Goal: Task Accomplishment & Management: Manage account settings

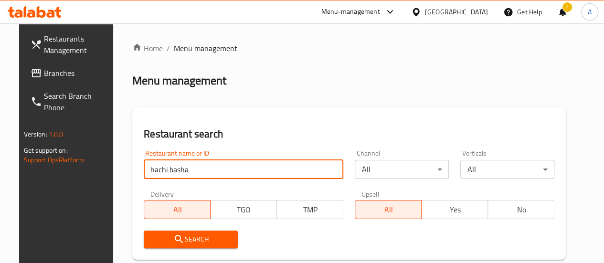
click at [218, 171] on input "hachi basha" at bounding box center [244, 169] width 200 height 19
click at [218, 176] on input "hachi basha" at bounding box center [244, 169] width 200 height 19
click at [220, 170] on input "hachi basha" at bounding box center [244, 169] width 200 height 19
click at [220, 170] on input "search" at bounding box center [244, 169] width 200 height 19
click at [221, 169] on input "search" at bounding box center [244, 169] width 200 height 19
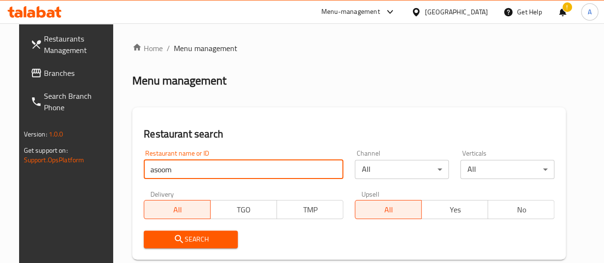
type input "asoom"
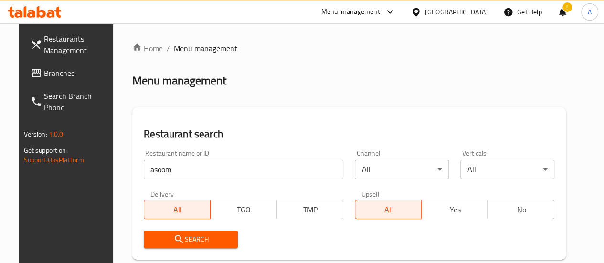
click at [20, 7] on icon at bounding box center [35, 11] width 54 height 11
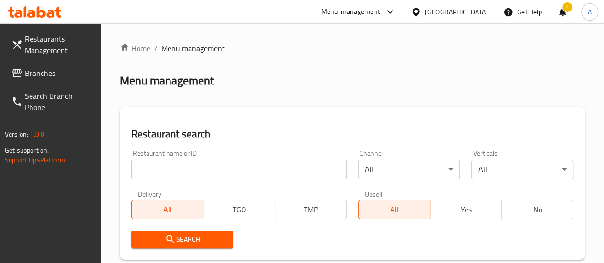
click at [174, 167] on input "search" at bounding box center [238, 169] width 215 height 19
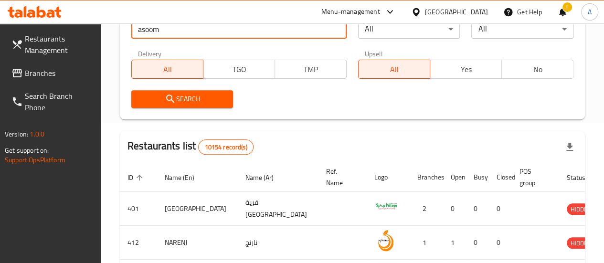
scroll to position [143, 0]
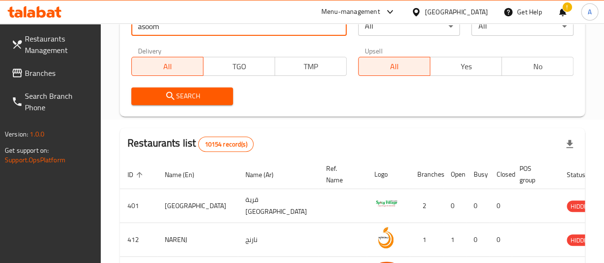
type input "asoom"
click at [207, 99] on span "Search" at bounding box center [182, 96] width 87 height 12
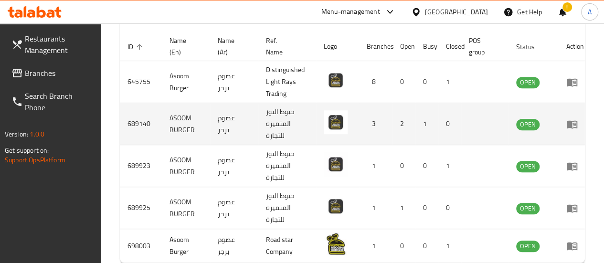
scroll to position [287, 0]
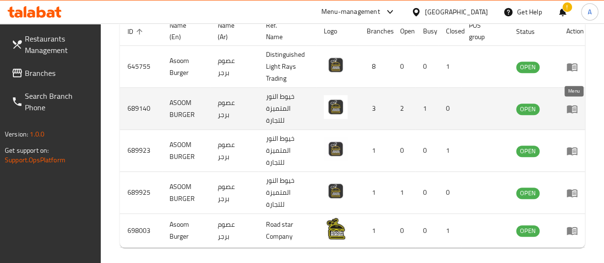
click at [569, 108] on icon "enhanced table" at bounding box center [572, 109] width 11 height 8
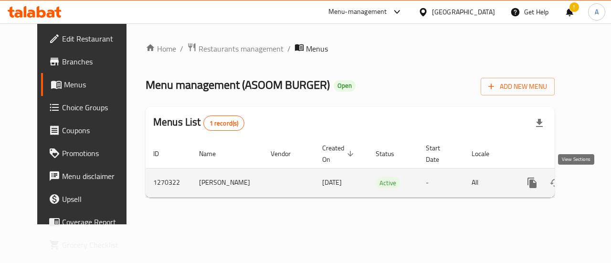
click at [595, 179] on icon "enhanced table" at bounding box center [600, 182] width 11 height 11
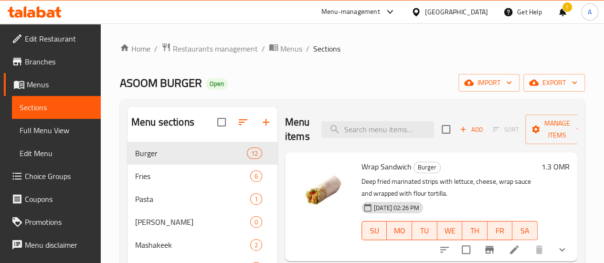
click at [42, 106] on span "Sections" at bounding box center [57, 107] width 74 height 11
click at [50, 77] on link "Menus" at bounding box center [52, 84] width 97 height 23
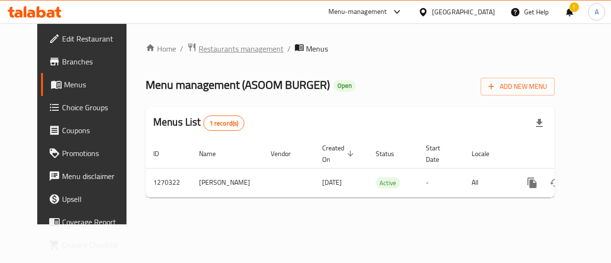
click at [229, 48] on span "Restaurants management" at bounding box center [241, 48] width 85 height 11
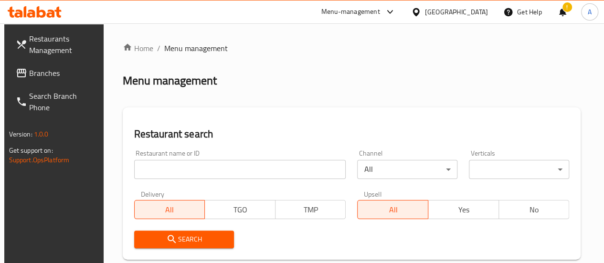
click at [213, 166] on input "search" at bounding box center [240, 169] width 212 height 19
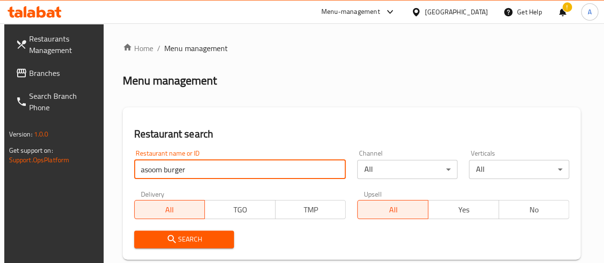
type input "asoom burger"
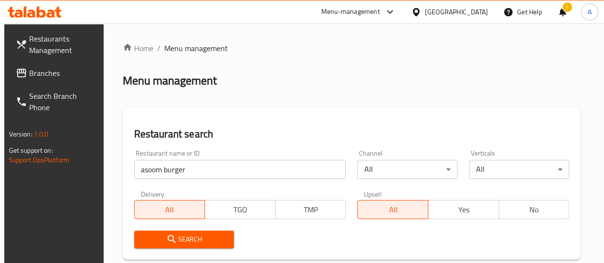
click at [203, 236] on span "Search" at bounding box center [184, 240] width 85 height 12
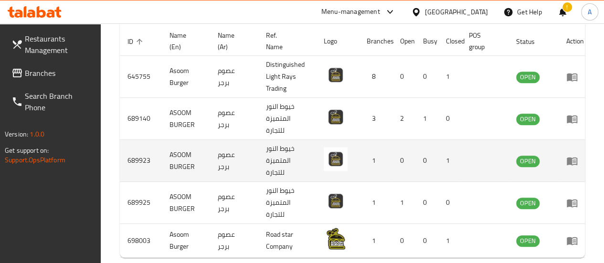
scroll to position [287, 0]
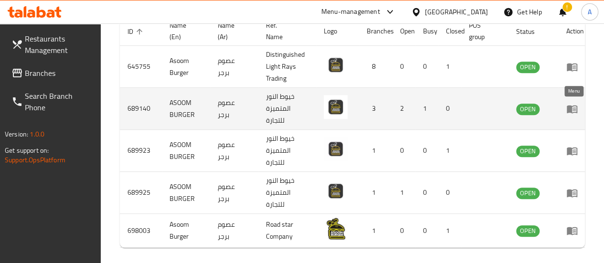
click at [570, 113] on icon "enhanced table" at bounding box center [571, 108] width 11 height 11
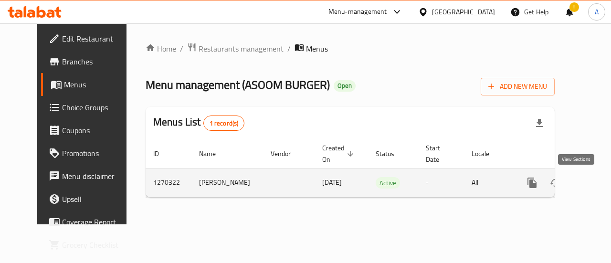
click at [597, 182] on icon "enhanced table" at bounding box center [601, 183] width 9 height 9
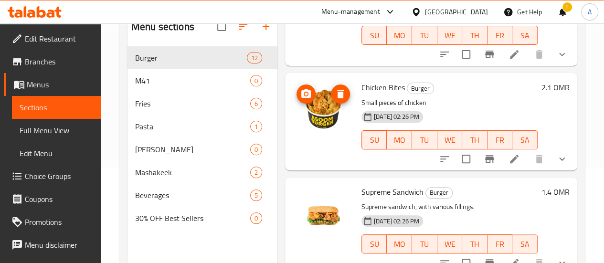
scroll to position [96, 0]
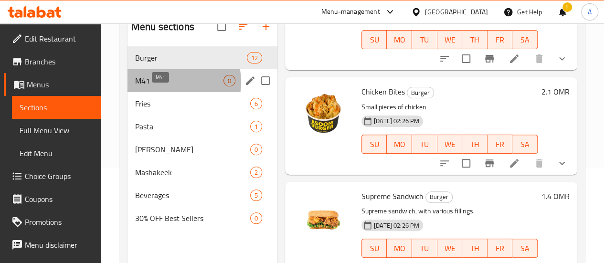
click at [170, 86] on span "M41" at bounding box center [179, 80] width 88 height 11
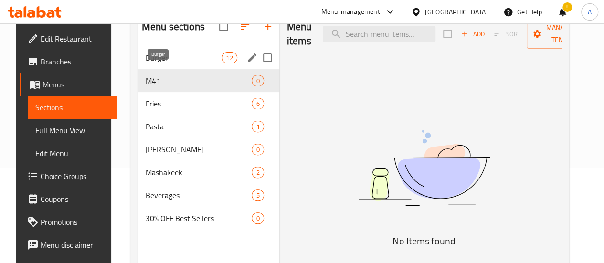
click at [162, 64] on span "Burger" at bounding box center [184, 57] width 76 height 11
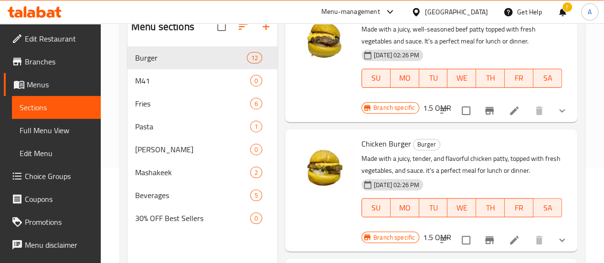
scroll to position [287, 0]
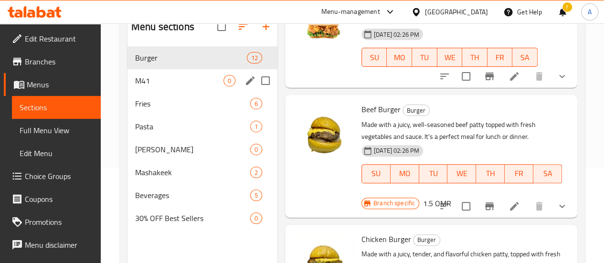
click at [164, 86] on span "M41" at bounding box center [179, 80] width 88 height 11
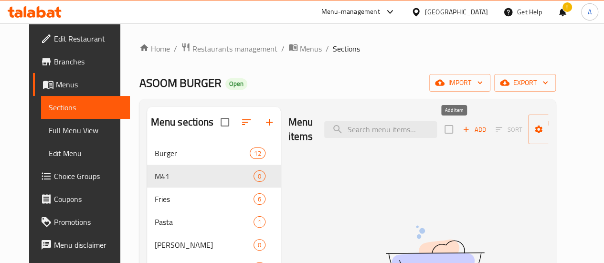
click at [466, 125] on span "Add" at bounding box center [474, 129] width 26 height 11
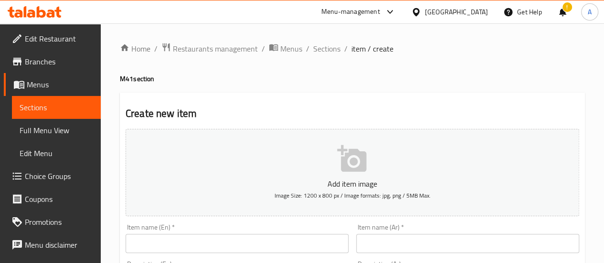
scroll to position [96, 0]
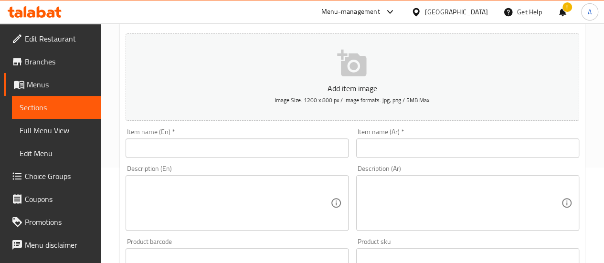
click at [165, 144] on input "text" at bounding box center [237, 147] width 223 height 19
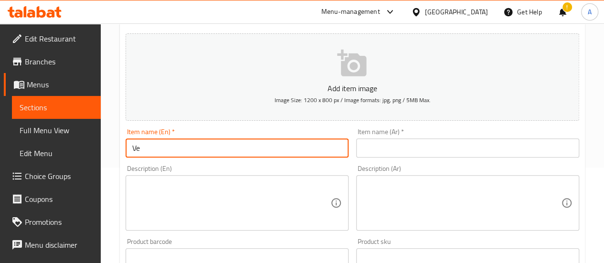
type input "V"
type input "B"
type input "Beef Burger Meal"
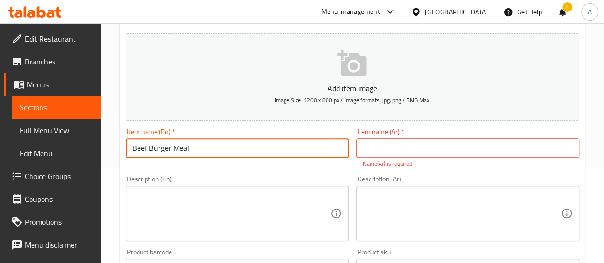
drag, startPoint x: 210, startPoint y: 142, endPoint x: 120, endPoint y: 146, distance: 89.9
click at [458, 142] on input "text" at bounding box center [467, 147] width 223 height 19
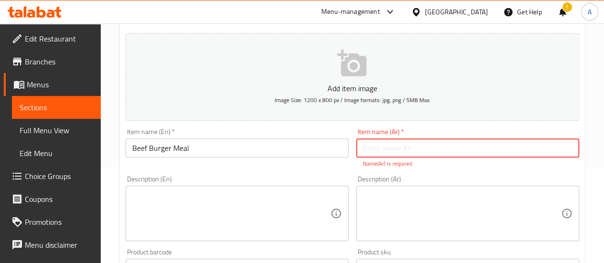
paste input "وجبة برجر لحم"
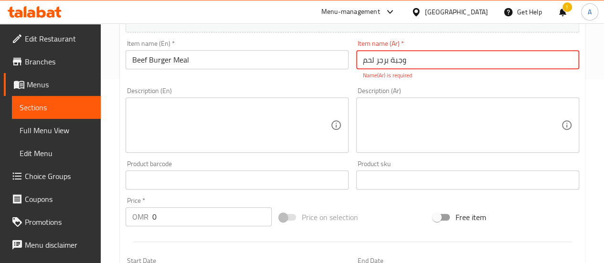
scroll to position [191, 0]
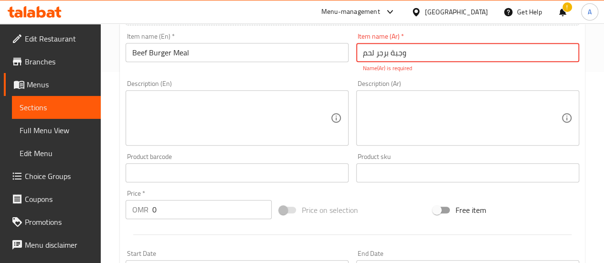
type input "وجبة برجر لحم"
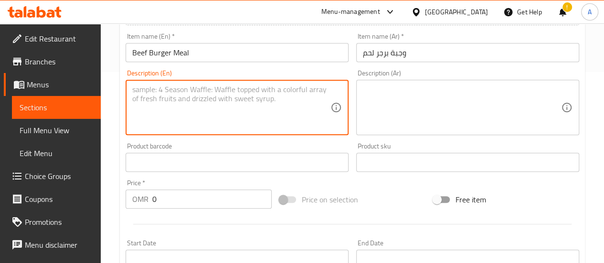
click at [260, 139] on div "Add item image Image Size: 1200 x 800 px / Image formats: jpg, png / 5MB Max. I…" at bounding box center [352, 140] width 461 height 412
drag, startPoint x: 262, startPoint y: 98, endPoint x: 0, endPoint y: 100, distance: 261.7
click at [0, 100] on div "Edit Restaurant Branches Menus Sections Full Menu View Edit Menu Choice Groups …" at bounding box center [302, 157] width 604 height 651
type textarea "Beef burger with beef fries and a soft drink."
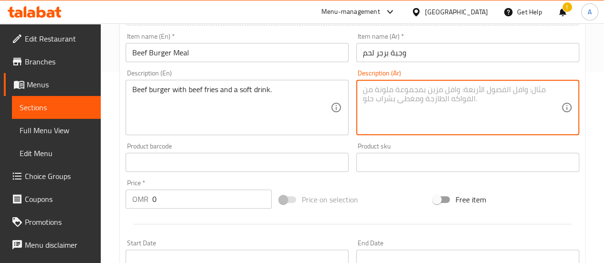
click at [430, 92] on textarea at bounding box center [462, 107] width 198 height 45
paste textarea "برجر لحم مع بطاطس باللحم ومشروب غازي"
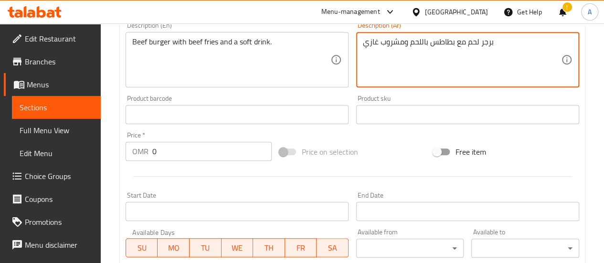
type textarea "برجر لحم مع بطاطس باللحم ومشروب غازي"
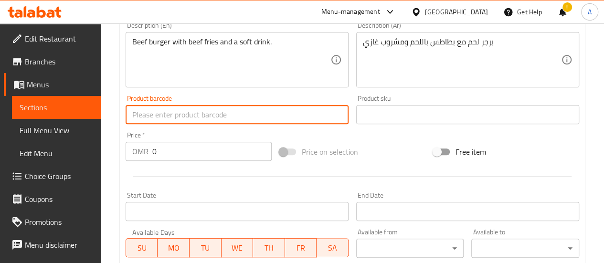
click at [223, 115] on input "text" at bounding box center [237, 114] width 223 height 19
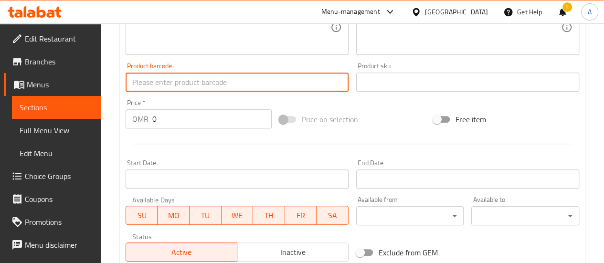
scroll to position [287, 0]
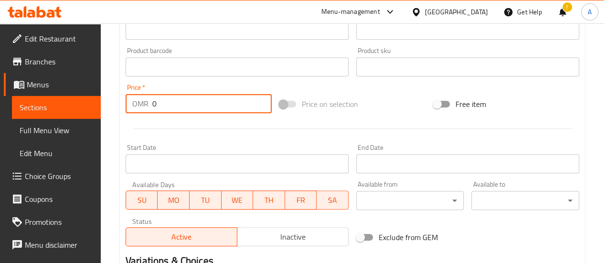
click at [206, 103] on input "0" at bounding box center [211, 103] width 119 height 19
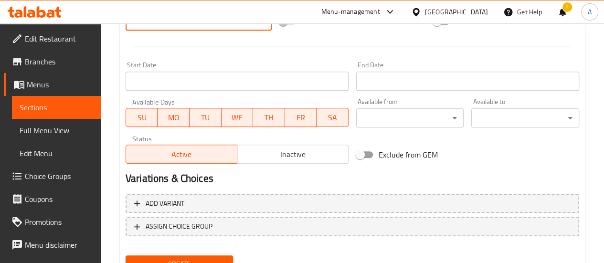
scroll to position [411, 0]
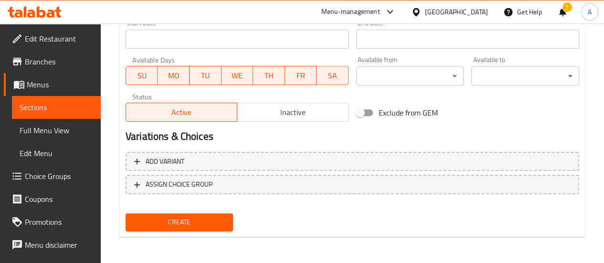
click at [168, 230] on button "Create" at bounding box center [180, 222] width 108 height 18
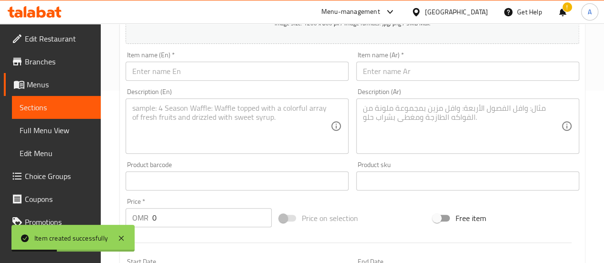
scroll to position [77, 0]
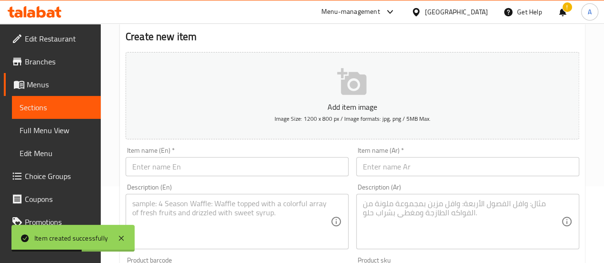
click at [39, 105] on span "Sections" at bounding box center [57, 107] width 74 height 11
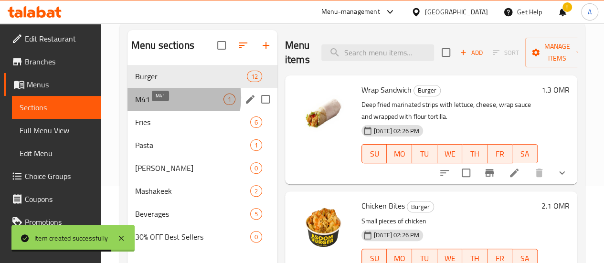
click at [166, 105] on span "M41" at bounding box center [179, 99] width 88 height 11
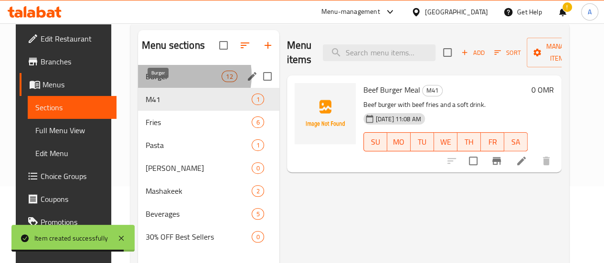
click at [164, 82] on span "Burger" at bounding box center [184, 76] width 76 height 11
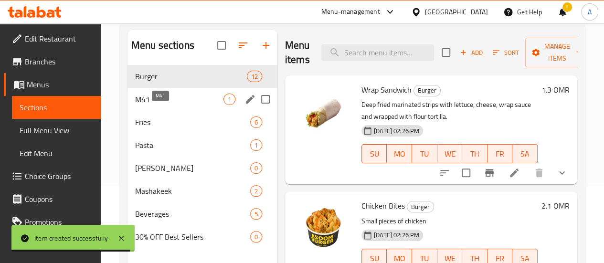
click at [160, 105] on span "M41" at bounding box center [179, 99] width 88 height 11
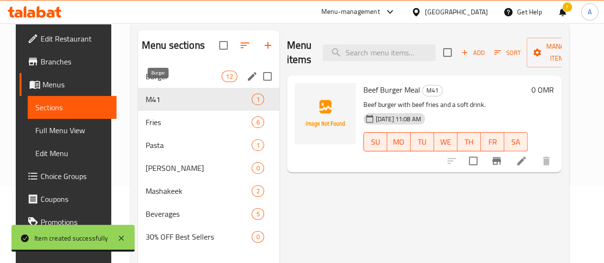
click at [155, 82] on span "Burger" at bounding box center [184, 76] width 76 height 11
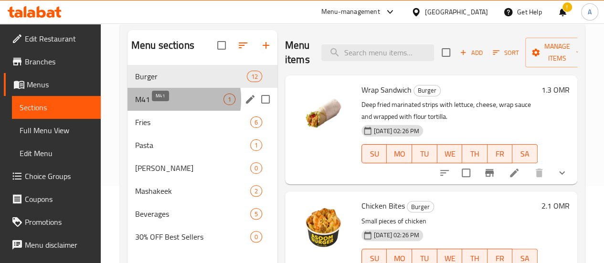
click at [161, 105] on span "M41" at bounding box center [179, 99] width 88 height 11
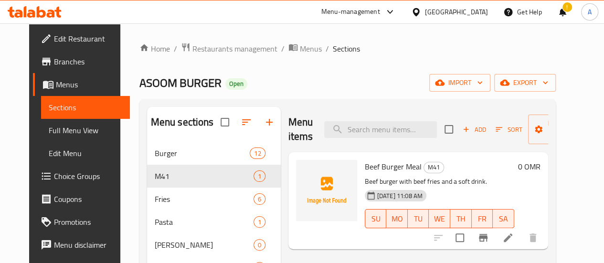
click at [54, 176] on span "Choice Groups" at bounding box center [88, 175] width 68 height 11
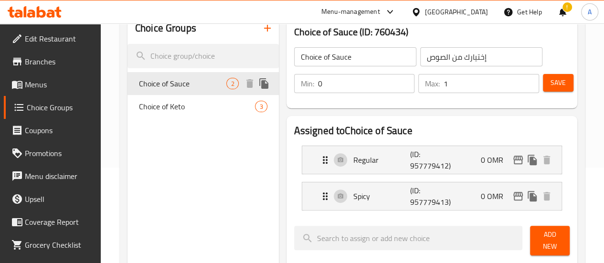
scroll to position [48, 0]
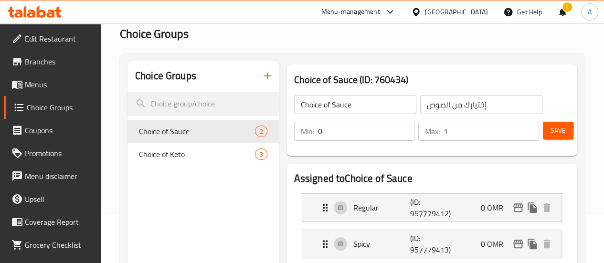
click at [262, 78] on icon "button" at bounding box center [267, 75] width 11 height 11
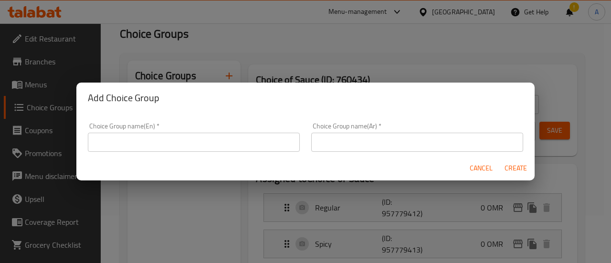
click at [173, 139] on input "text" at bounding box center [194, 142] width 212 height 19
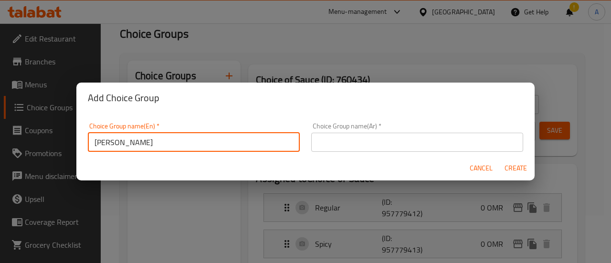
type input "Choice of Soft Drink"
click at [374, 135] on input "text" at bounding box center [417, 142] width 212 height 19
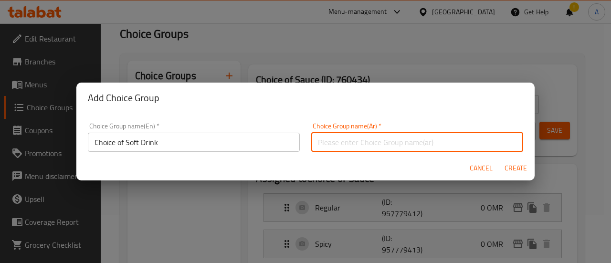
type input "اختيار المشروب الغازي"
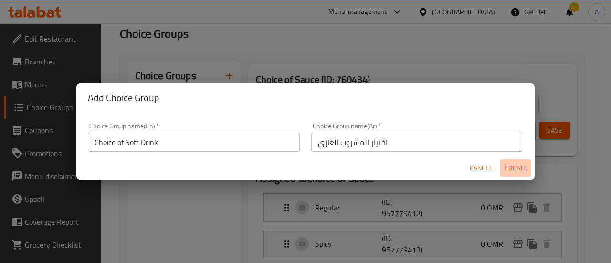
click at [511, 169] on span "Create" at bounding box center [515, 168] width 23 height 12
type input "Choice of Soft Drink"
type input "اختيار المشروب الغازي"
type input "0"
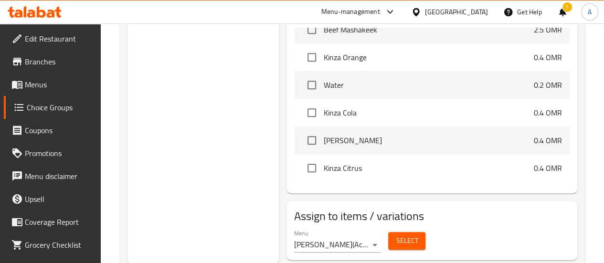
scroll to position [314, 0]
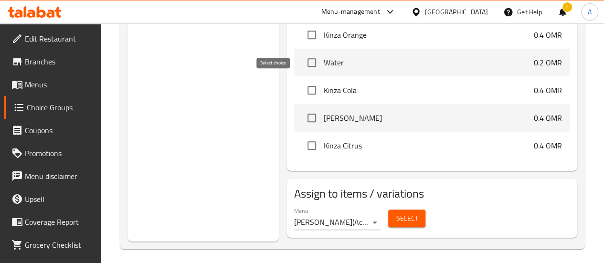
click at [302, 84] on input "checkbox" at bounding box center [312, 90] width 20 height 20
checkbox input "true"
click at [302, 115] on input "checkbox" at bounding box center [312, 118] width 20 height 20
checkbox input "true"
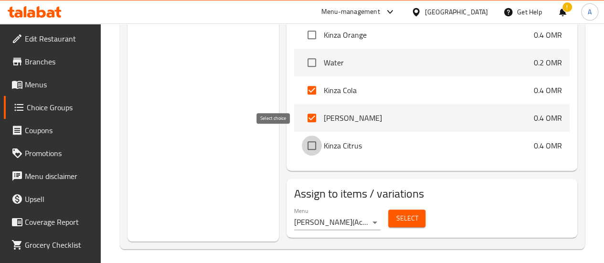
drag, startPoint x: 275, startPoint y: 144, endPoint x: 287, endPoint y: 141, distance: 12.7
click at [302, 144] on input "checkbox" at bounding box center [312, 146] width 20 height 20
checkbox input "true"
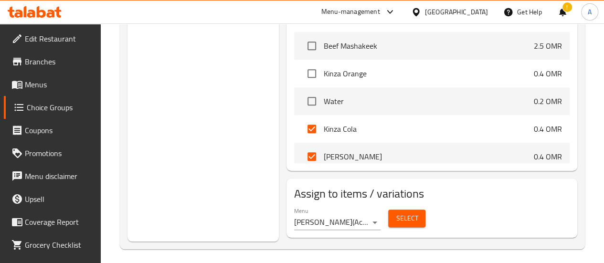
scroll to position [688, 0]
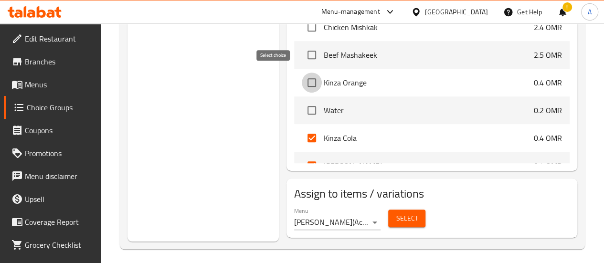
click at [302, 79] on input "checkbox" at bounding box center [312, 83] width 20 height 20
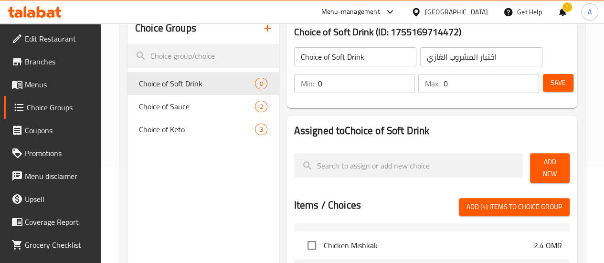
scroll to position [143, 0]
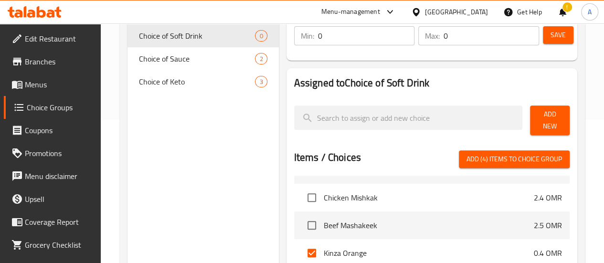
click at [552, 153] on span "Add (4) items to choice group" at bounding box center [515, 159] width 96 height 12
checkbox input "false"
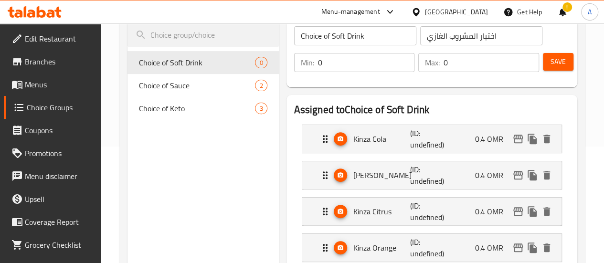
scroll to position [96, 0]
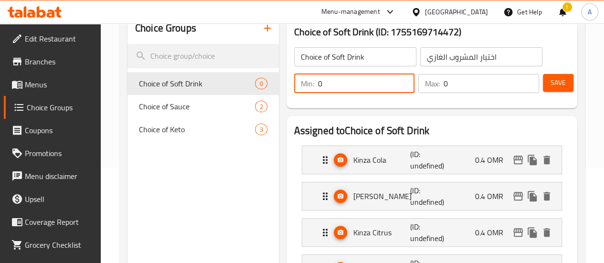
drag, startPoint x: 305, startPoint y: 84, endPoint x: 248, endPoint y: 92, distance: 57.3
type input "1"
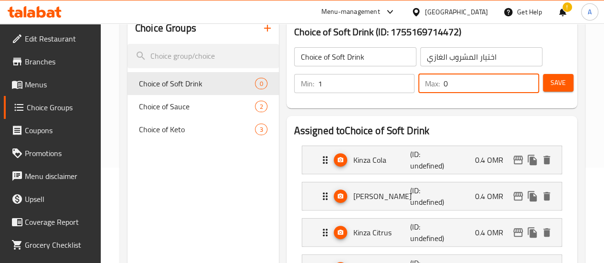
drag, startPoint x: 437, startPoint y: 88, endPoint x: 393, endPoint y: 94, distance: 44.4
click at [372, 93] on div "Min: 1 ​ Max: 0 ​" at bounding box center [416, 83] width 253 height 27
type input "1"
click at [553, 77] on span "Save" at bounding box center [558, 83] width 15 height 12
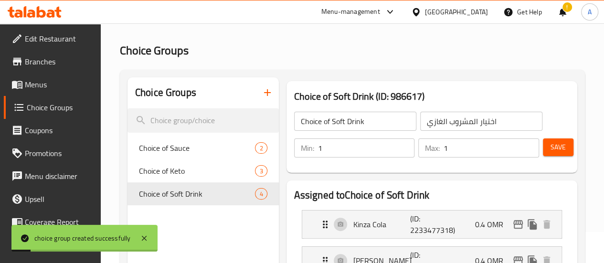
scroll to position [0, 0]
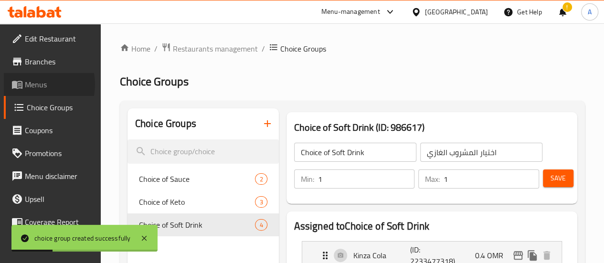
click at [28, 85] on span "Menus" at bounding box center [59, 84] width 68 height 11
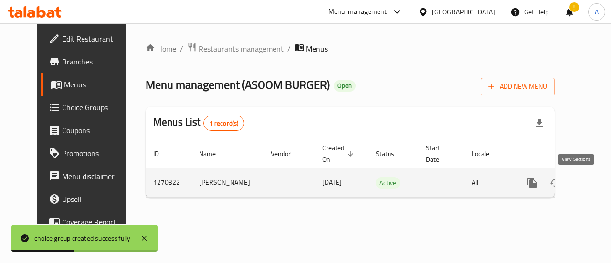
click at [595, 186] on icon "enhanced table" at bounding box center [600, 182] width 11 height 11
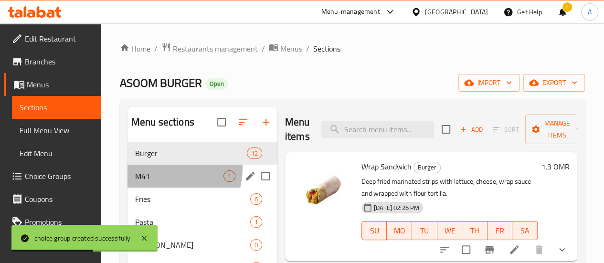
click at [147, 181] on div "M41 1" at bounding box center [203, 176] width 150 height 23
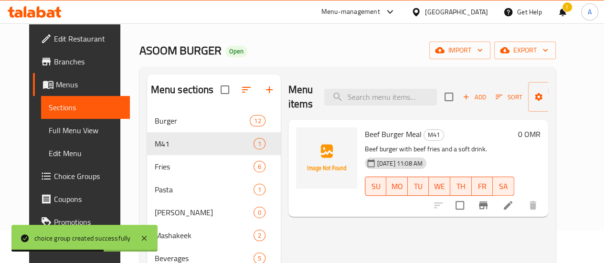
scroll to position [48, 0]
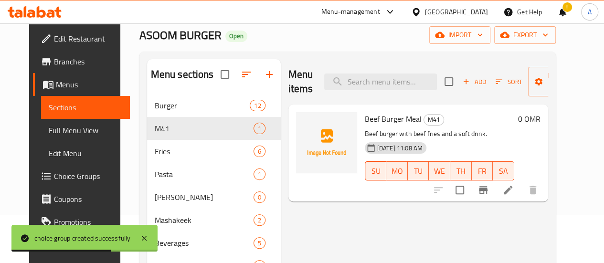
click at [521, 190] on li at bounding box center [508, 189] width 27 height 17
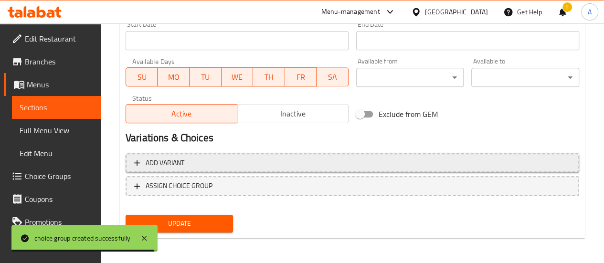
scroll to position [411, 0]
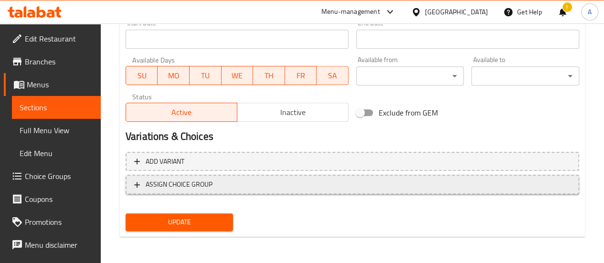
click at [143, 179] on span "ASSIGN CHOICE GROUP" at bounding box center [352, 185] width 436 height 12
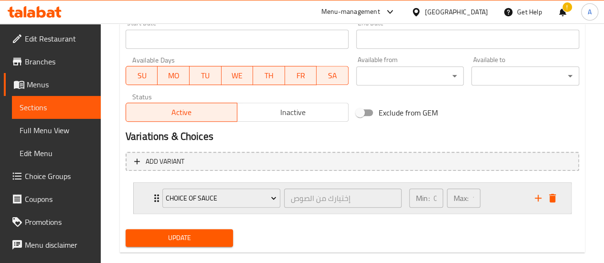
scroll to position [426, 0]
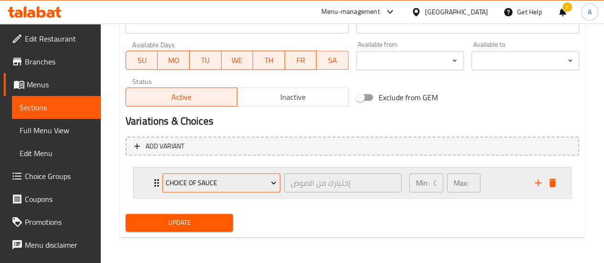
click at [212, 182] on span "Choice of Sauce" at bounding box center [221, 183] width 111 height 12
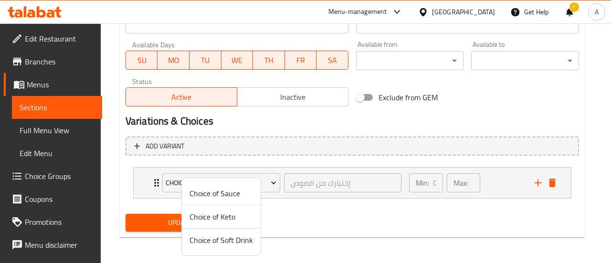
click at [222, 236] on span "Choice of Soft Drink" at bounding box center [222, 239] width 64 height 11
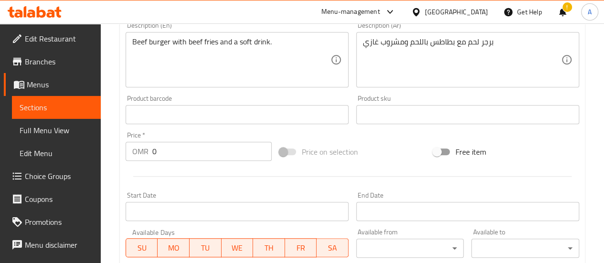
scroll to position [191, 0]
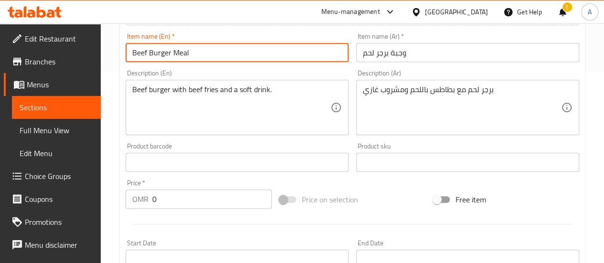
click at [173, 52] on input "Beef Burger Meal" at bounding box center [237, 52] width 223 height 19
drag, startPoint x: 266, startPoint y: 46, endPoint x: 117, endPoint y: 59, distance: 148.6
click at [117, 59] on div "Home / Restaurants management / Menus / Sections / item / update M41 section Up…" at bounding box center [352, 165] width 503 height 667
type input "Beef Burger & Fries Meal"
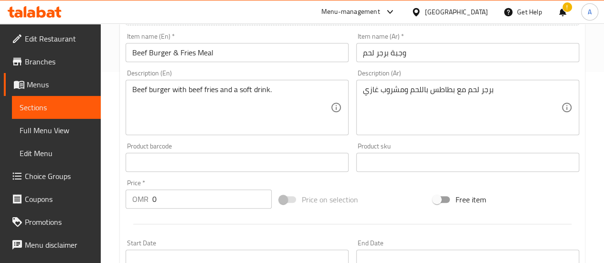
drag, startPoint x: 361, startPoint y: 87, endPoint x: 520, endPoint y: 92, distance: 159.1
click at [522, 91] on div "برجر لحم مع بطاطس باللحم ومشروب غازي Description (Ar)" at bounding box center [467, 107] width 223 height 55
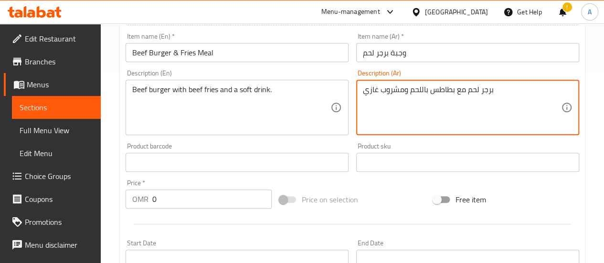
drag, startPoint x: 519, startPoint y: 92, endPoint x: 318, endPoint y: 88, distance: 201.1
click at [318, 88] on div "Add item image Image Size: 1200 x 800 px / Image formats: jpg, png / 5MB Max. I…" at bounding box center [352, 140] width 461 height 412
paste textarea "ChatGPT said: وجبة برجر لحم وبطاطس"
paste textarea "وجبة برجر لحم وبطاطس"
type textarea "برجر لحم مع بطاطس باللحم ومشروب غازي"
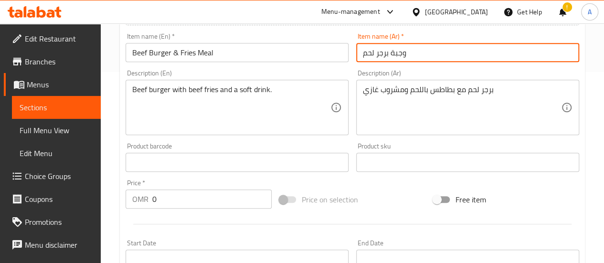
drag, startPoint x: 438, startPoint y: 56, endPoint x: 360, endPoint y: 59, distance: 78.8
click at [360, 59] on input "وجبة برجر لحم" at bounding box center [467, 52] width 223 height 19
paste input "وبطاطس"
click at [390, 52] on input "وجبة برجر لحم وبطاطس" at bounding box center [467, 52] width 223 height 19
click at [370, 53] on input "وجبة برجر لحم وبطاطس" at bounding box center [467, 52] width 223 height 19
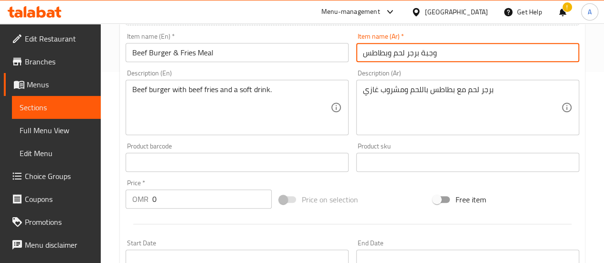
drag, startPoint x: 363, startPoint y: 54, endPoint x: 370, endPoint y: 51, distance: 7.3
click at [369, 51] on input "وجبة برجر لحم وبطاطس" at bounding box center [467, 52] width 223 height 19
click at [370, 51] on input "وجبة برجر لحم وبطاطس" at bounding box center [467, 52] width 223 height 19
drag, startPoint x: 364, startPoint y: 54, endPoint x: 400, endPoint y: 47, distance: 36.4
click at [366, 53] on input "وجبة برجر لحم وبطاطس" at bounding box center [467, 52] width 223 height 19
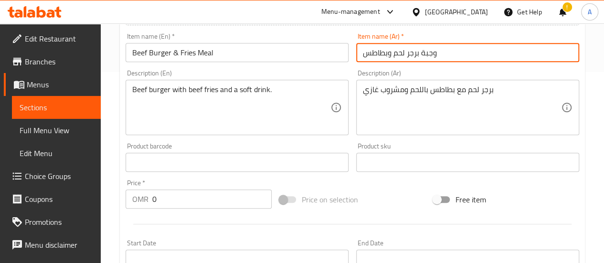
click at [389, 54] on input "وجبة برجر لحم وبطاطس" at bounding box center [467, 52] width 223 height 19
drag, startPoint x: 393, startPoint y: 55, endPoint x: 408, endPoint y: 49, distance: 15.9
click at [406, 50] on input "وجبة برجر لحم وبطاطس" at bounding box center [467, 52] width 223 height 19
click at [363, 54] on input "وجبة برجر وبطاطس" at bounding box center [467, 52] width 223 height 19
drag, startPoint x: 440, startPoint y: 54, endPoint x: 397, endPoint y: 49, distance: 43.2
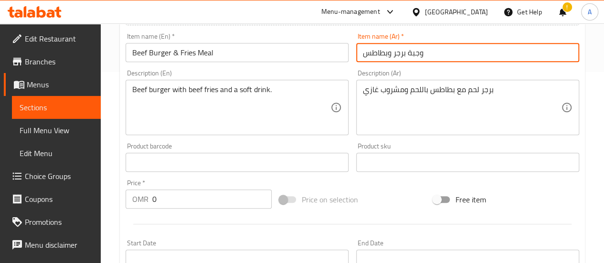
click at [212, 65] on div "Add item image Image Size: 1200 x 800 px / Image formats: jpg, png / 5MB Max. I…" at bounding box center [352, 140] width 461 height 412
click at [365, 54] on input "وجبة برجر وبطاطس" at bounding box center [467, 52] width 223 height 19
click at [437, 53] on input "وجبة برجر وبطاطس" at bounding box center [467, 52] width 223 height 19
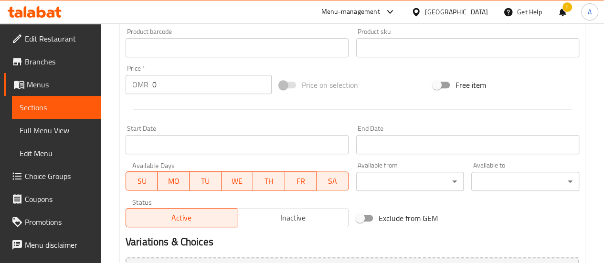
scroll to position [426, 0]
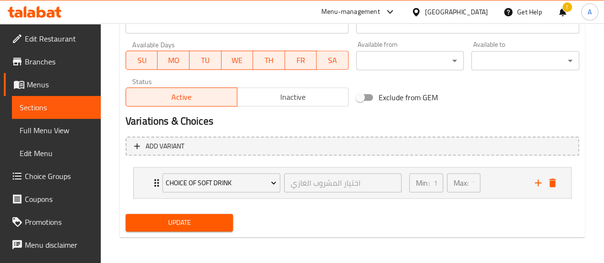
type input "وجبة برجر وبطاطس باللحم"
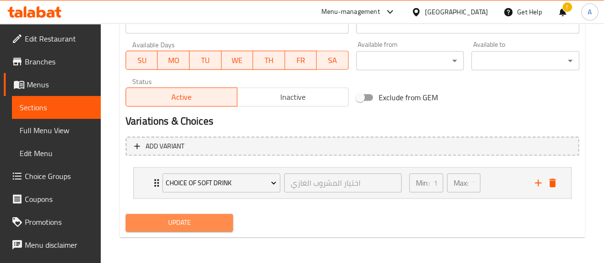
click at [204, 217] on span "Update" at bounding box center [179, 223] width 93 height 12
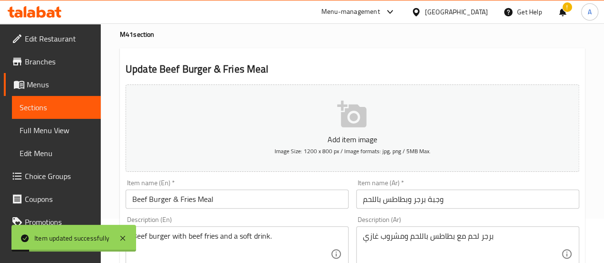
scroll to position [0, 0]
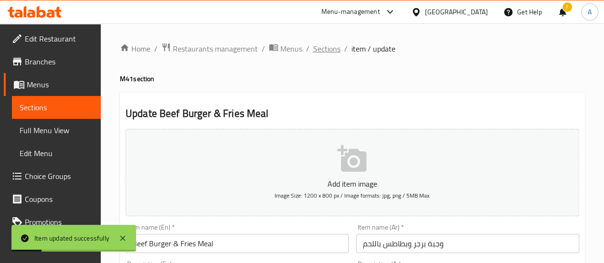
click at [320, 46] on span "Sections" at bounding box center [326, 48] width 27 height 11
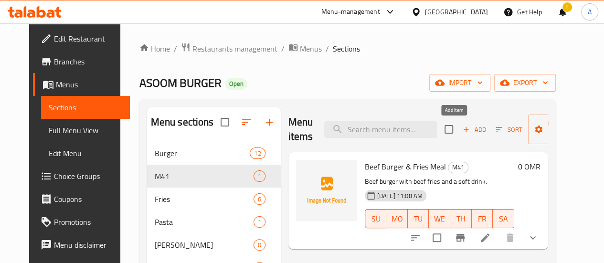
click at [462, 132] on span "Add" at bounding box center [474, 129] width 26 height 11
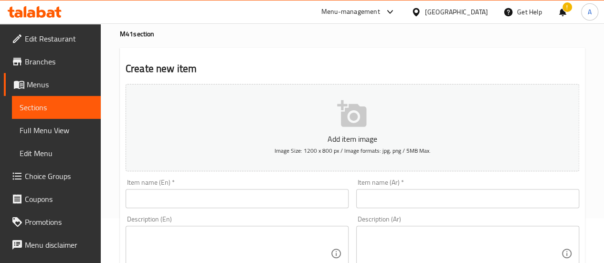
scroll to position [143, 0]
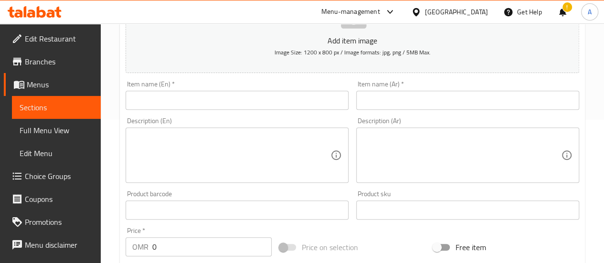
click at [227, 107] on input "text" at bounding box center [237, 100] width 223 height 19
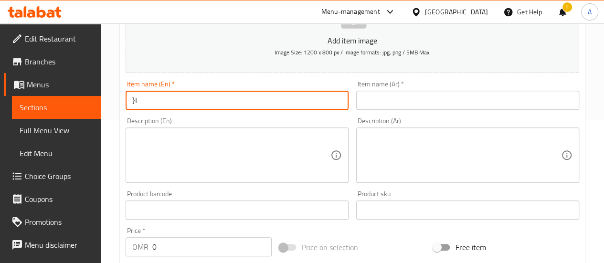
type input "}"
click at [217, 103] on input "Chicken Burger" at bounding box center [237, 100] width 223 height 19
type input "Chicken Burger & Fries Meal"
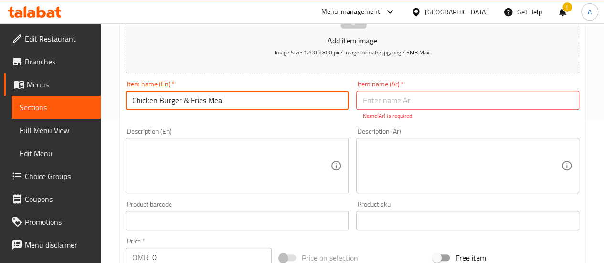
drag, startPoint x: 230, startPoint y: 100, endPoint x: 113, endPoint y: 104, distance: 117.5
click at [113, 104] on div "Home / Restaurants management / Menus / Sections / item / create M41 section Cr…" at bounding box center [352, 211] width 503 height 662
click at [486, 101] on input "text" at bounding box center [467, 100] width 223 height 19
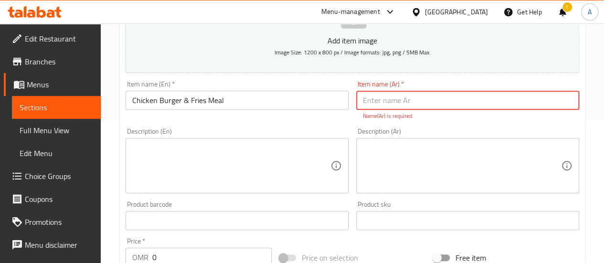
click at [486, 101] on input "text" at bounding box center [467, 100] width 223 height 19
paste input "وجبة برجر دجاج وبطاطس"
drag, startPoint x: 406, startPoint y: 101, endPoint x: 393, endPoint y: 101, distance: 12.4
click at [393, 101] on input "وجبة برجر دجاج وبطاطس" at bounding box center [467, 100] width 223 height 19
click at [362, 102] on input "وجبة برجر وبطاطس" at bounding box center [467, 100] width 223 height 19
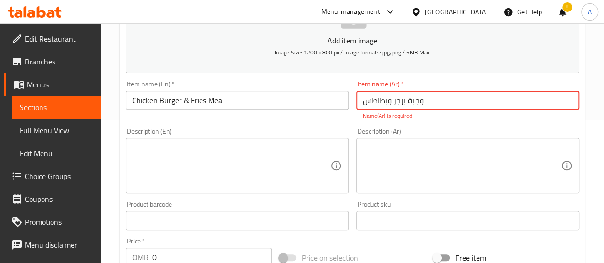
click at [441, 101] on input "وجبة برجر وبطاطس" at bounding box center [467, 100] width 223 height 19
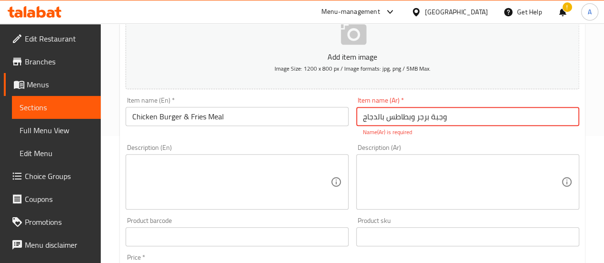
scroll to position [191, 0]
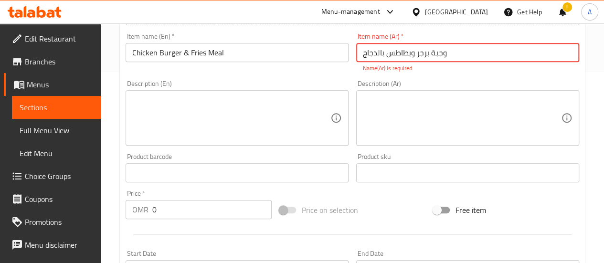
type input "وجبة برجر وبطاطس بالدجاج"
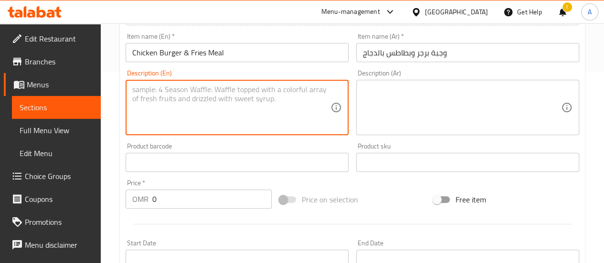
click at [183, 107] on textarea at bounding box center [231, 107] width 198 height 45
drag, startPoint x: 309, startPoint y: 89, endPoint x: 115, endPoint y: 79, distance: 195.1
click at [115, 79] on div "Home / Restaurants management / Menus / Sections / item / create M41 section Cr…" at bounding box center [352, 157] width 503 height 651
type textarea "Chicken burger with chicken fries and a soft drink"
click at [426, 93] on textarea at bounding box center [462, 107] width 198 height 45
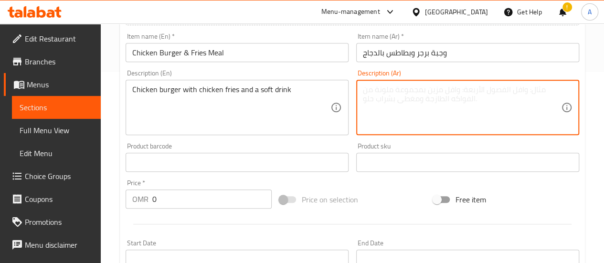
paste textarea "برجر دجاج مع بطاطس بالدجاج ومشروب غازي"
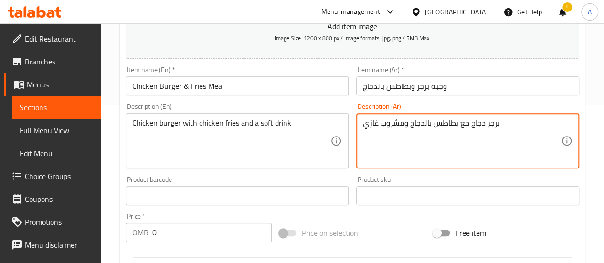
scroll to position [143, 0]
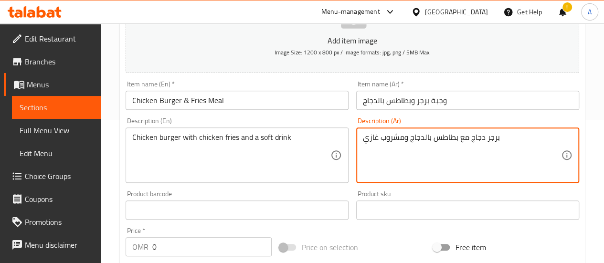
type textarea "برجر دجاج مع بطاطس بالدجاج ومشروب غازي"
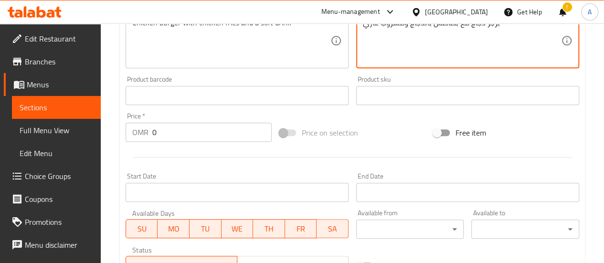
scroll to position [191, 0]
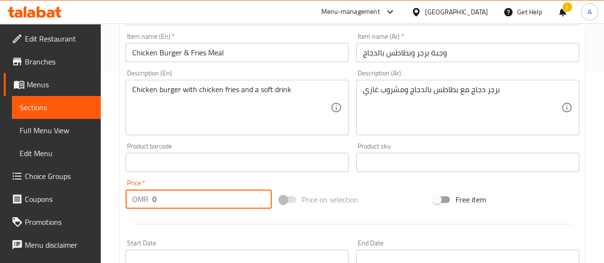
drag, startPoint x: 177, startPoint y: 203, endPoint x: 142, endPoint y: 207, distance: 35.5
click at [142, 207] on div "OMR 0 Price *" at bounding box center [199, 199] width 146 height 19
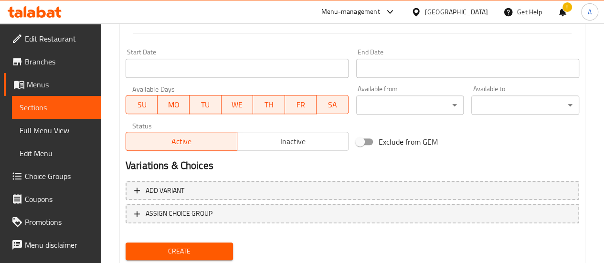
scroll to position [411, 0]
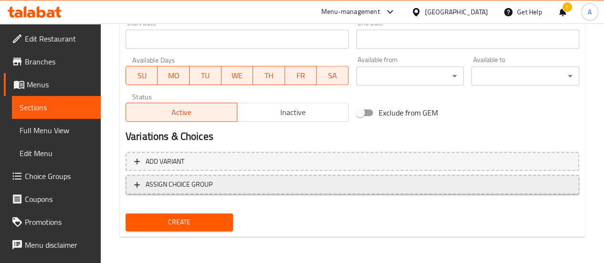
type input "3.650"
click at [233, 182] on span "ASSIGN CHOICE GROUP" at bounding box center [352, 185] width 436 height 12
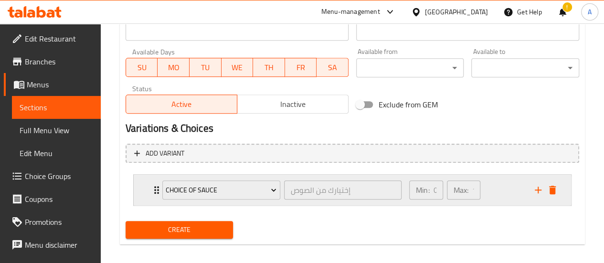
scroll to position [426, 0]
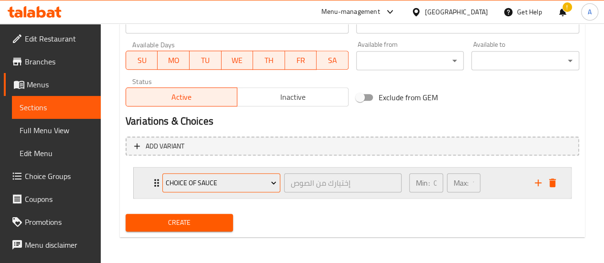
click at [206, 187] on span "Choice of Sauce" at bounding box center [221, 183] width 111 height 12
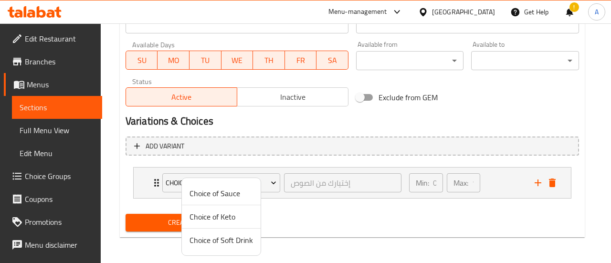
click at [216, 240] on span "Choice of Soft Drink" at bounding box center [222, 239] width 64 height 11
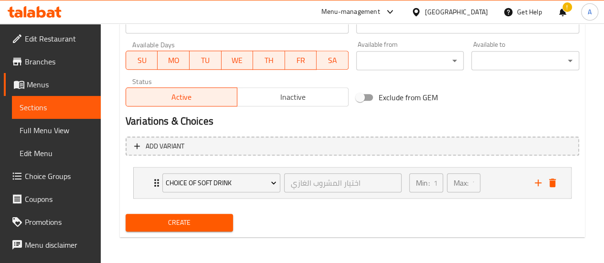
click at [202, 227] on span "Create" at bounding box center [179, 223] width 93 height 12
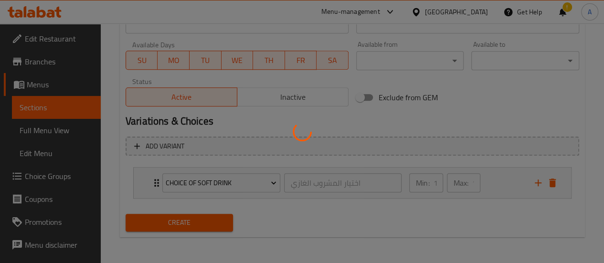
type input "0"
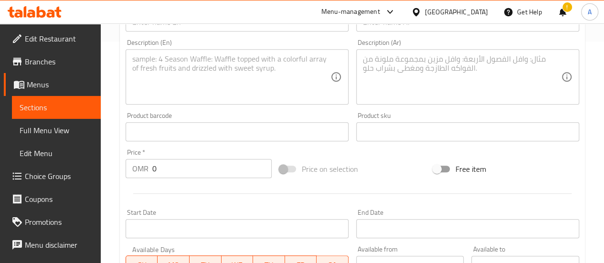
scroll to position [44, 0]
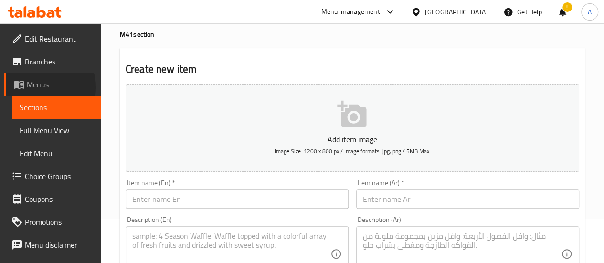
click at [43, 87] on span "Menus" at bounding box center [60, 84] width 66 height 11
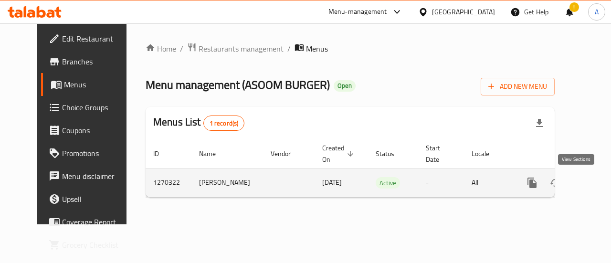
click at [595, 187] on icon "enhanced table" at bounding box center [600, 182] width 11 height 11
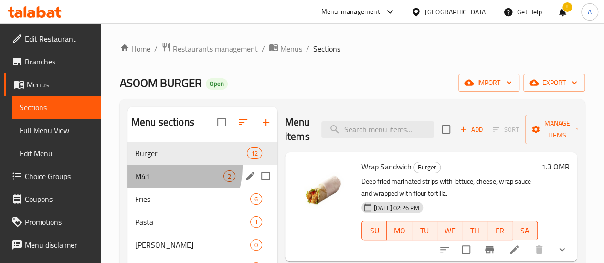
click at [159, 181] on div "M41 2" at bounding box center [203, 176] width 150 height 23
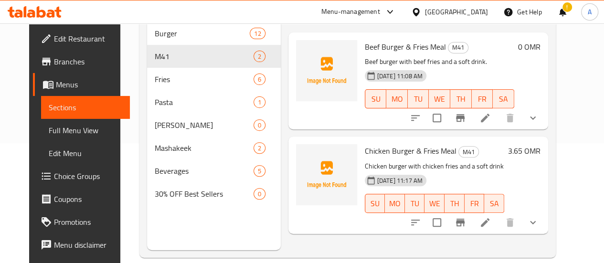
scroll to position [134, 0]
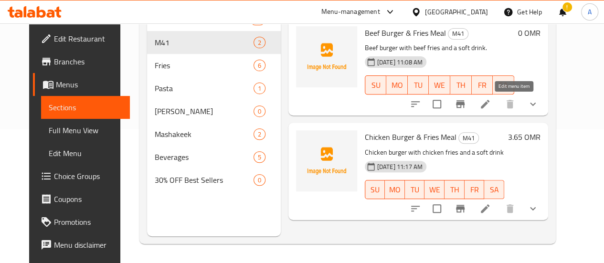
click at [491, 108] on icon at bounding box center [484, 103] width 11 height 11
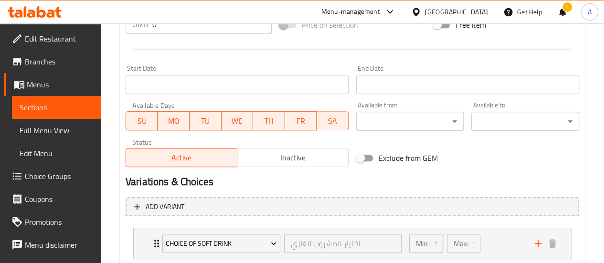
scroll to position [331, 0]
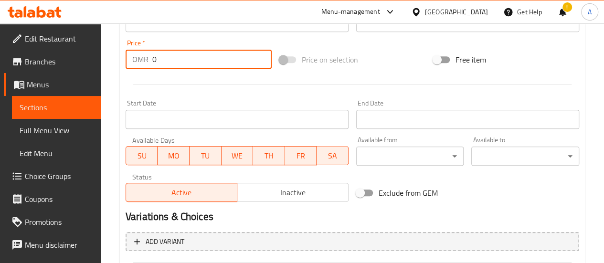
drag, startPoint x: 199, startPoint y: 62, endPoint x: 151, endPoint y: 53, distance: 48.6
click at [155, 57] on input "0" at bounding box center [211, 59] width 119 height 19
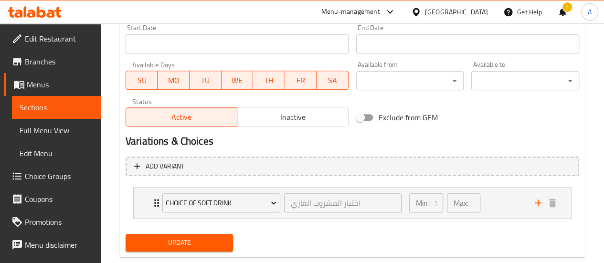
scroll to position [426, 0]
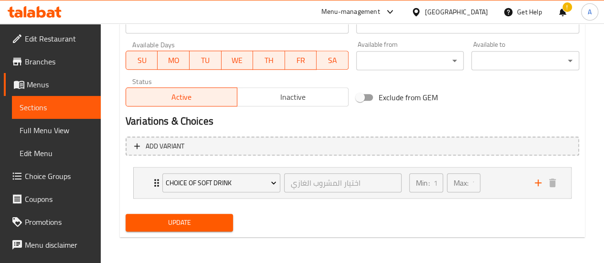
type input "3.65"
click at [206, 225] on span "Update" at bounding box center [179, 223] width 93 height 12
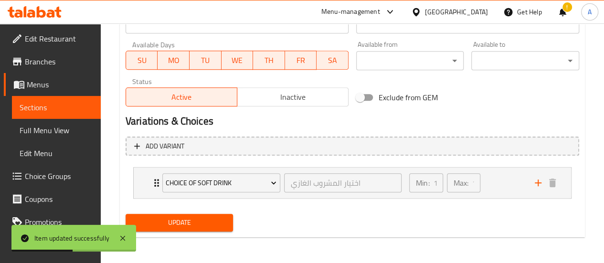
click at [53, 103] on span "Sections" at bounding box center [57, 107] width 74 height 11
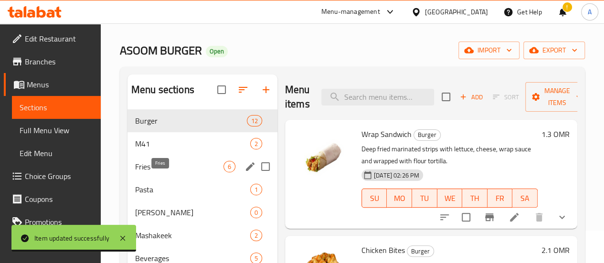
scroll to position [48, 0]
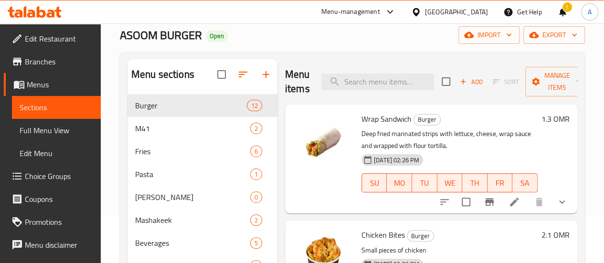
click at [53, 181] on span "Choice Groups" at bounding box center [59, 175] width 68 height 11
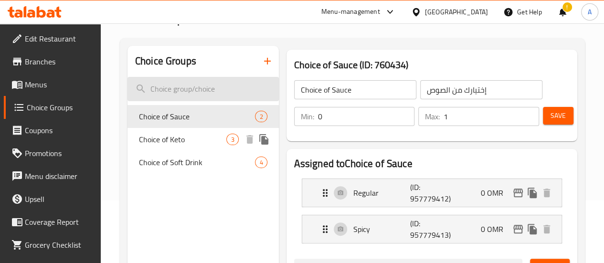
scroll to position [48, 0]
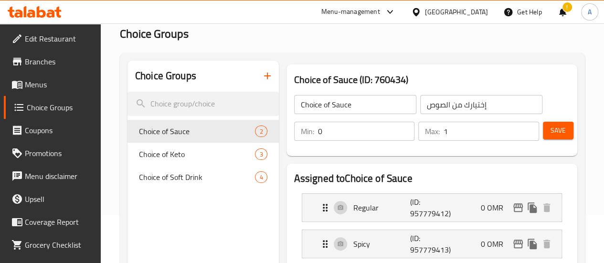
click at [262, 78] on icon "button" at bounding box center [267, 75] width 11 height 11
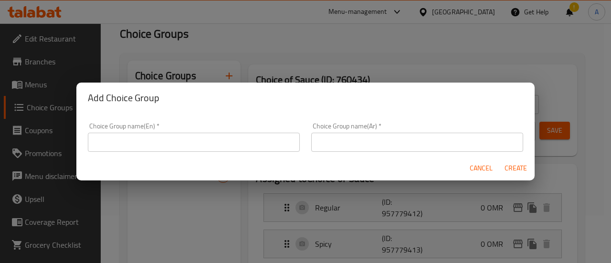
drag, startPoint x: 227, startPoint y: 153, endPoint x: 224, endPoint y: 148, distance: 5.8
click at [225, 148] on div "Choice Group name(En)   * Choice Group name(En) *" at bounding box center [193, 137] width 223 height 41
click at [225, 148] on input "text" at bounding box center [194, 142] width 212 height 19
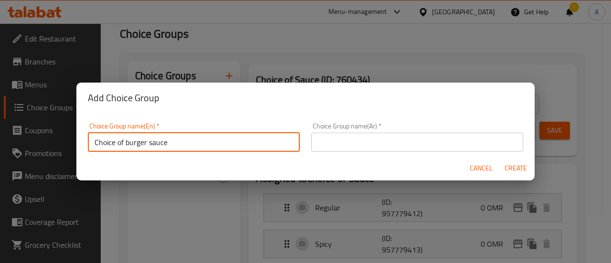
type input "Choice of burger sauce"
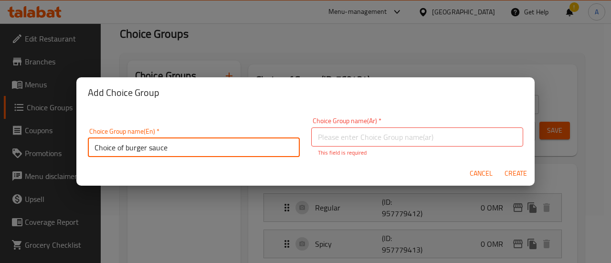
drag, startPoint x: 217, startPoint y: 142, endPoint x: 15, endPoint y: 131, distance: 201.8
click at [15, 131] on div "Add Choice Group Choice Group name(En)   * Choice of burger sauce Choice Group …" at bounding box center [305, 131] width 611 height 263
click at [376, 133] on input "text" at bounding box center [417, 137] width 212 height 19
paste input "اختيار صلصة البرجر"
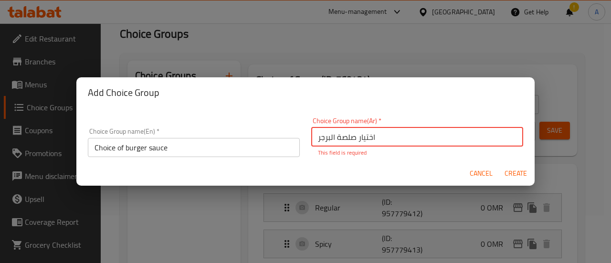
type input "اختيار صلصة البرجر"
click at [510, 170] on span "Create" at bounding box center [515, 174] width 23 height 12
type input "Choice of burger sauce"
type input "اختيار صلصة البرجر"
type input "0"
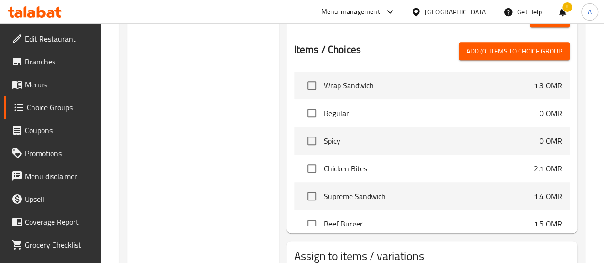
scroll to position [218, 0]
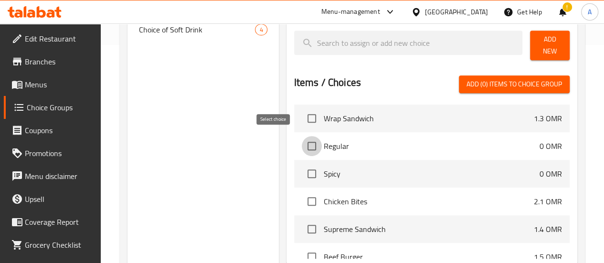
click at [302, 140] on input "checkbox" at bounding box center [312, 146] width 20 height 20
checkbox input "true"
click at [302, 170] on input "checkbox" at bounding box center [312, 174] width 20 height 20
checkbox input "true"
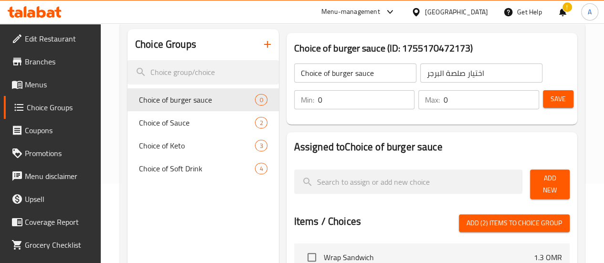
scroll to position [75, 0]
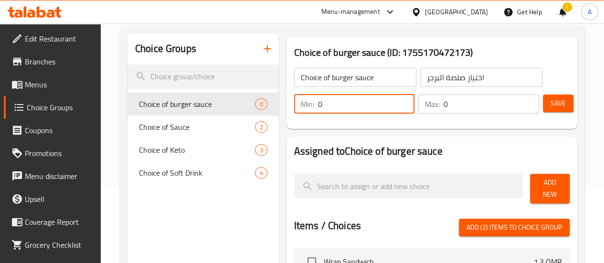
drag, startPoint x: 308, startPoint y: 107, endPoint x: 238, endPoint y: 111, distance: 69.3
click at [238, 111] on div "Choice Groups Choice of burger sauce 0 Choice of Sauce 2 Choice of Keto 3 Choic…" at bounding box center [355, 256] width 454 height 447
type input "1"
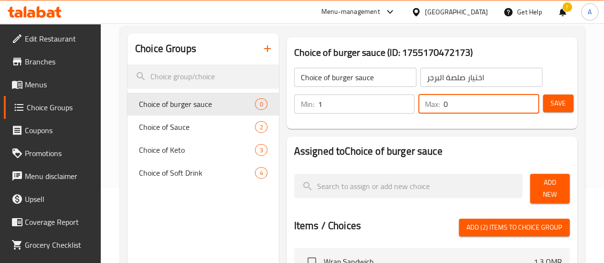
drag, startPoint x: 457, startPoint y: 107, endPoint x: 322, endPoint y: 118, distance: 135.1
click at [322, 118] on div "Min: 1 ​ Max: 0 ​ Save" at bounding box center [429, 104] width 283 height 31
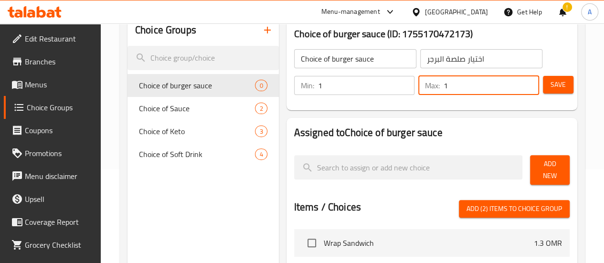
scroll to position [123, 0]
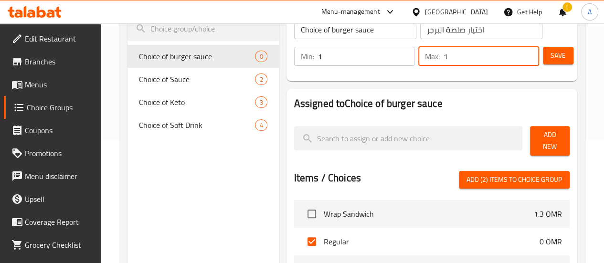
type input "1"
click at [561, 176] on span "Add (2) items to choice group" at bounding box center [515, 180] width 96 height 12
checkbox input "false"
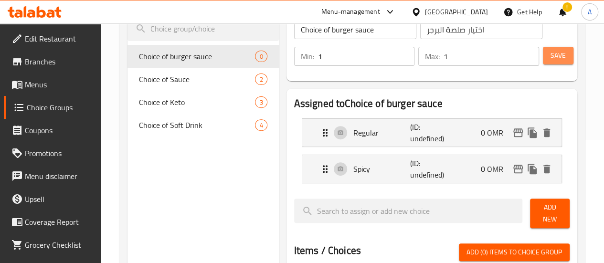
click at [551, 55] on span "Save" at bounding box center [558, 56] width 15 height 12
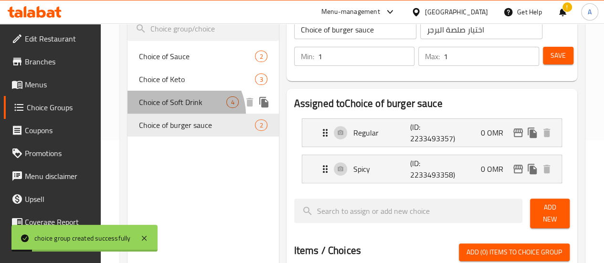
click at [181, 108] on span "Choice of Soft Drink" at bounding box center [183, 101] width 88 height 11
type input "Choice of Soft Drink"
type input "اختيار المشروب الغازي"
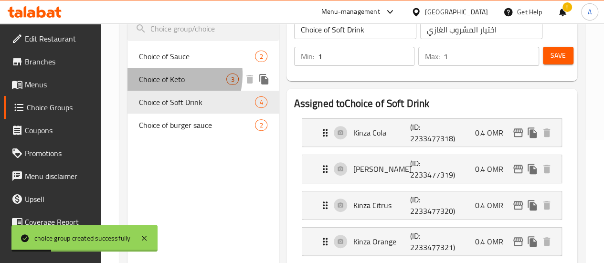
drag, startPoint x: 163, startPoint y: 75, endPoint x: 170, endPoint y: 102, distance: 27.6
click at [163, 76] on span "Choice of Keto" at bounding box center [183, 79] width 88 height 11
type input "Choice of Keto"
type input "اختيار [PERSON_NAME]"
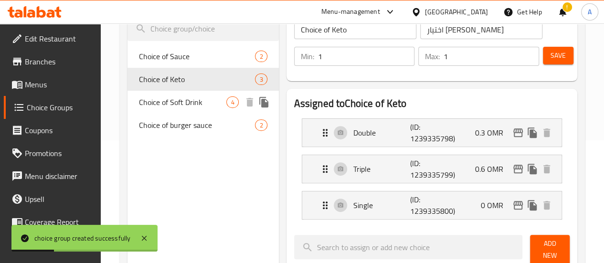
click at [169, 106] on span "Choice of Soft Drink" at bounding box center [183, 101] width 88 height 11
type input "Choice of Soft Drink"
type input "اختيار المشروب الغازي"
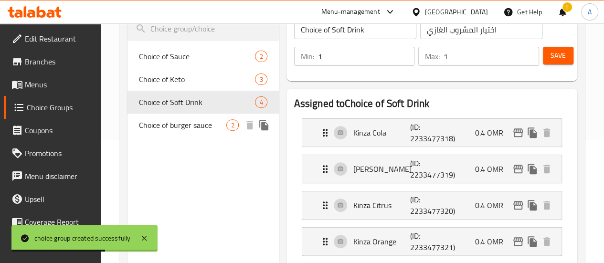
click at [171, 131] on span "Choice of burger sauce" at bounding box center [183, 124] width 88 height 11
type input "Choice of burger sauce"
type input "اختيار صلصة البرجر"
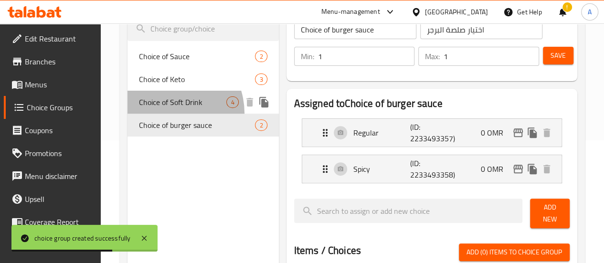
click at [166, 113] on div "Choice of Soft Drink 4" at bounding box center [203, 102] width 151 height 23
type input "Choice of Soft Drink"
type input "اختيار المشروب الغازي"
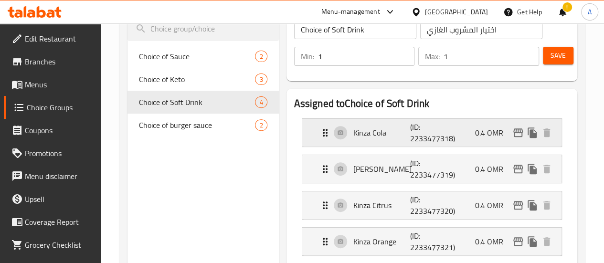
click at [426, 146] on div "Kinza Cola (ID: 2233477318) 0.4 OMR" at bounding box center [434, 133] width 231 height 28
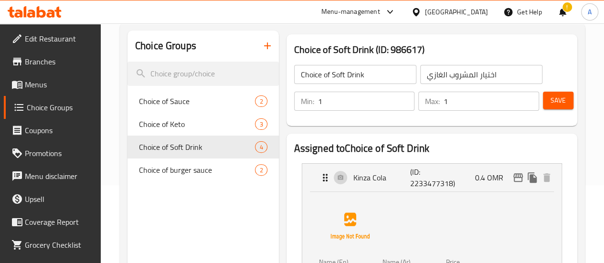
scroll to position [143, 0]
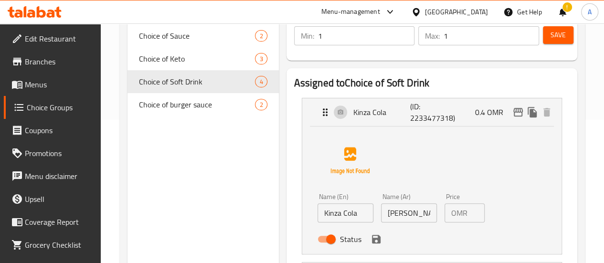
click at [471, 212] on input "0.4" at bounding box center [477, 212] width 13 height 19
drag, startPoint x: 458, startPoint y: 212, endPoint x: 497, endPoint y: 213, distance: 38.2
click at [471, 212] on input "0.4" at bounding box center [477, 212] width 13 height 19
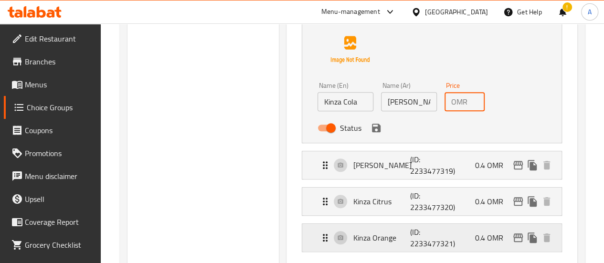
scroll to position [287, 0]
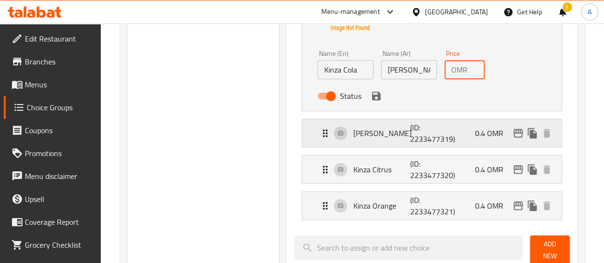
click at [485, 140] on div "[PERSON_NAME] (ID: 2233477319) 0.4 OMR" at bounding box center [434, 133] width 231 height 28
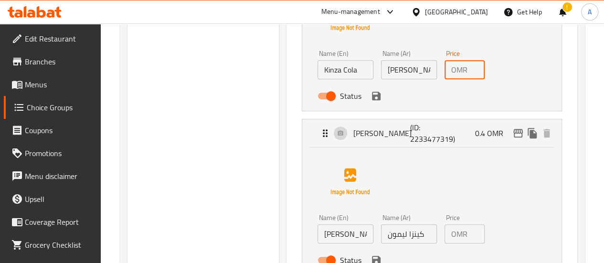
type input "0"
click at [471, 232] on input "0.4" at bounding box center [477, 233] width 13 height 19
click at [471, 229] on input "0.4" at bounding box center [477, 233] width 13 height 19
click at [471, 232] on input "0.4" at bounding box center [477, 233] width 13 height 19
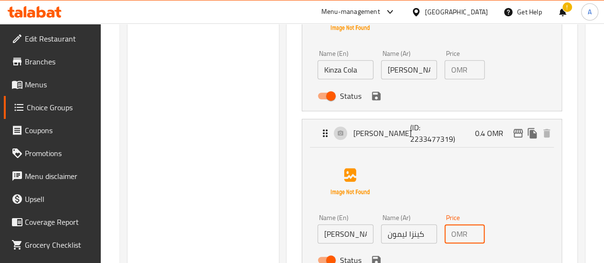
click at [471, 232] on input "0.4" at bounding box center [477, 233] width 13 height 19
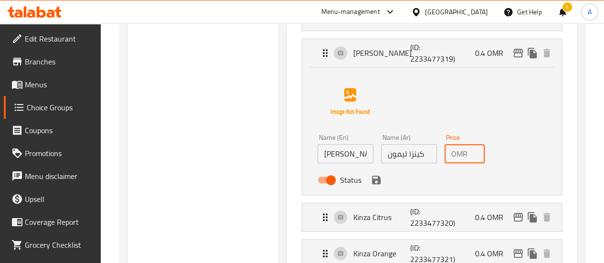
scroll to position [382, 0]
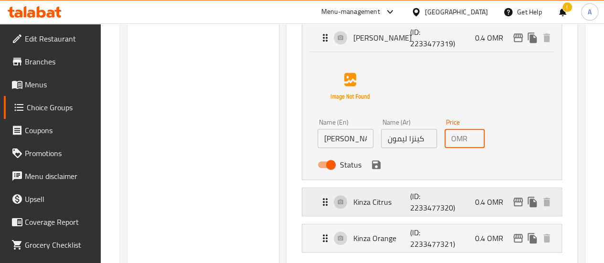
click at [489, 211] on div "Kinza Citrus (ID: 2233477320) 0.4 OMR" at bounding box center [434, 202] width 231 height 28
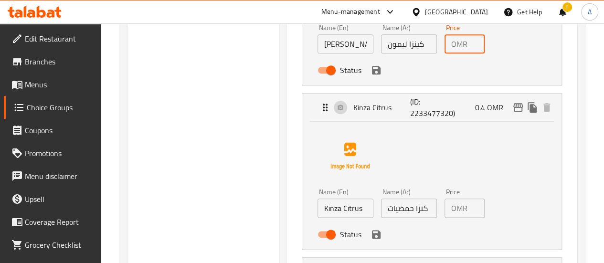
scroll to position [478, 0]
type input "0"
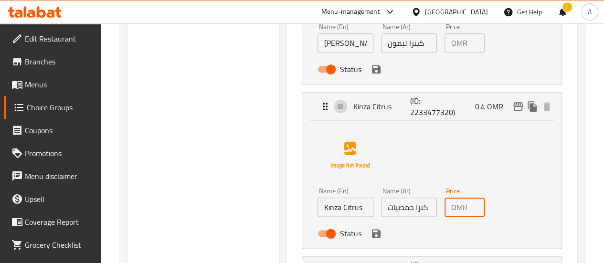
click at [471, 204] on input "0.4" at bounding box center [477, 207] width 13 height 19
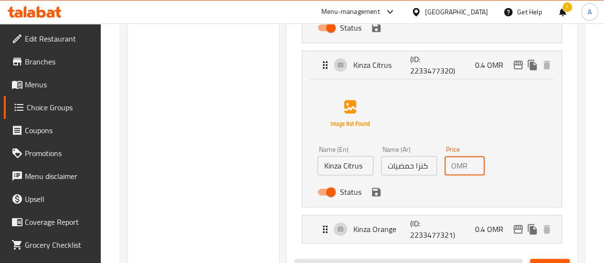
scroll to position [573, 0]
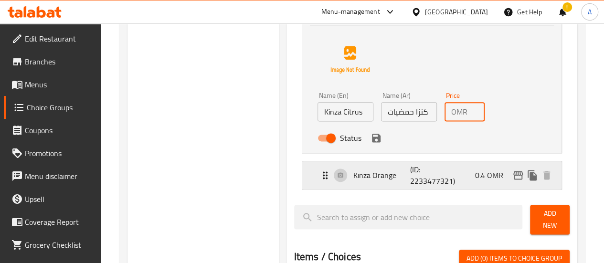
click at [494, 176] on p "0.4 OMR" at bounding box center [493, 175] width 36 height 11
click at [477, 173] on p "0.4 OMR" at bounding box center [493, 175] width 36 height 11
click at [442, 170] on div "Kinza Orange (ID: 2233477321) 0.4 OMR" at bounding box center [434, 175] width 231 height 28
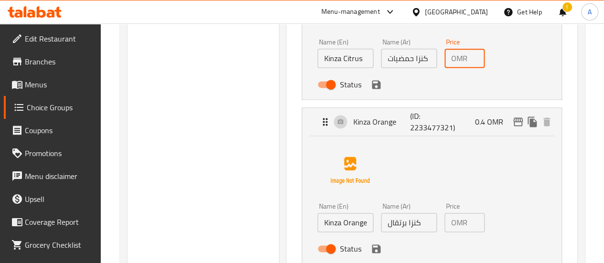
scroll to position [716, 0]
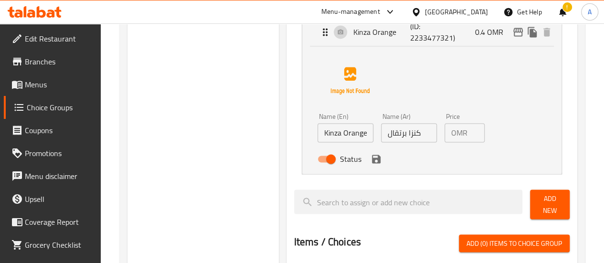
click at [454, 133] on div "OMR 0.4 Price" at bounding box center [465, 132] width 40 height 19
type input "0"
click at [454, 133] on div "OMR 0.4 Price" at bounding box center [465, 132] width 40 height 19
click at [471, 133] on input "0.4" at bounding box center [477, 132] width 13 height 19
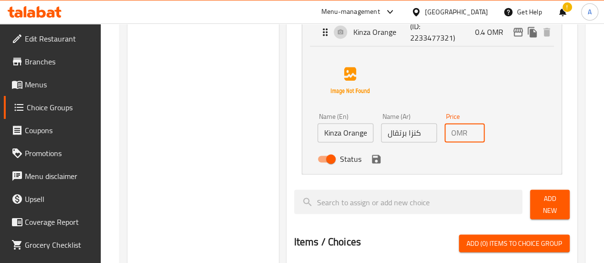
click at [471, 133] on input "0.4" at bounding box center [477, 132] width 13 height 19
click at [372, 157] on icon "save" at bounding box center [376, 159] width 9 height 9
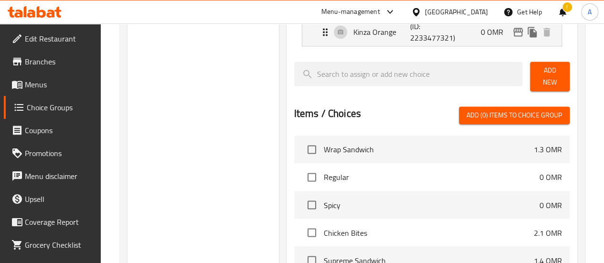
type input "0"
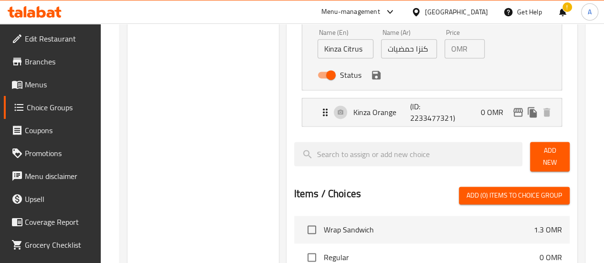
scroll to position [525, 0]
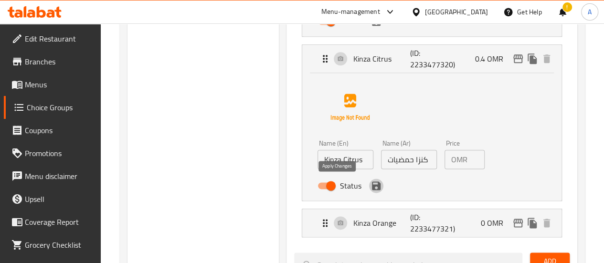
click at [372, 186] on icon "save" at bounding box center [376, 185] width 9 height 9
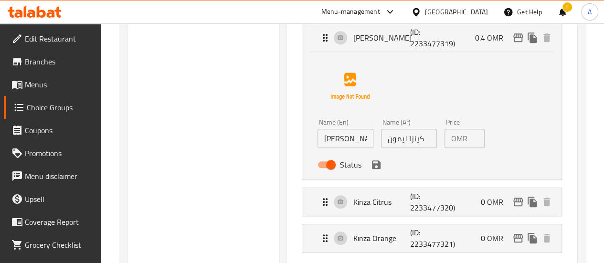
click at [340, 172] on div "Status" at bounding box center [409, 165] width 191 height 26
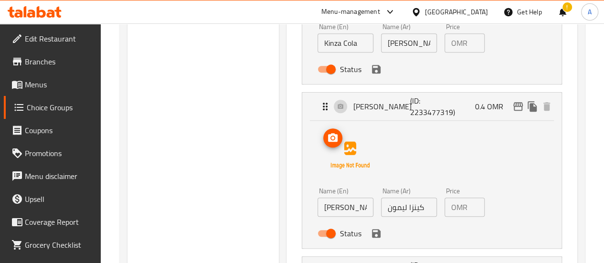
scroll to position [334, 0]
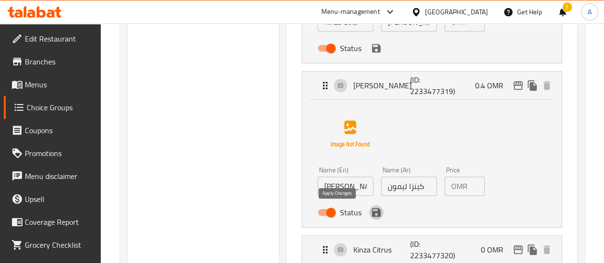
drag, startPoint x: 340, startPoint y: 216, endPoint x: 335, endPoint y: 212, distance: 7.5
click at [337, 214] on nav "Kinza Cola (ID: 2233477318) 0.4 OMR Name (En) Kinza Cola Name (En) Name (Ar) كي…" at bounding box center [432, 103] width 276 height 409
click at [372, 209] on icon "save" at bounding box center [376, 212] width 9 height 9
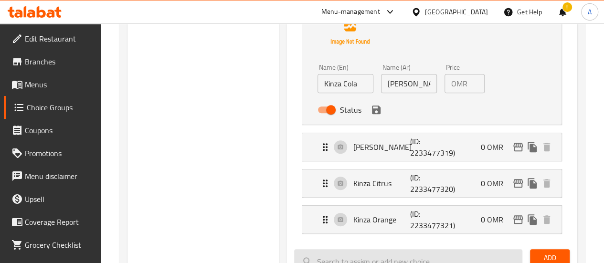
scroll to position [239, 0]
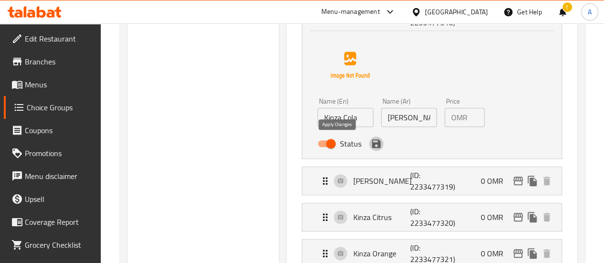
click at [372, 143] on icon "save" at bounding box center [376, 143] width 9 height 9
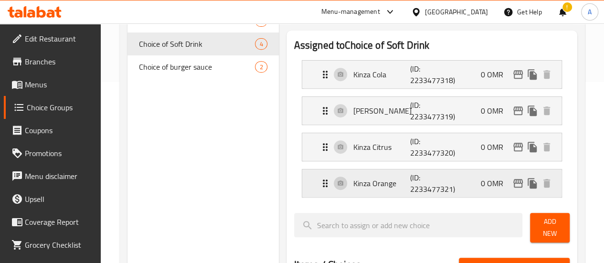
scroll to position [96, 0]
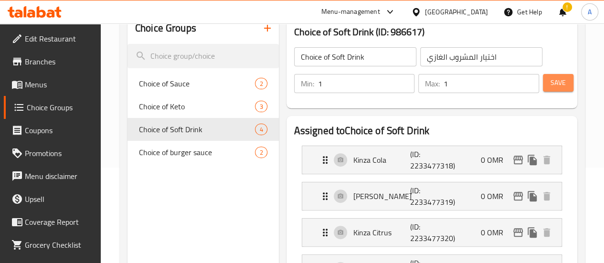
click at [558, 83] on span "Save" at bounding box center [558, 83] width 15 height 12
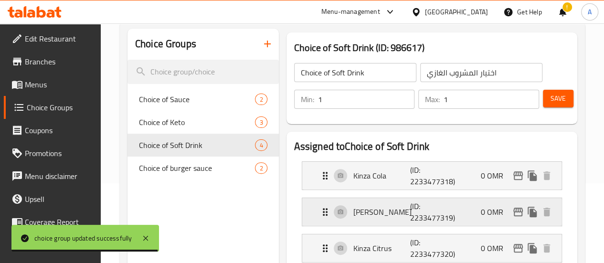
scroll to position [143, 0]
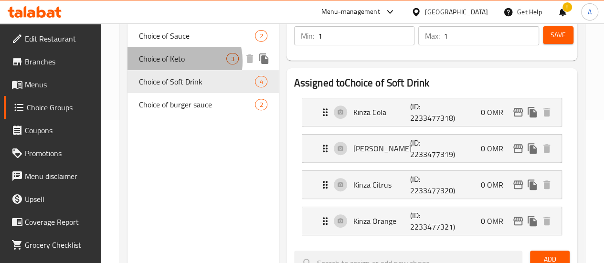
click at [172, 62] on span "Choice of Keto" at bounding box center [183, 58] width 88 height 11
type input "Choice of Keto"
type input "اختيار [PERSON_NAME]"
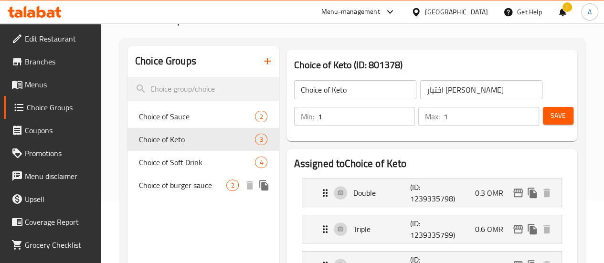
scroll to position [48, 0]
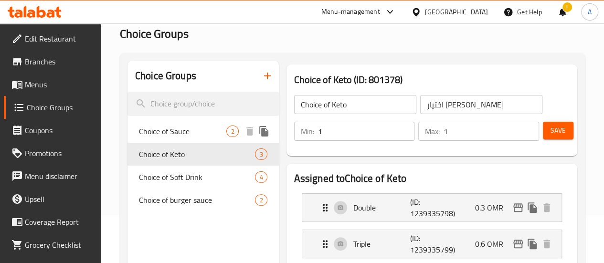
click at [169, 132] on span "Choice of Sauce" at bounding box center [183, 131] width 88 height 11
type input "Choice of Sauce"
type input "إختيارك من الصوص"
type input "0"
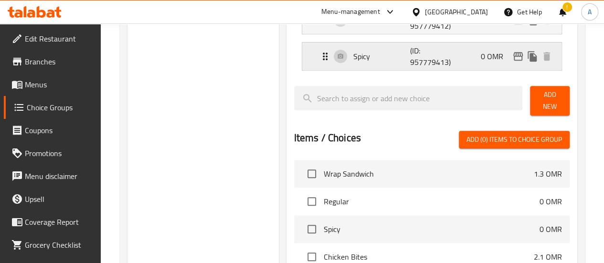
scroll to position [96, 0]
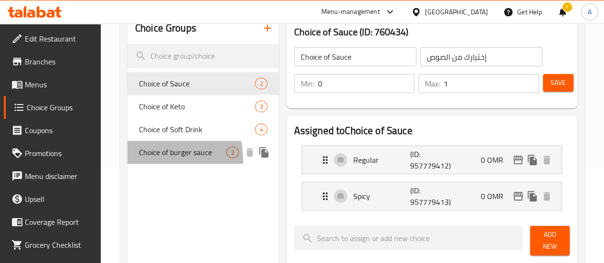
click at [137, 161] on div "Choice of burger sauce 2" at bounding box center [203, 152] width 151 height 23
type input "Choice of burger sauce"
type input "اختيار صلصة البرجر"
type input "1"
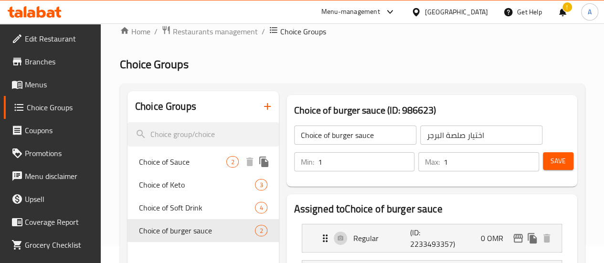
scroll to position [0, 0]
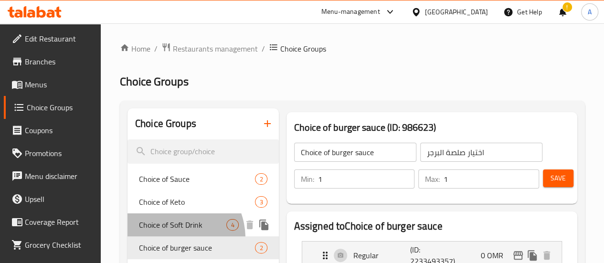
click at [169, 231] on span "Choice of Soft Drink" at bounding box center [183, 224] width 88 height 11
type input "Choice of Soft Drink"
type input "اختيار المشروب الغازي"
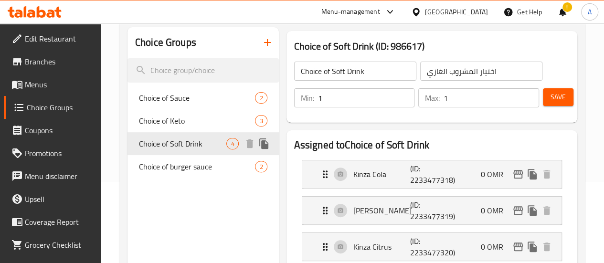
scroll to position [96, 0]
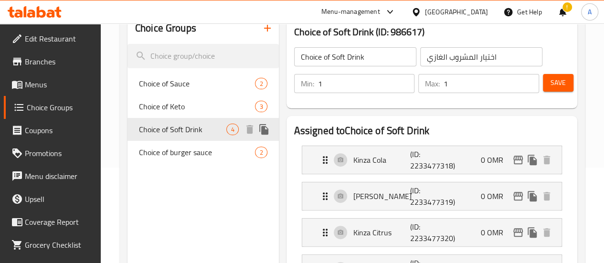
click at [175, 124] on span "Choice of Soft Drink" at bounding box center [183, 129] width 88 height 11
click at [175, 107] on span "Choice of Keto" at bounding box center [183, 106] width 88 height 11
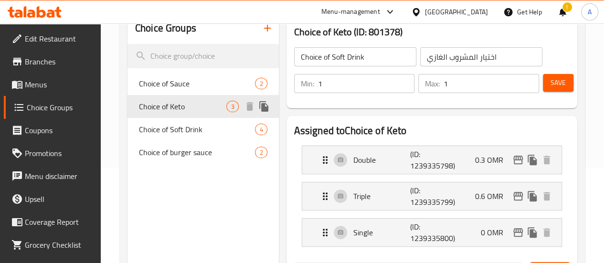
type input "Choice of Keto"
type input "اختيار [PERSON_NAME]"
click at [173, 85] on span "Choice of Sauce" at bounding box center [183, 83] width 88 height 11
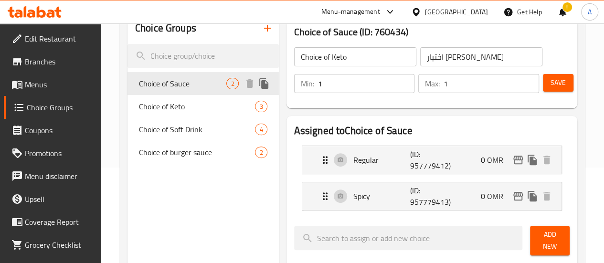
type input "Choice of Sauce"
type input "إختيارك من الصوص"
type input "0"
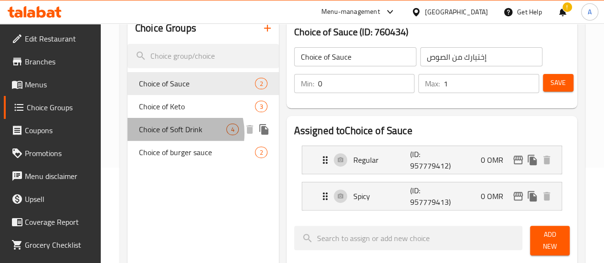
click at [174, 134] on span "Choice of Soft Drink" at bounding box center [183, 129] width 88 height 11
type input "Choice of Soft Drink"
type input "اختيار المشروب الغازي"
type input "1"
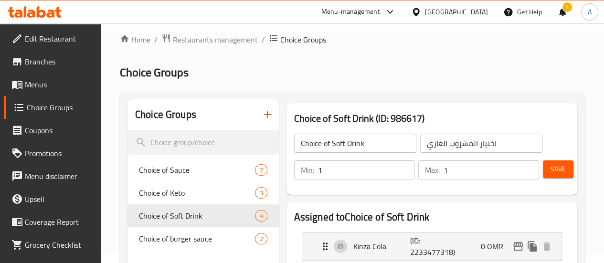
scroll to position [0, 0]
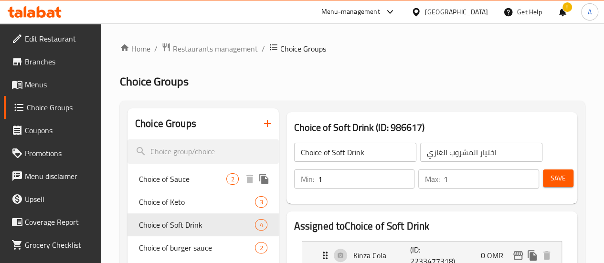
click at [182, 182] on span "Choice of Sauce" at bounding box center [183, 178] width 88 height 11
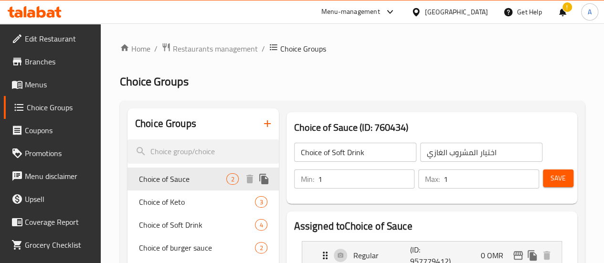
type input "Choice of Sauce"
type input "إختيارك من الصوص"
type input "0"
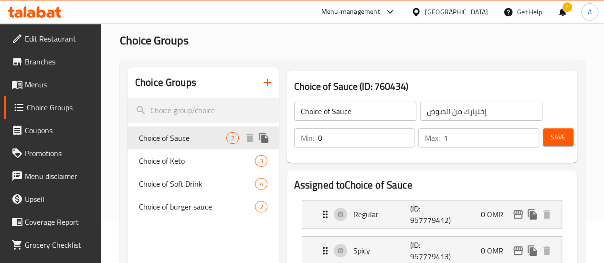
scroll to position [96, 0]
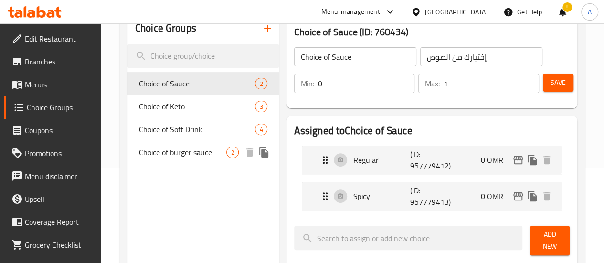
click at [181, 150] on span "Choice of burger sauce" at bounding box center [183, 152] width 88 height 11
type input "Choice of burger sauce"
type input "اختيار صلصة البرجر"
type input "1"
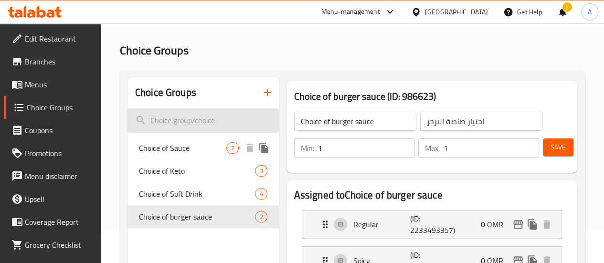
scroll to position [0, 0]
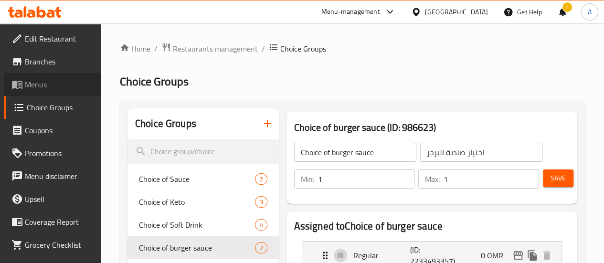
click at [57, 87] on span "Menus" at bounding box center [59, 84] width 68 height 11
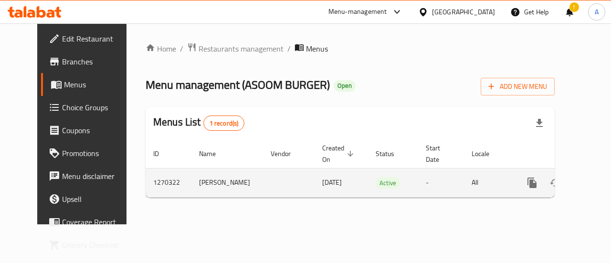
click at [590, 181] on link "enhanced table" at bounding box center [601, 182] width 23 height 23
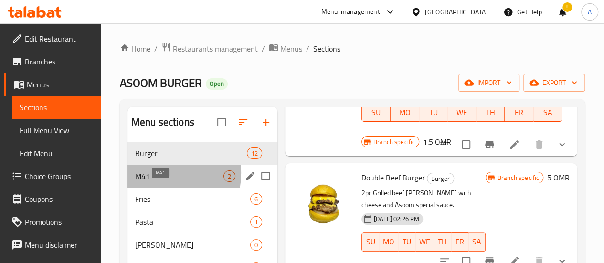
click at [151, 182] on span "M41" at bounding box center [179, 175] width 88 height 11
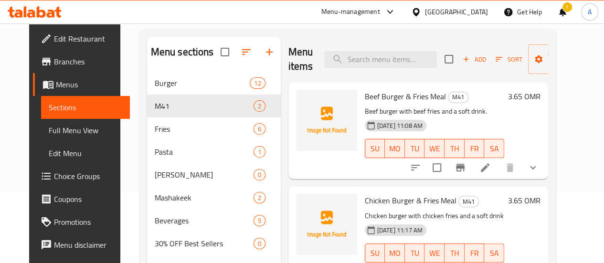
scroll to position [134, 0]
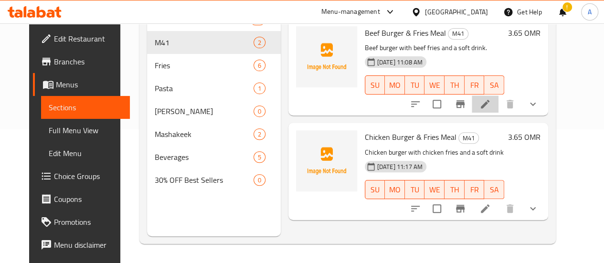
click at [499, 105] on li at bounding box center [485, 104] width 27 height 17
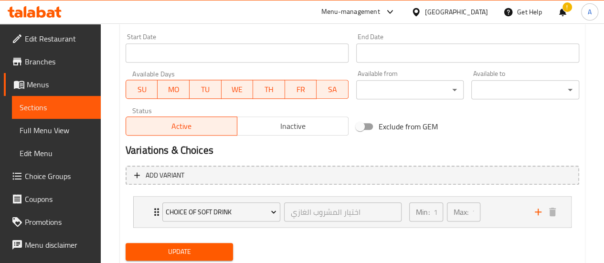
scroll to position [426, 0]
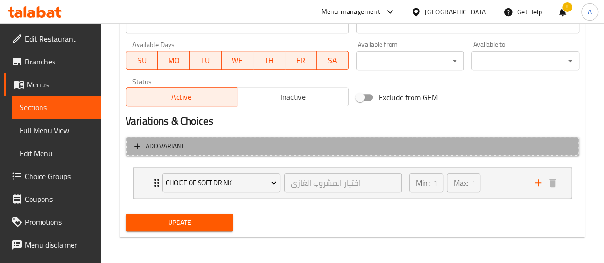
click at [144, 148] on span "Add variant" at bounding box center [352, 146] width 436 height 12
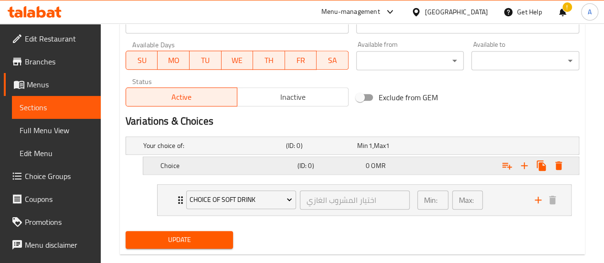
click at [181, 152] on div "Choice" at bounding box center [212, 145] width 143 height 13
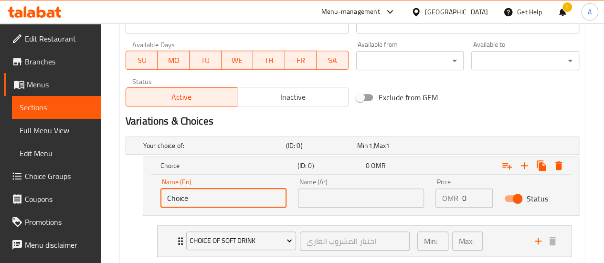
click at [227, 191] on input "Choice" at bounding box center [223, 198] width 126 height 19
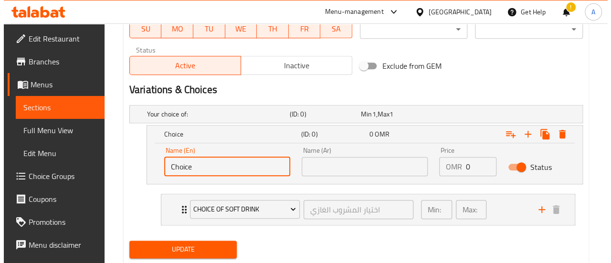
scroll to position [484, 0]
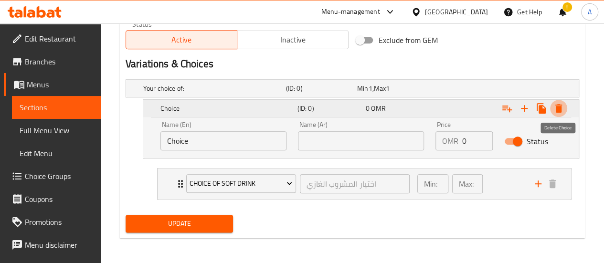
click at [559, 109] on icon "Expand" at bounding box center [558, 108] width 7 height 9
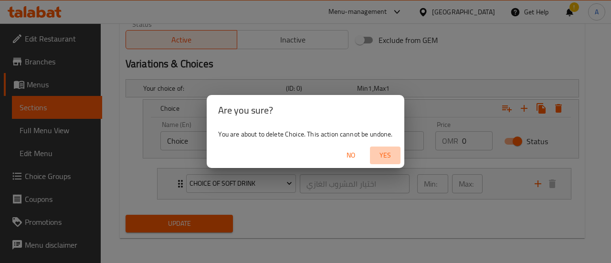
click at [385, 153] on span "Yes" at bounding box center [385, 155] width 23 height 12
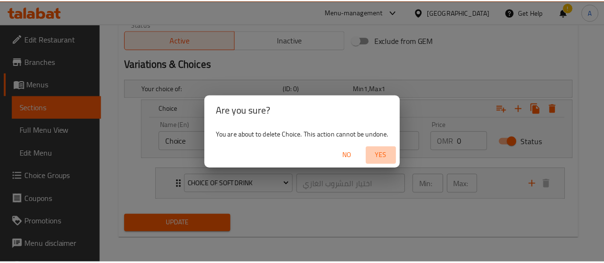
scroll to position [426, 0]
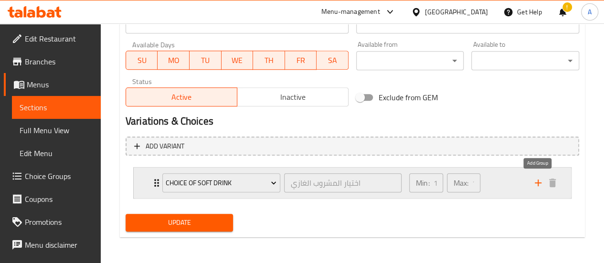
click at [540, 183] on icon "add" at bounding box center [537, 182] width 11 height 11
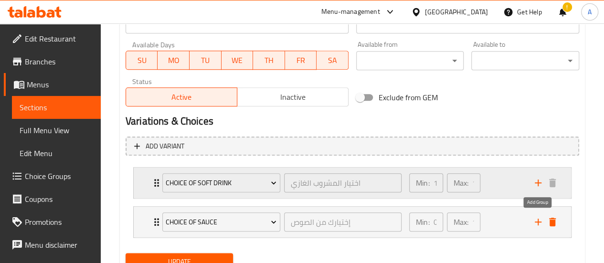
scroll to position [464, 0]
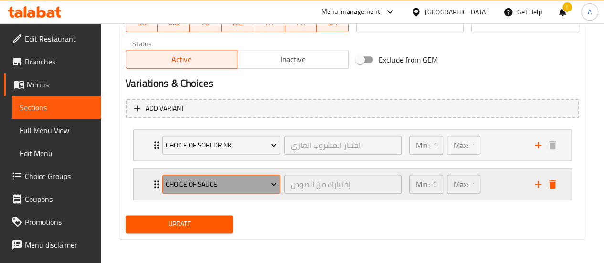
click at [254, 175] on button "Choice of Sauce" at bounding box center [221, 184] width 118 height 19
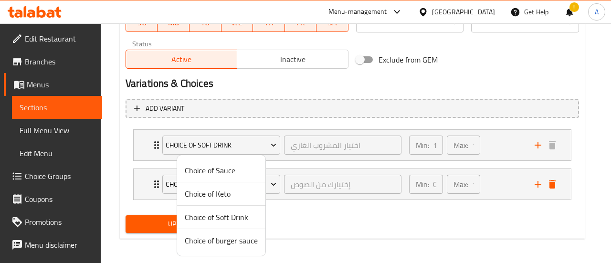
click at [231, 245] on span "Choice of burger sauce" at bounding box center [221, 240] width 73 height 11
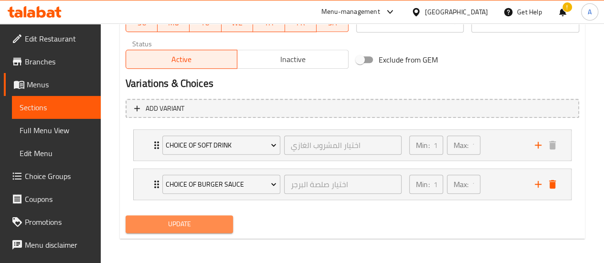
click at [194, 227] on span "Update" at bounding box center [179, 224] width 93 height 12
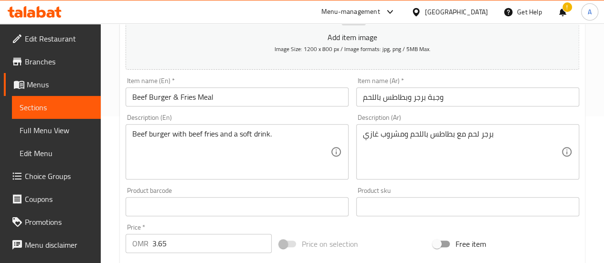
scroll to position [0, 0]
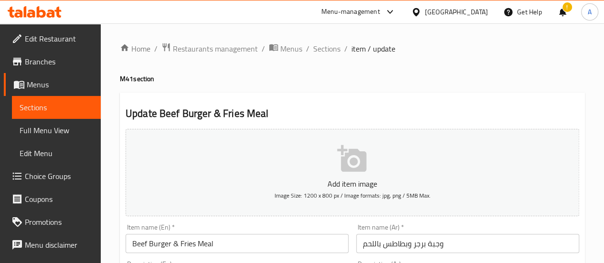
click at [340, 43] on ol "Home / Restaurants management / Menus / Sections / item / update" at bounding box center [352, 49] width 465 height 12
click at [356, 46] on span "item / update" at bounding box center [373, 48] width 44 height 11
click at [332, 53] on span "Sections" at bounding box center [326, 48] width 27 height 11
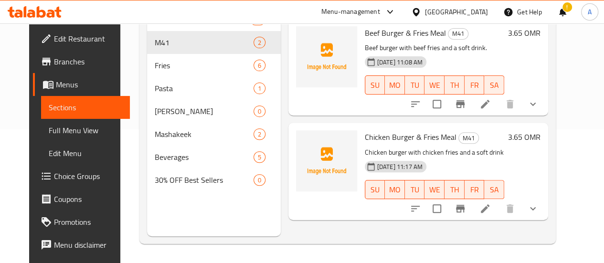
scroll to position [86, 0]
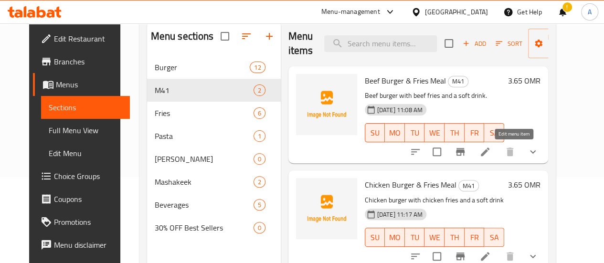
click at [489, 151] on icon at bounding box center [485, 152] width 9 height 9
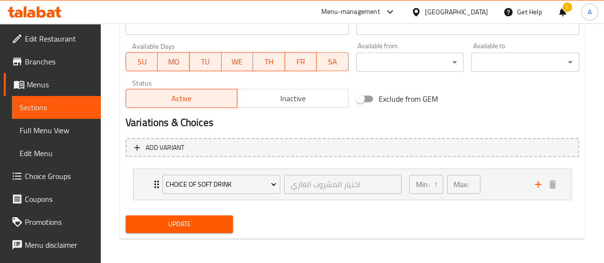
scroll to position [426, 0]
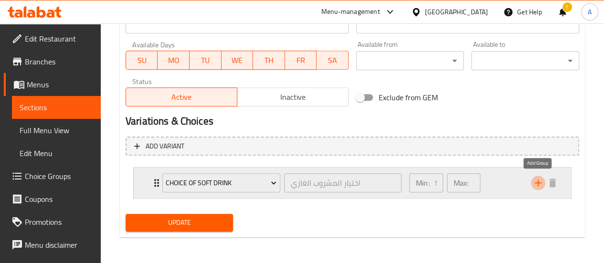
click at [542, 180] on icon "add" at bounding box center [537, 182] width 11 height 11
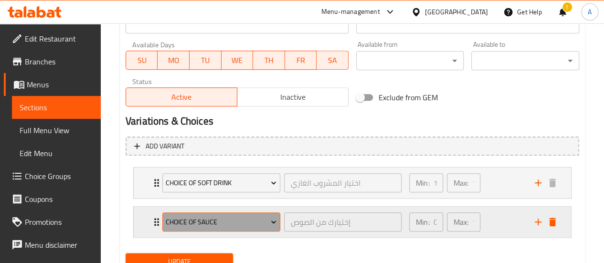
click at [219, 225] on span "Choice of Sauce" at bounding box center [221, 222] width 111 height 12
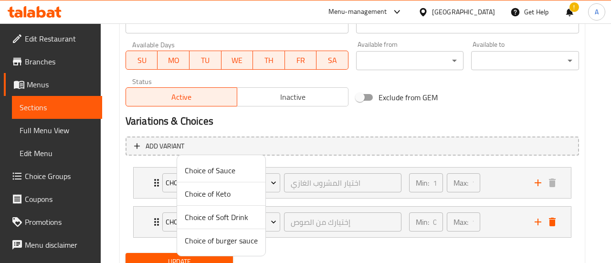
click at [224, 238] on span "Choice of burger sauce" at bounding box center [221, 240] width 73 height 11
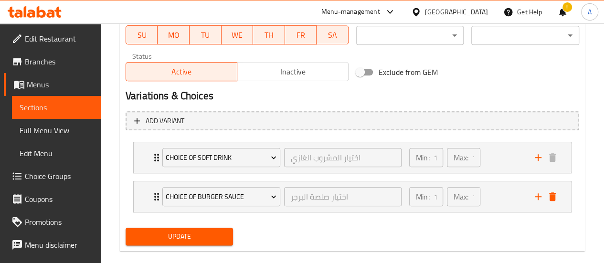
scroll to position [465, 0]
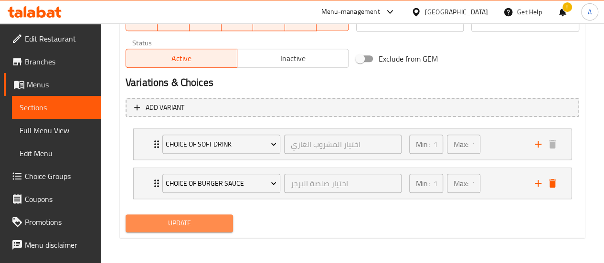
click at [200, 223] on span "Update" at bounding box center [179, 223] width 93 height 12
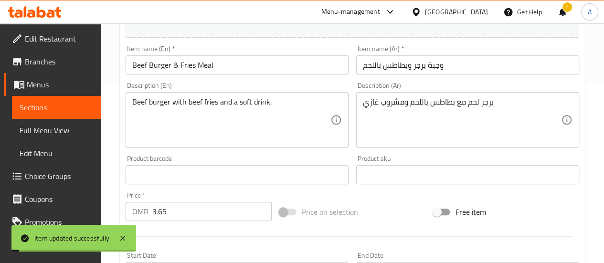
scroll to position [0, 0]
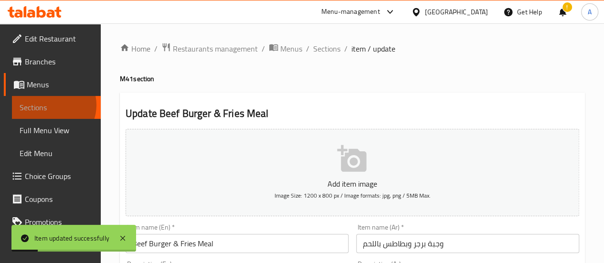
click at [52, 105] on span "Sections" at bounding box center [57, 107] width 74 height 11
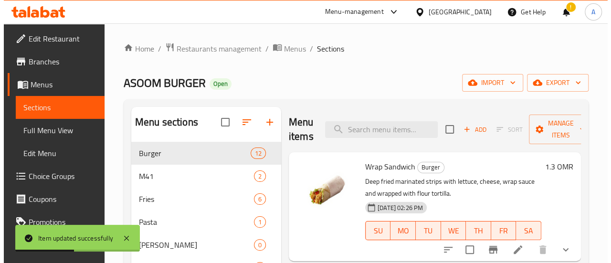
scroll to position [91, 0]
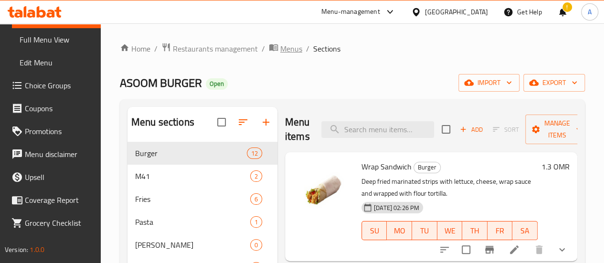
click at [287, 51] on span "Menus" at bounding box center [291, 48] width 22 height 11
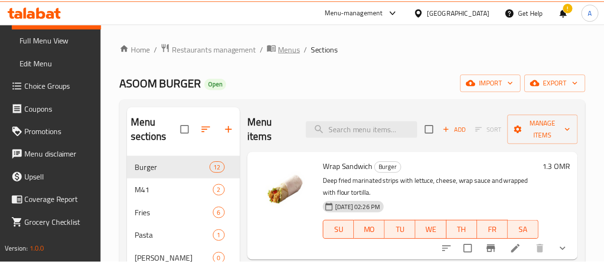
scroll to position [22, 0]
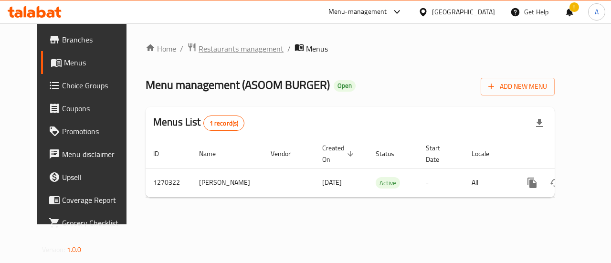
click at [242, 45] on span "Restaurants management" at bounding box center [241, 48] width 85 height 11
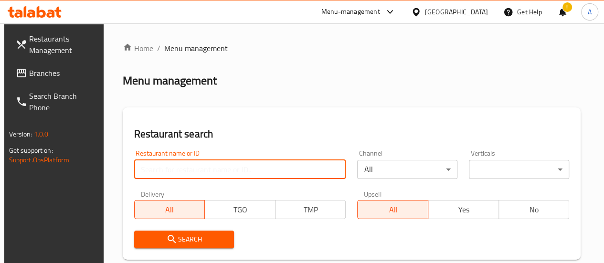
click at [196, 170] on input "search" at bounding box center [240, 169] width 212 height 19
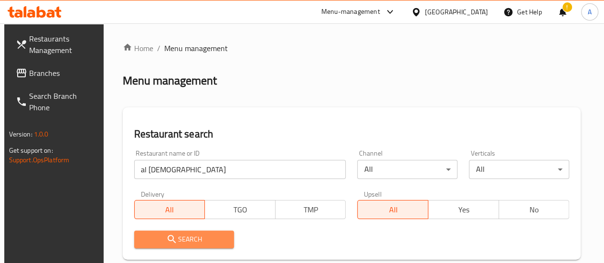
click at [194, 237] on span "Search" at bounding box center [184, 240] width 85 height 12
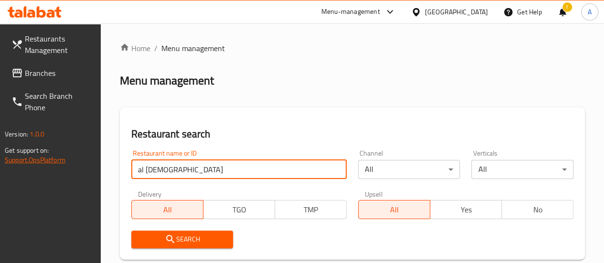
drag, startPoint x: 183, startPoint y: 165, endPoint x: 45, endPoint y: 160, distance: 138.1
click at [47, 163] on div "Restaurants Management Branches Search Branch Phone Version: 1.0.0 Get support …" at bounding box center [302, 258] width 604 height 470
type input "a"
type input "crunchy chicken"
click button "Search" at bounding box center [182, 240] width 102 height 18
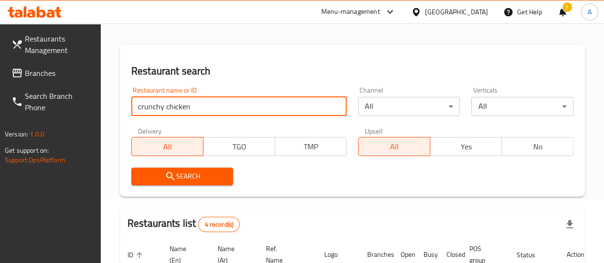
scroll to position [96, 0]
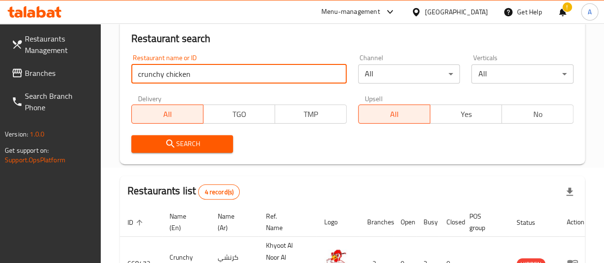
click at [228, 71] on input "crunchy chicken" at bounding box center [238, 73] width 215 height 19
click at [224, 73] on input "crunchy chicken" at bounding box center [238, 73] width 215 height 19
drag, startPoint x: 190, startPoint y: 75, endPoint x: 205, endPoint y: 76, distance: 15.3
click at [190, 75] on input "search" at bounding box center [238, 73] width 215 height 19
type input "asoom burger"
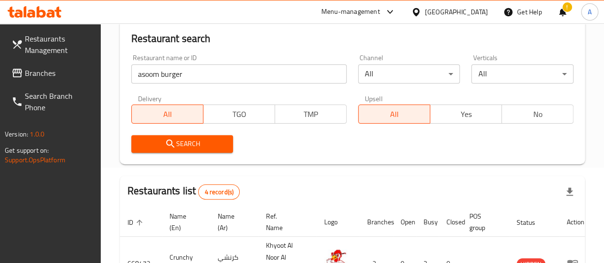
click at [186, 154] on div "Search" at bounding box center [183, 143] width 114 height 29
click at [188, 164] on div "Restaurant search Restaurant name or ID asoom burger Restaurant name or ID Chan…" at bounding box center [352, 88] width 465 height 152
click at [191, 149] on span "Search" at bounding box center [182, 144] width 87 height 12
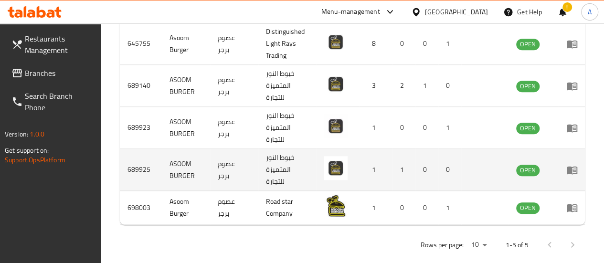
scroll to position [329, 0]
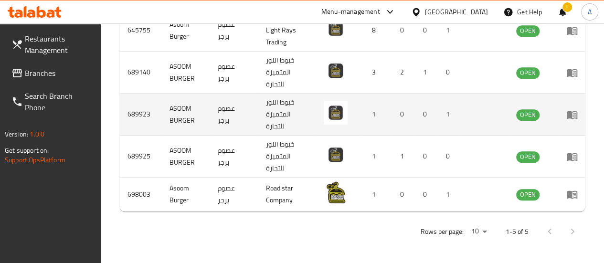
click at [573, 110] on icon "enhanced table" at bounding box center [571, 114] width 11 height 11
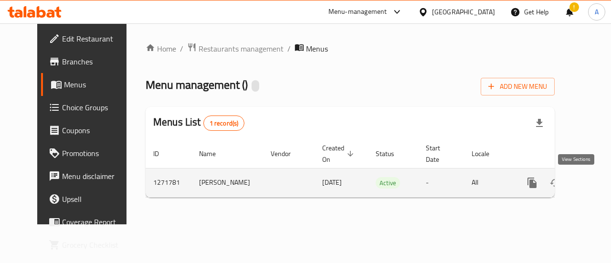
click at [595, 180] on icon "enhanced table" at bounding box center [600, 182] width 11 height 11
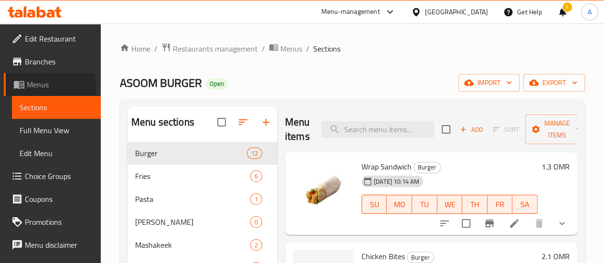
click at [36, 89] on span "Menus" at bounding box center [60, 84] width 66 height 11
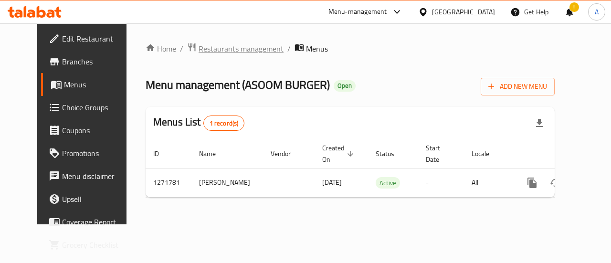
click at [212, 47] on span "Restaurants management" at bounding box center [241, 48] width 85 height 11
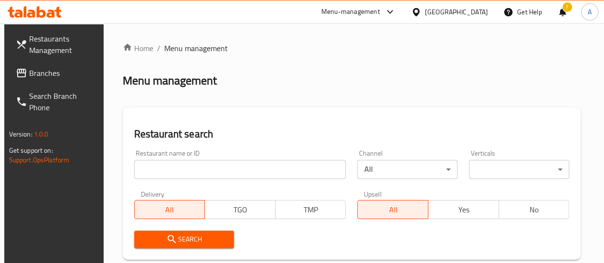
click at [183, 170] on input "search" at bounding box center [240, 169] width 212 height 19
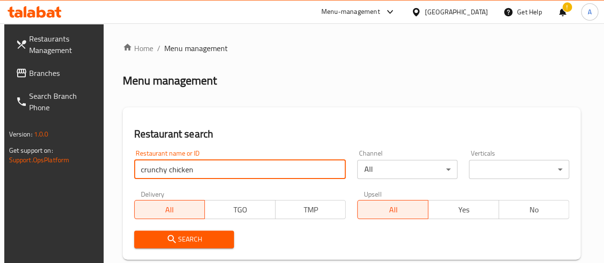
type input "crunchy chicken"
click button "Search" at bounding box center [184, 240] width 100 height 18
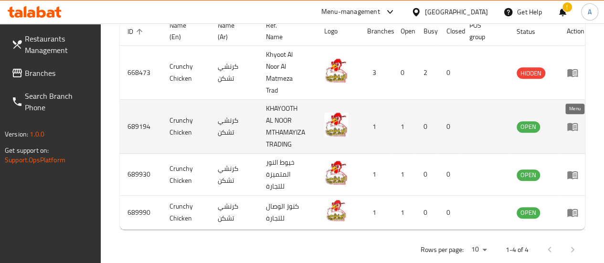
scroll to position [311, 0]
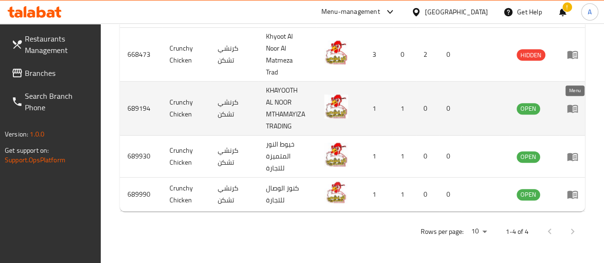
click at [574, 107] on icon "enhanced table" at bounding box center [574, 109] width 3 height 4
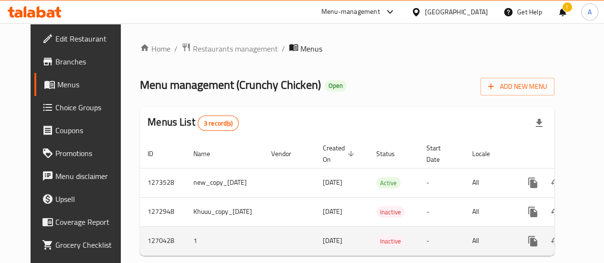
click at [369, 230] on td "Inactive" at bounding box center [394, 240] width 50 height 29
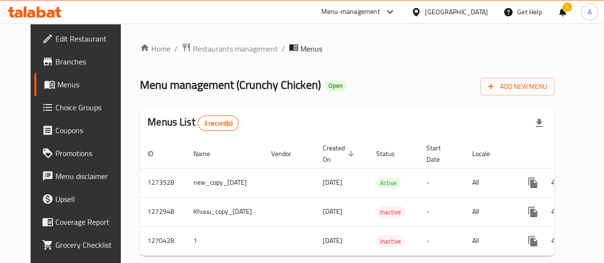
scroll to position [0, 32]
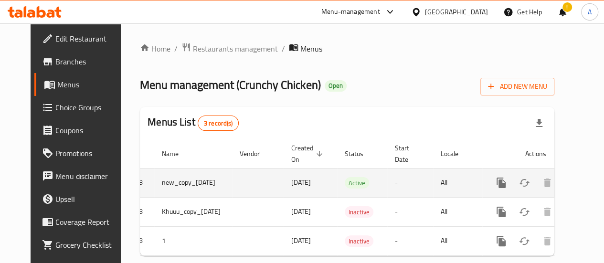
click at [568, 187] on icon "enhanced table" at bounding box center [569, 182] width 11 height 11
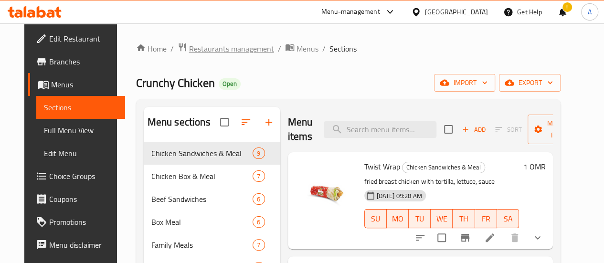
click at [205, 46] on span "Restaurants management" at bounding box center [231, 48] width 85 height 11
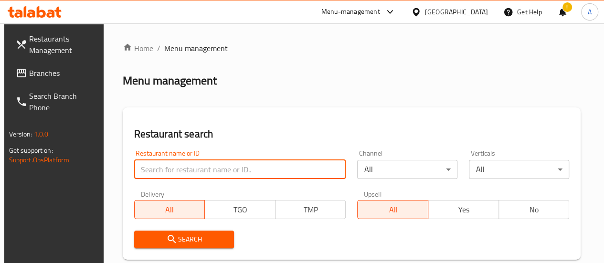
click at [177, 168] on input "search" at bounding box center [240, 169] width 212 height 19
type input "crunchy chicken"
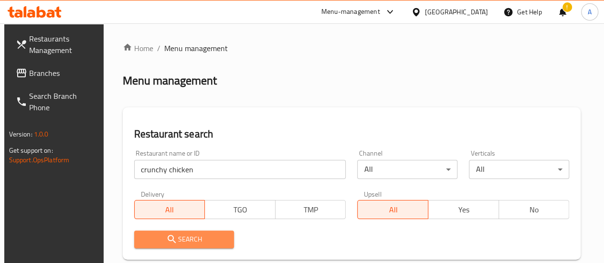
click at [169, 247] on button "Search" at bounding box center [184, 240] width 100 height 18
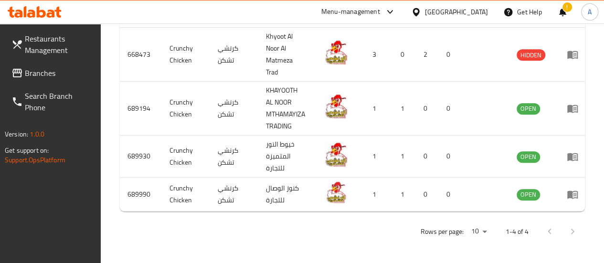
scroll to position [0, 8]
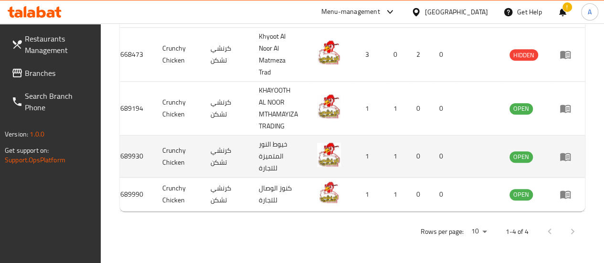
click at [562, 151] on icon "enhanced table" at bounding box center [565, 156] width 11 height 11
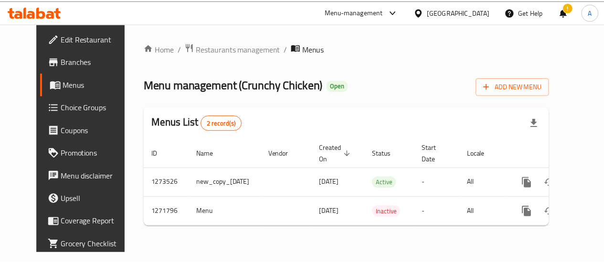
scroll to position [0, 20]
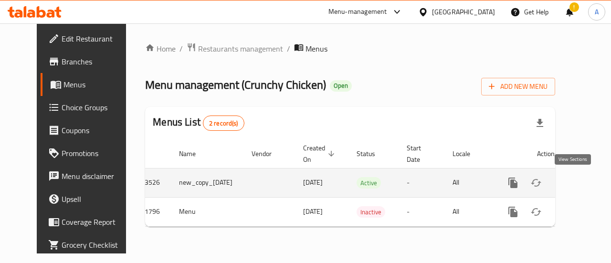
click at [576, 185] on icon "enhanced table" at bounding box center [581, 182] width 11 height 11
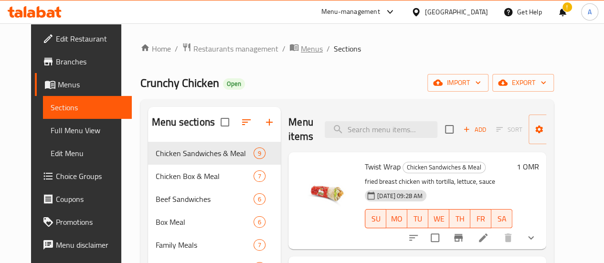
click at [301, 51] on span "Menus" at bounding box center [312, 48] width 22 height 11
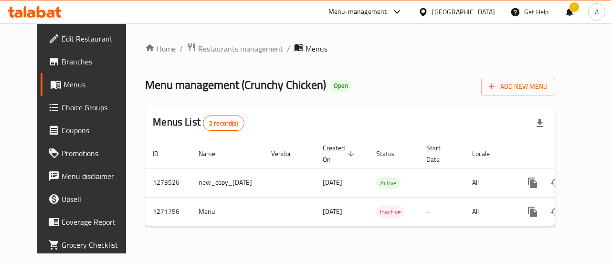
drag, startPoint x: 533, startPoint y: 226, endPoint x: 559, endPoint y: 229, distance: 26.5
click at [581, 225] on td "enhanced table" at bounding box center [567, 211] width 107 height 29
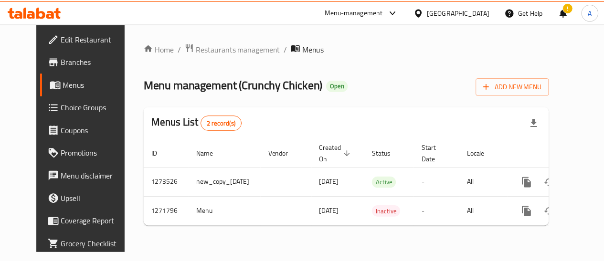
scroll to position [0, 20]
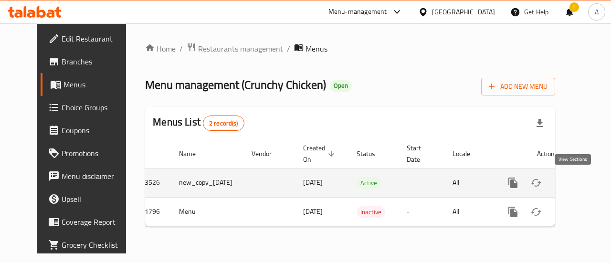
click at [580, 180] on link "enhanced table" at bounding box center [582, 182] width 23 height 23
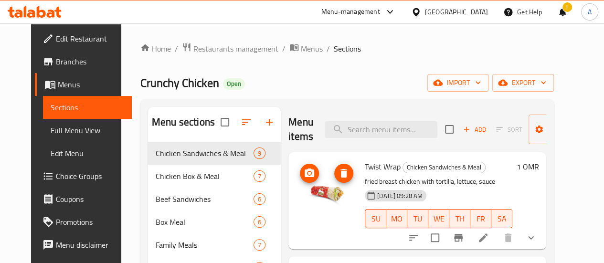
scroll to position [96, 0]
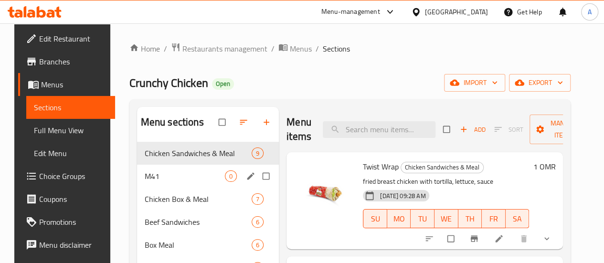
click at [165, 181] on div "M41 0" at bounding box center [208, 176] width 142 height 23
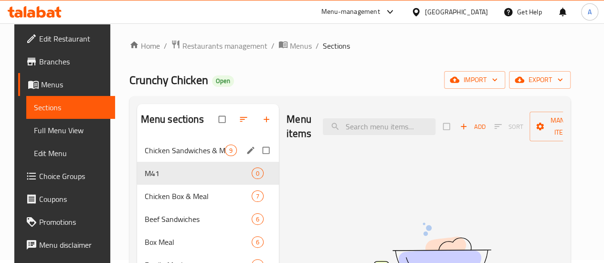
scroll to position [96, 0]
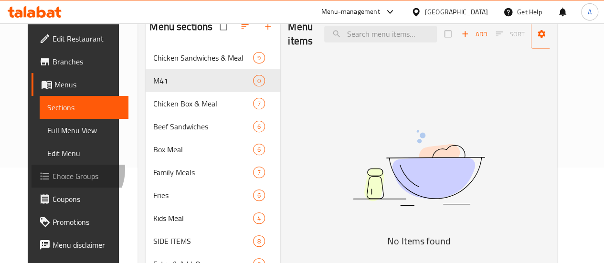
click at [53, 170] on span "Choice Groups" at bounding box center [87, 175] width 68 height 11
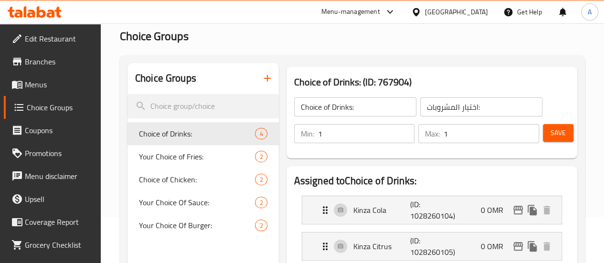
scroll to position [96, 0]
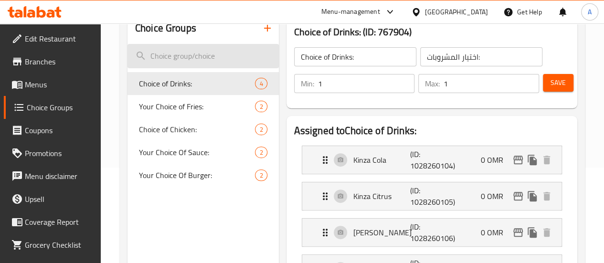
click at [192, 57] on input "search" at bounding box center [203, 56] width 151 height 24
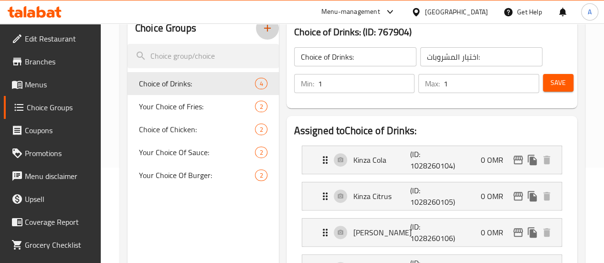
click at [262, 31] on icon "button" at bounding box center [267, 27] width 11 height 11
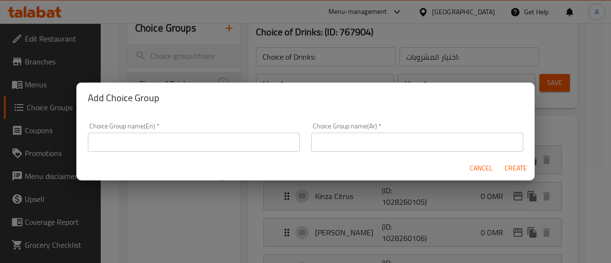
drag, startPoint x: 196, startPoint y: 138, endPoint x: 192, endPoint y: 114, distance: 24.7
click at [195, 126] on div "Choice Group name(En)   * Choice Group name(En) *" at bounding box center [194, 137] width 212 height 29
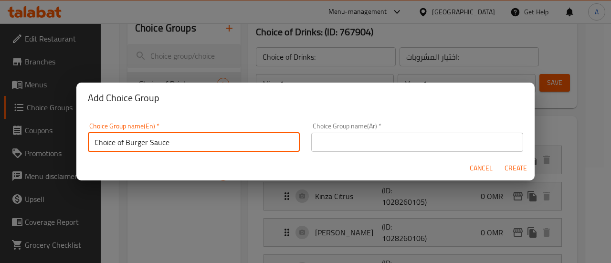
type input "Choice of Burger Sauce"
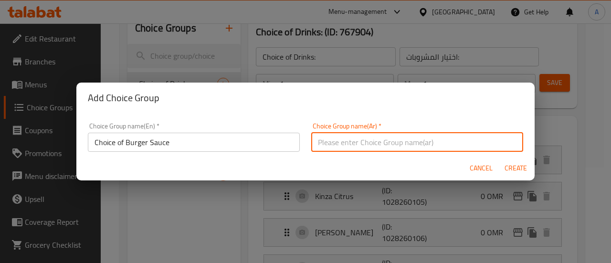
click at [164, 142] on input "Choice of Burger Sauce" at bounding box center [194, 142] width 212 height 19
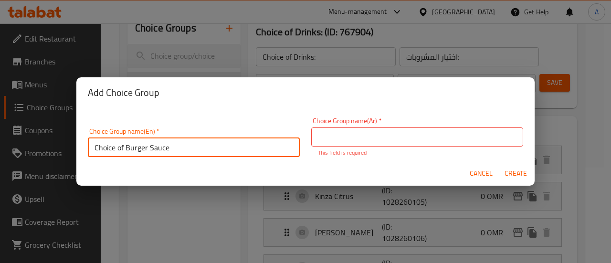
click at [164, 142] on input "Choice of Burger Sauce" at bounding box center [194, 147] width 212 height 19
click at [164, 143] on input "Choice of Burger Sauce" at bounding box center [194, 147] width 212 height 19
click at [431, 136] on input "text" at bounding box center [417, 137] width 212 height 19
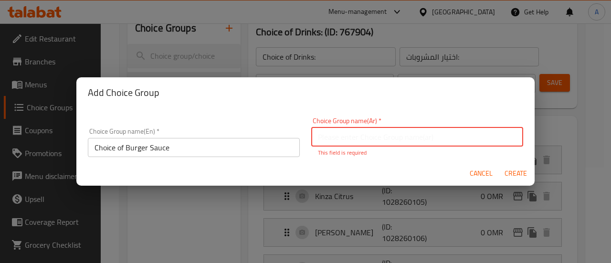
paste input "اختيار صلصة البرجر"
type input "اختيار صلصة البرجر"
click at [512, 177] on button "Create" at bounding box center [515, 174] width 31 height 18
type input "Choice of Burger Sauce"
type input "اختيار صلصة البرجر"
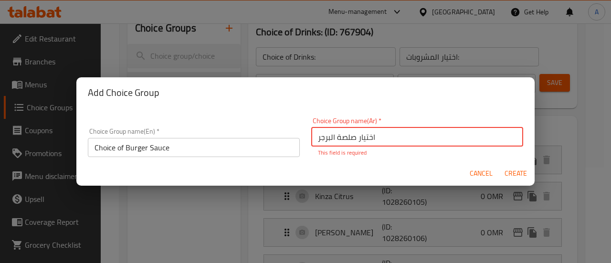
type input "0"
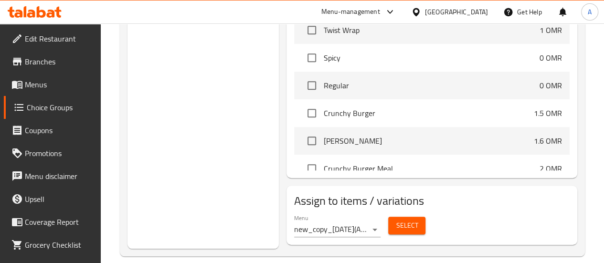
scroll to position [314, 0]
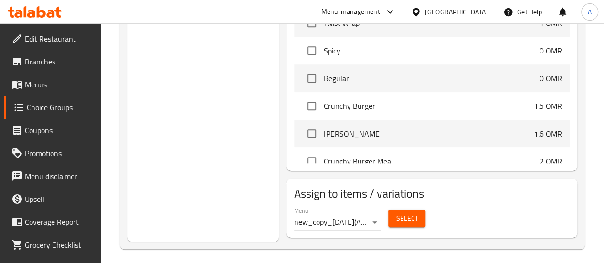
click at [302, 50] on input "checkbox" at bounding box center [312, 51] width 20 height 20
checkbox input "true"
click at [302, 74] on input "checkbox" at bounding box center [312, 78] width 20 height 20
checkbox input "true"
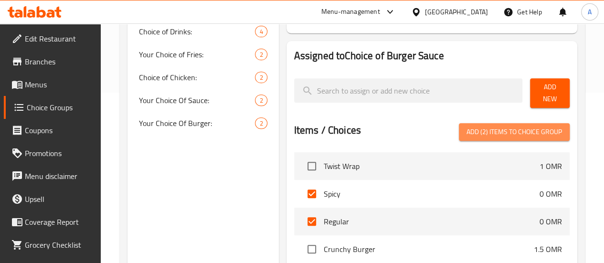
click at [523, 129] on span "Add (2) items to choice group" at bounding box center [515, 132] width 96 height 12
checkbox input "false"
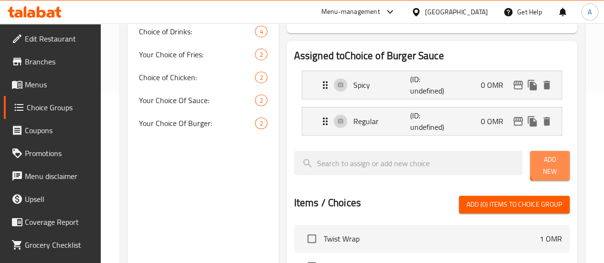
click at [552, 166] on span "Add New" at bounding box center [550, 166] width 24 height 24
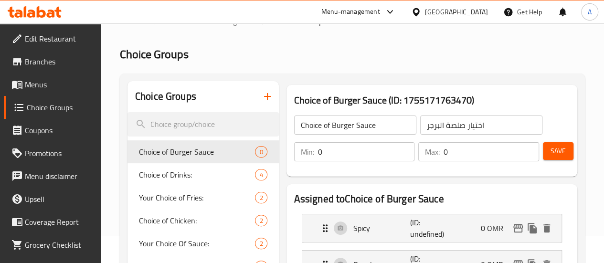
scroll to position [75, 0]
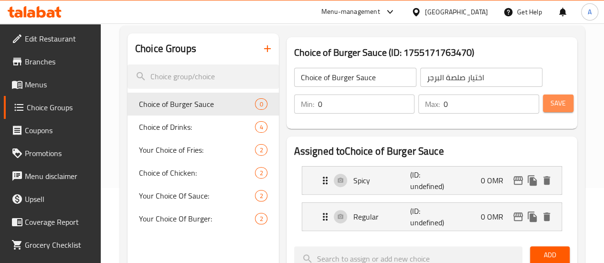
click at [561, 105] on span "Save" at bounding box center [558, 103] width 15 height 12
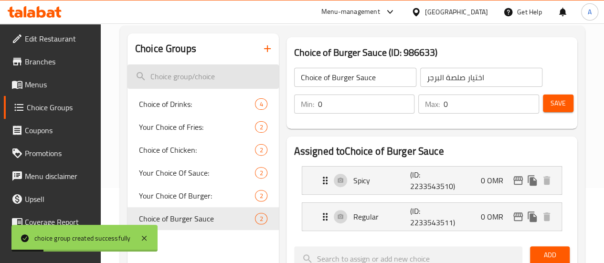
click at [169, 76] on input "search" at bounding box center [203, 76] width 151 height 24
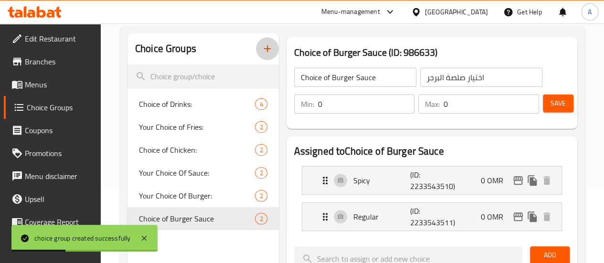
click at [264, 47] on icon "button" at bounding box center [267, 48] width 7 height 7
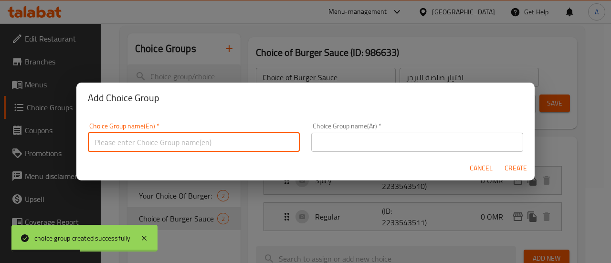
drag, startPoint x: 262, startPoint y: 136, endPoint x: 260, endPoint y: 141, distance: 5.6
click at [262, 137] on input "text" at bounding box center [194, 142] width 212 height 19
type input "Choice of Soft Drink"
click at [165, 145] on input "Choice of Soft Drink" at bounding box center [194, 142] width 212 height 19
click at [165, 146] on input "Choice of Soft Drink" at bounding box center [194, 142] width 212 height 19
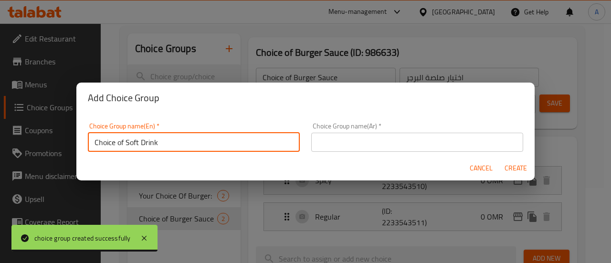
click at [172, 130] on div "Choice Group name(En)   * Choice of Soft Drink Choice Group name(En) *" at bounding box center [194, 137] width 212 height 29
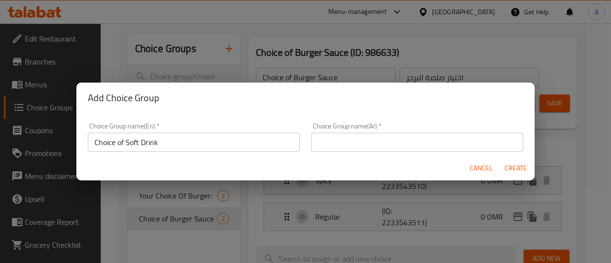
click at [163, 142] on input "Choice of Soft Drink" at bounding box center [194, 142] width 212 height 19
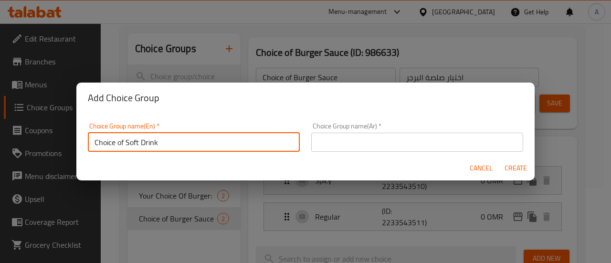
click at [163, 142] on input "Choice of Soft Drink" at bounding box center [194, 142] width 212 height 19
click at [164, 143] on input "Choice of Soft Drink" at bounding box center [194, 142] width 212 height 19
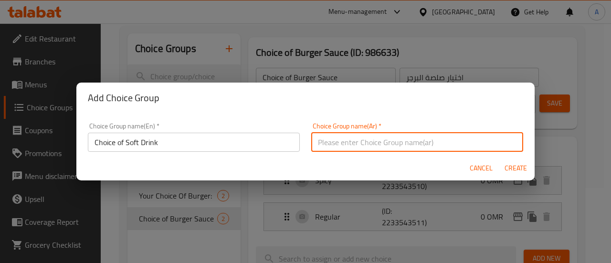
click at [392, 137] on input "text" at bounding box center [417, 142] width 212 height 19
paste input "اختيار المشروب الغازي"
type input "اختيار المشروب الغازي"
click at [513, 167] on span "Create" at bounding box center [515, 168] width 23 height 12
type input "Choice of Soft Drink"
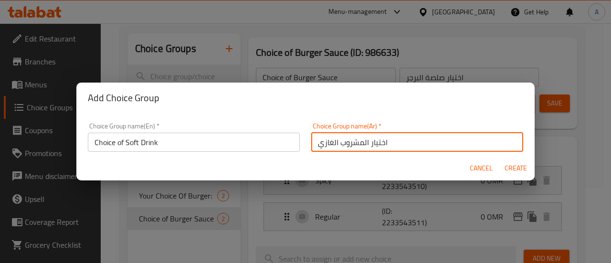
type input "اختيار المشروب الغازي"
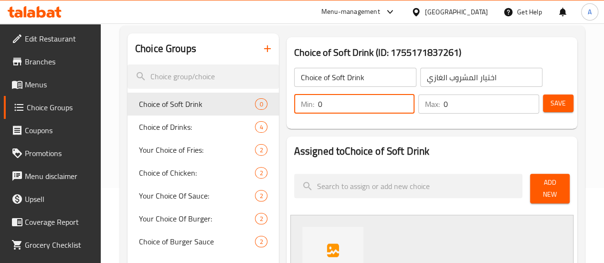
drag, startPoint x: 342, startPoint y: 104, endPoint x: 271, endPoint y: 104, distance: 71.2
click at [294, 104] on div "Min: 0 ​" at bounding box center [354, 104] width 121 height 19
type input "1"
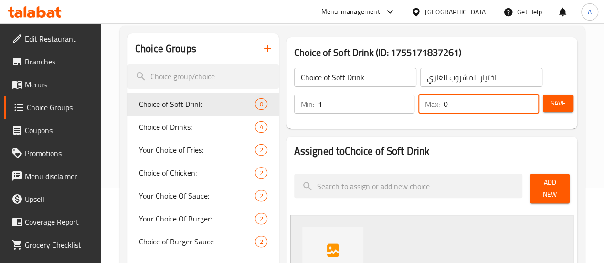
drag, startPoint x: 472, startPoint y: 99, endPoint x: 356, endPoint y: 112, distance: 116.8
click at [356, 112] on div "Min: 1 ​ Max: 0 ​" at bounding box center [416, 104] width 253 height 27
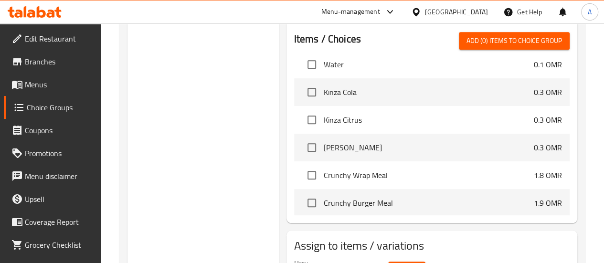
scroll to position [2018, 0]
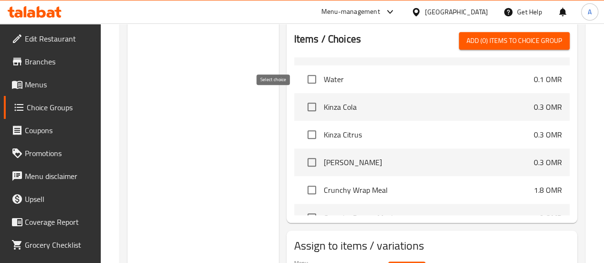
type input "1"
click at [302, 102] on input "checkbox" at bounding box center [312, 107] width 20 height 20
checkbox input "true"
click at [302, 131] on input "checkbox" at bounding box center [312, 135] width 20 height 20
checkbox input "true"
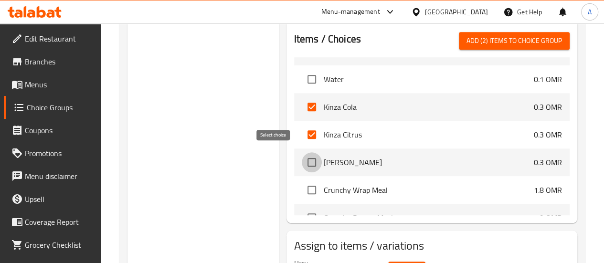
click at [302, 152] on input "checkbox" at bounding box center [312, 162] width 20 height 20
checkbox input "true"
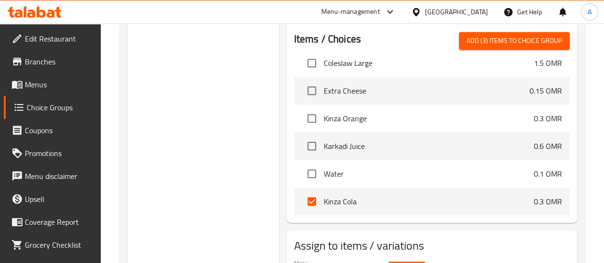
scroll to position [1922, 0]
click at [302, 114] on input "checkbox" at bounding box center [312, 119] width 20 height 20
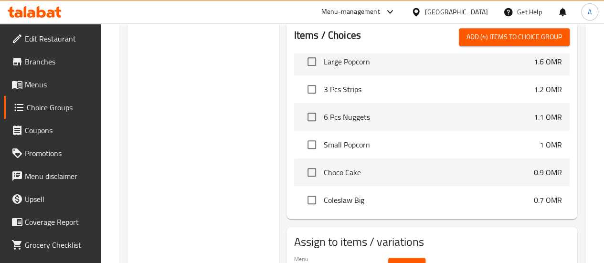
scroll to position [318, 0]
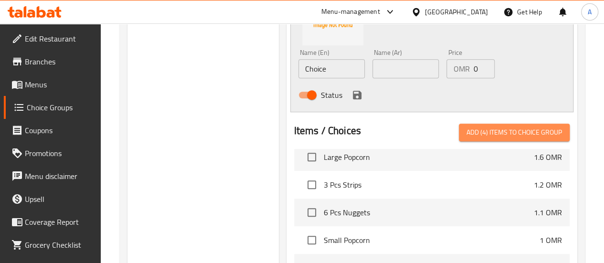
click at [504, 128] on span "Add (4) items to choice group" at bounding box center [515, 133] width 96 height 12
checkbox input "false"
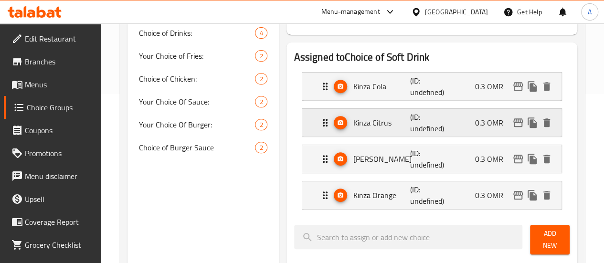
scroll to position [127, 0]
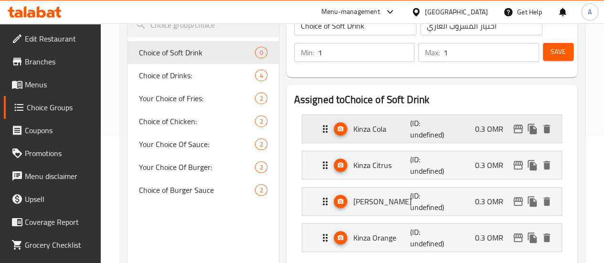
click at [410, 131] on p "(ID: undefined)" at bounding box center [429, 128] width 38 height 23
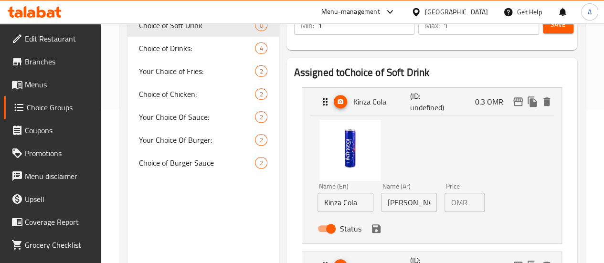
scroll to position [174, 0]
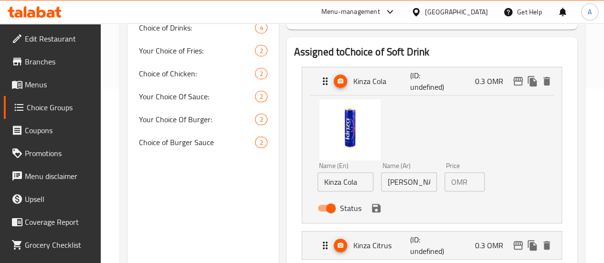
click at [471, 183] on input "0.3" at bounding box center [477, 181] width 13 height 19
click at [371, 211] on icon "save" at bounding box center [376, 207] width 11 height 11
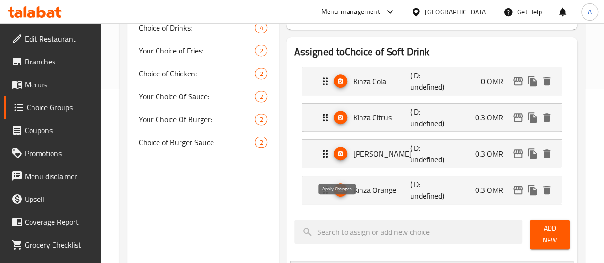
type input "0"
click at [500, 115] on p "0.3 OMR" at bounding box center [493, 117] width 36 height 11
click at [482, 126] on div "Kinza Citrus (ID: undefined) 0.3 OMR" at bounding box center [434, 118] width 231 height 28
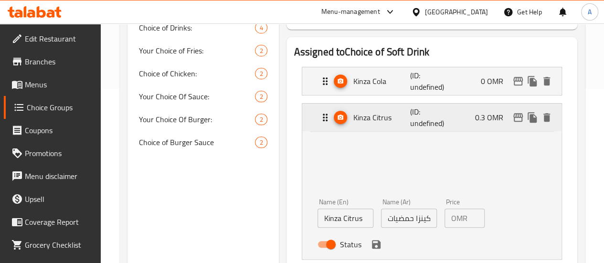
click at [482, 126] on div "Kinza Citrus (ID: undefined) 0.3 OMR" at bounding box center [434, 118] width 231 height 28
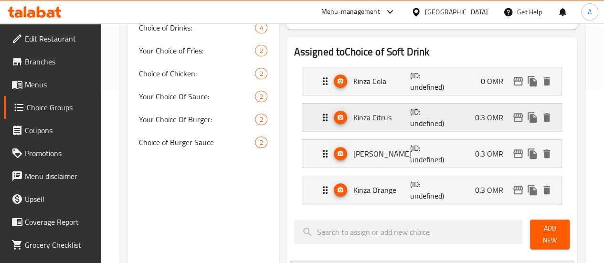
click at [479, 127] on div "Kinza Citrus (ID: undefined) 0.3 OMR" at bounding box center [434, 118] width 231 height 28
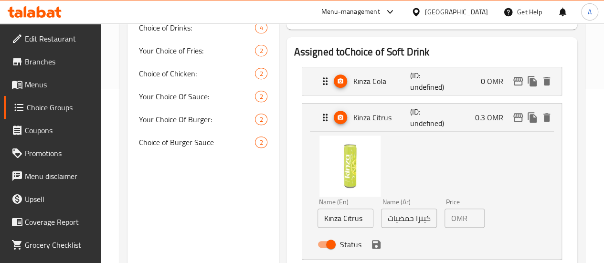
click at [451, 223] on div "OMR 0.3 Price" at bounding box center [465, 218] width 40 height 19
click at [452, 223] on div "OMR 0.3 Price" at bounding box center [465, 218] width 40 height 19
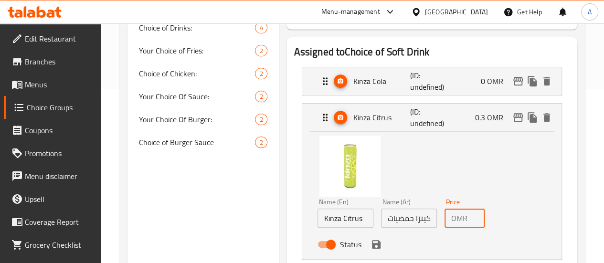
click at [471, 220] on input "0.3" at bounding box center [477, 218] width 13 height 19
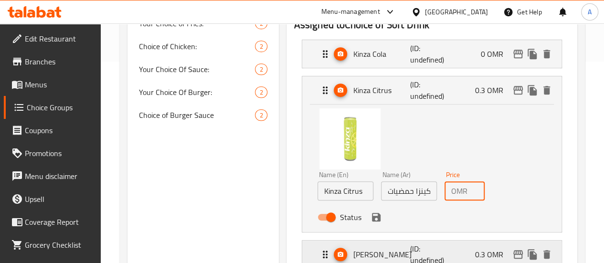
scroll to position [270, 0]
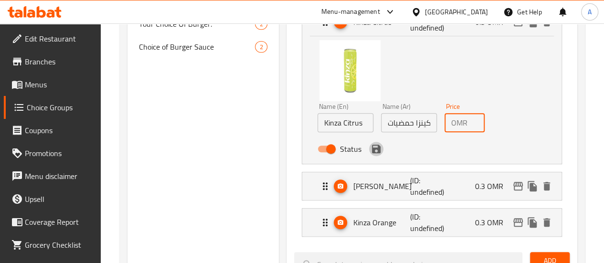
click at [372, 152] on icon "save" at bounding box center [376, 149] width 9 height 9
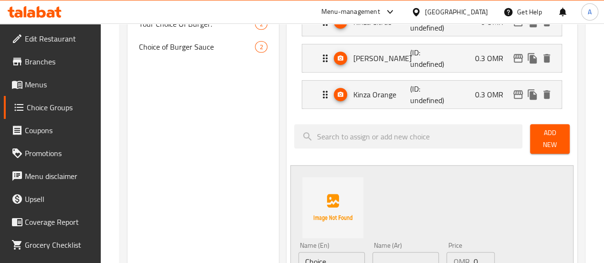
type input "0"
click at [422, 41] on li "Kinza Lemon (ID: undefined) 0.3 OMR Name (En) Kinza Lemon Name (En) Name (Ar) ك…" at bounding box center [432, 58] width 276 height 36
click at [425, 56] on p "(ID: undefined)" at bounding box center [429, 58] width 38 height 23
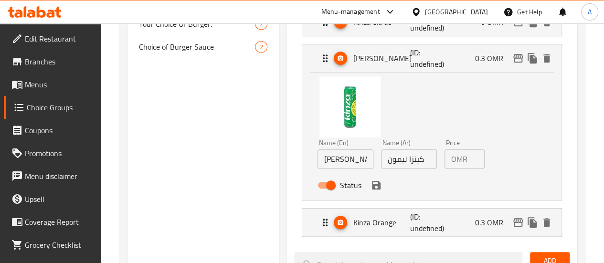
click at [471, 163] on input "0.3" at bounding box center [477, 158] width 13 height 19
click at [471, 164] on input "0.3" at bounding box center [477, 158] width 13 height 19
type input "9"
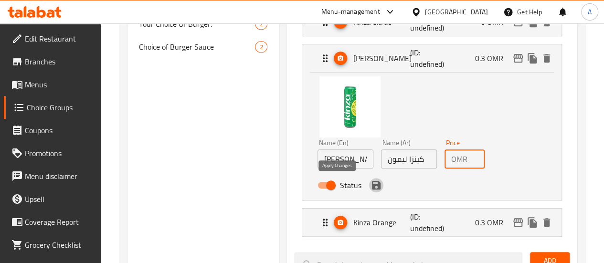
click at [372, 188] on icon "save" at bounding box center [376, 185] width 9 height 9
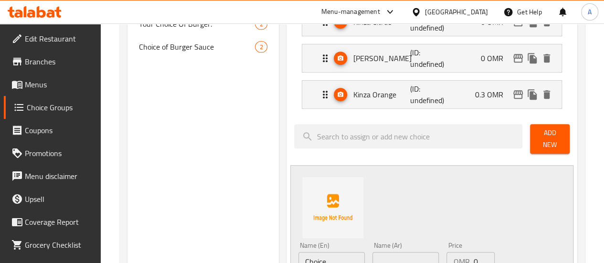
type input "0"
click at [457, 83] on div "Kinza Orange (ID: undefined) 0.3 OMR" at bounding box center [434, 95] width 231 height 28
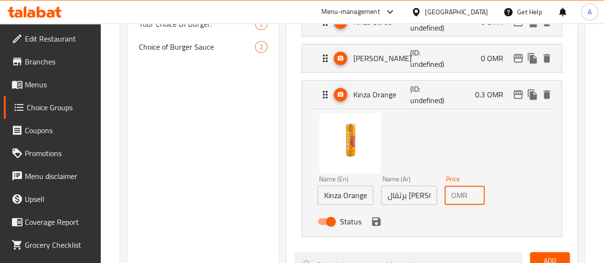
click at [471, 199] on input "0.3" at bounding box center [477, 195] width 13 height 19
click at [372, 224] on icon "save" at bounding box center [376, 221] width 9 height 9
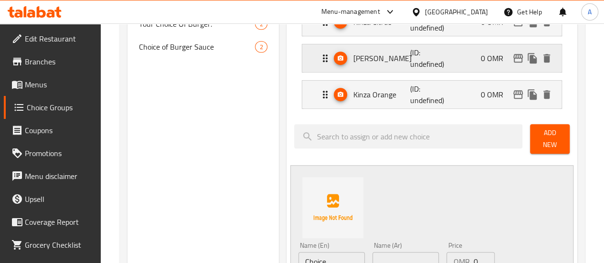
type input "0"
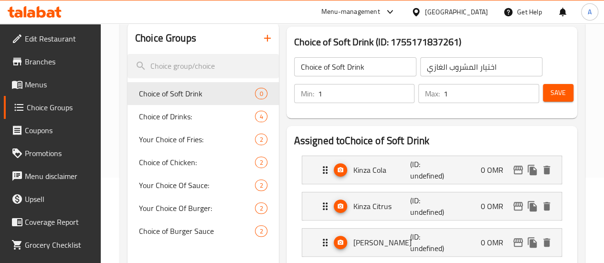
scroll to position [0, 0]
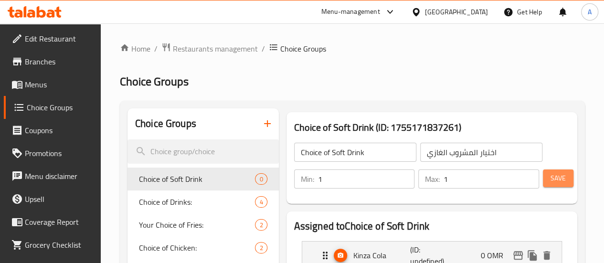
click at [562, 177] on button "Save" at bounding box center [558, 179] width 31 height 18
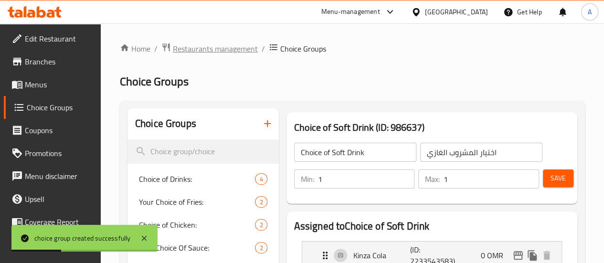
click at [228, 47] on span "Restaurants management" at bounding box center [215, 48] width 85 height 11
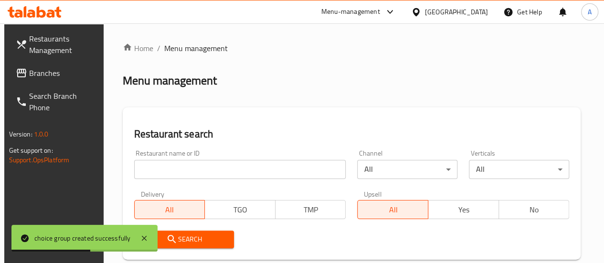
click at [211, 168] on input "search" at bounding box center [240, 169] width 212 height 19
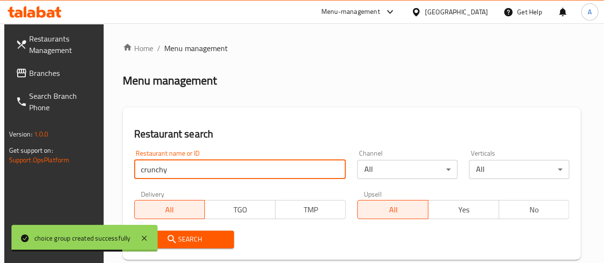
type input "crunchy chicken"
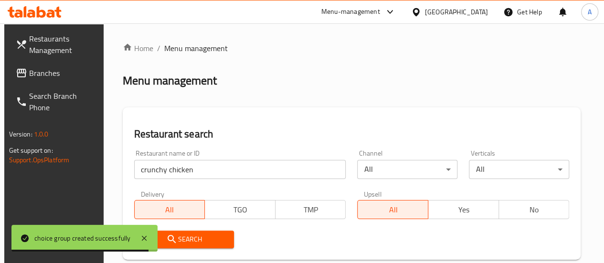
click at [351, 223] on div "Upsell All Yes No" at bounding box center [462, 205] width 223 height 40
click at [197, 235] on span "Search" at bounding box center [184, 240] width 85 height 12
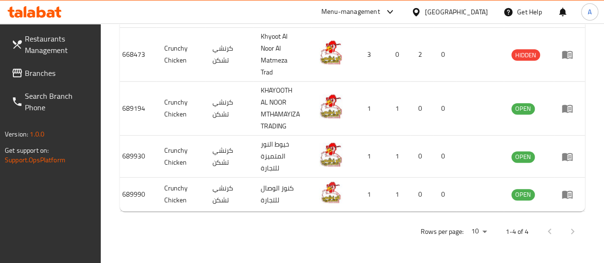
scroll to position [0, 8]
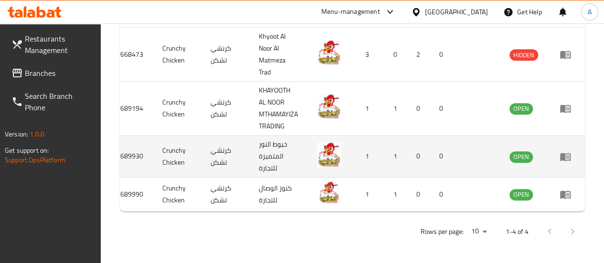
click at [564, 143] on td "enhanced table" at bounding box center [568, 157] width 33 height 42
click at [564, 153] on icon "enhanced table" at bounding box center [565, 157] width 11 height 8
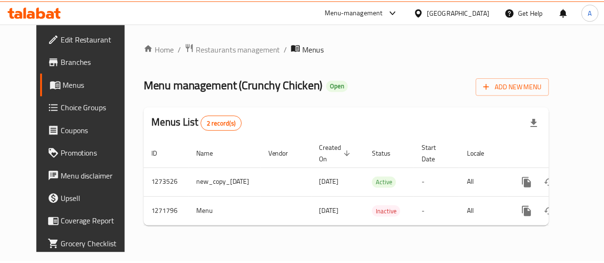
scroll to position [0, 20]
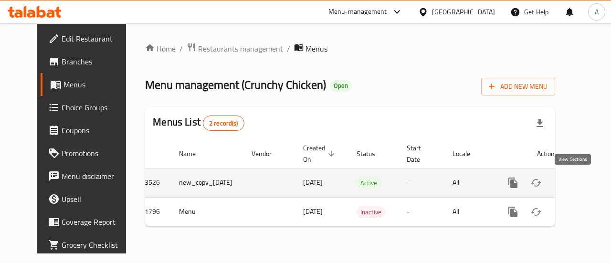
click at [578, 187] on icon "enhanced table" at bounding box center [582, 183] width 9 height 9
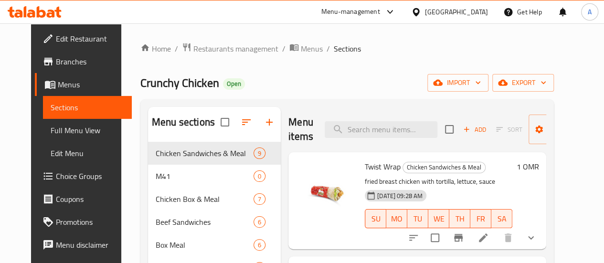
scroll to position [191, 0]
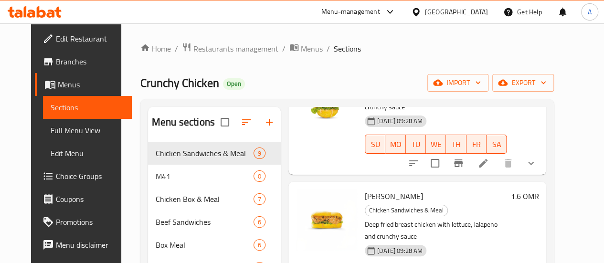
drag, startPoint x: 120, startPoint y: 185, endPoint x: 126, endPoint y: 185, distance: 5.8
click at [156, 182] on span "M41" at bounding box center [205, 175] width 98 height 11
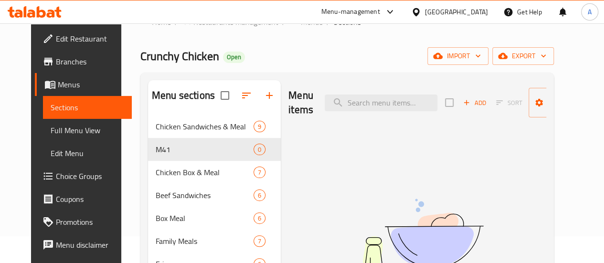
scroll to position [48, 0]
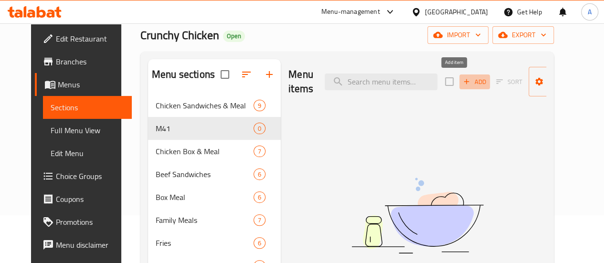
click at [462, 84] on span "Add" at bounding box center [475, 81] width 26 height 11
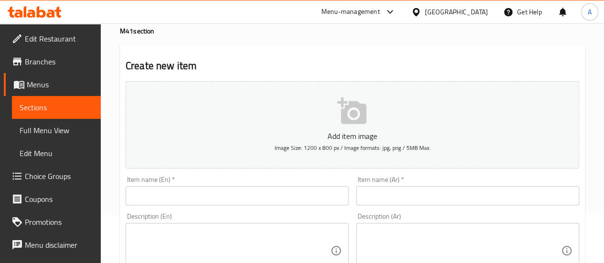
click at [202, 196] on input "text" at bounding box center [237, 195] width 223 height 19
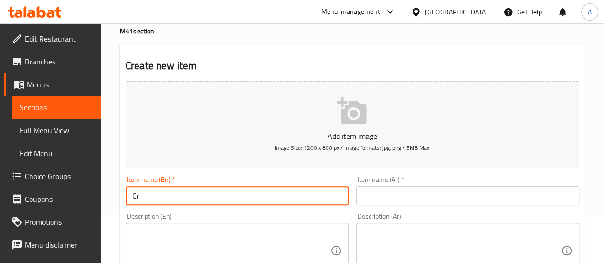
type input "C"
type input "Chicken Burger & Crispy Fries Meal"
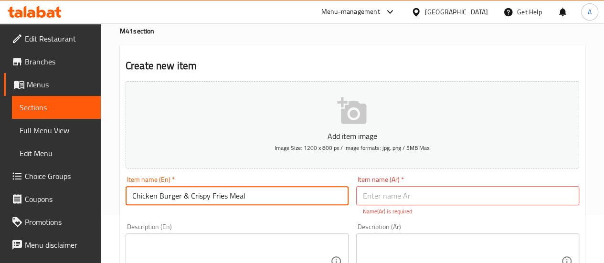
drag, startPoint x: 181, startPoint y: 188, endPoint x: 82, endPoint y: 180, distance: 100.1
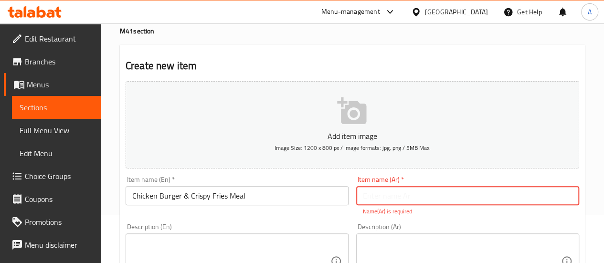
click at [400, 192] on input "text" at bounding box center [467, 195] width 223 height 19
paste input "وجبة برجر دجاج مع بطاطس مقرمشة"
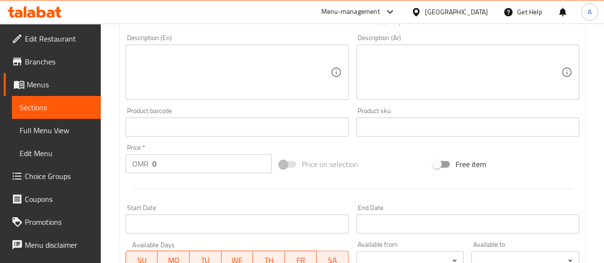
scroll to position [143, 0]
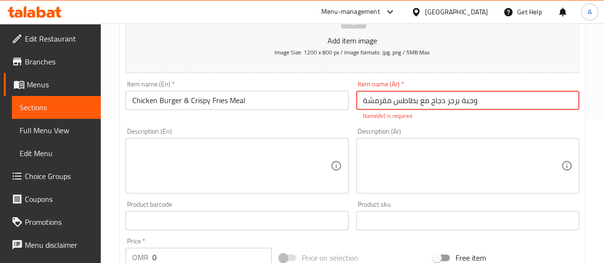
type input "وجبة برجر دجاج مع بطاطس مقرمشة"
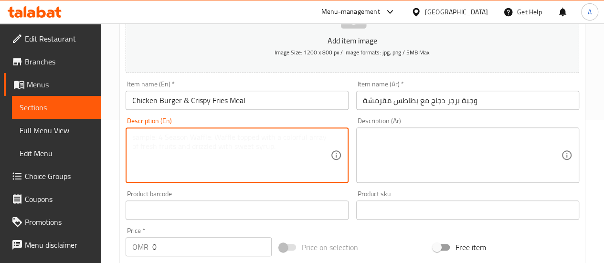
drag, startPoint x: 208, startPoint y: 163, endPoint x: 223, endPoint y: 150, distance: 19.3
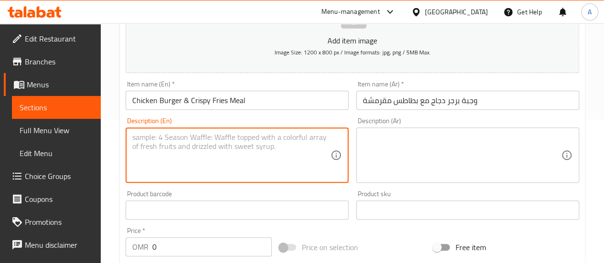
click at [220, 165] on textarea at bounding box center [231, 155] width 198 height 45
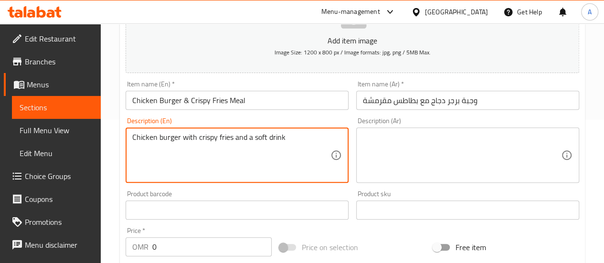
click at [226, 136] on textarea "Chicken burger with crispy fries and a soft drink" at bounding box center [231, 155] width 198 height 45
type textarea "Chicken burger with crispy fries and a soft drink"
click at [458, 160] on textarea at bounding box center [462, 155] width 198 height 45
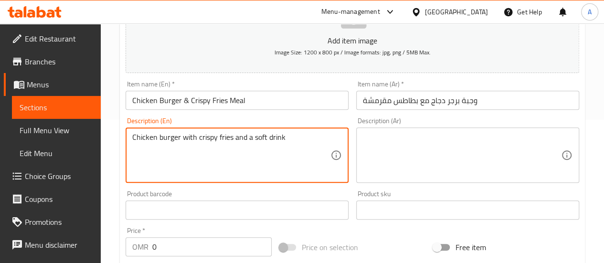
paste textarea "برجر دجاج مع بطاطس مقرمشة ومشروب غازي"
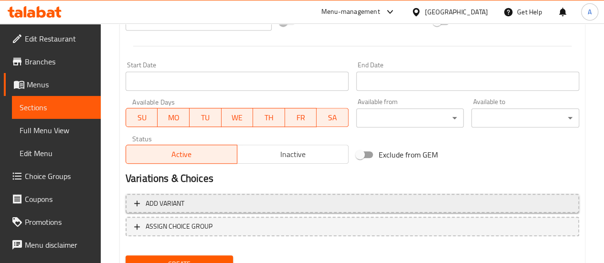
scroll to position [411, 0]
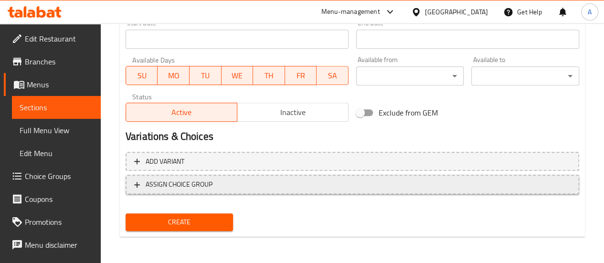
type textarea "برجر دجاج مع بطاطس مقرمشة ومشروب غازي"
click at [191, 187] on span "ASSIGN CHOICE GROUP" at bounding box center [179, 185] width 67 height 12
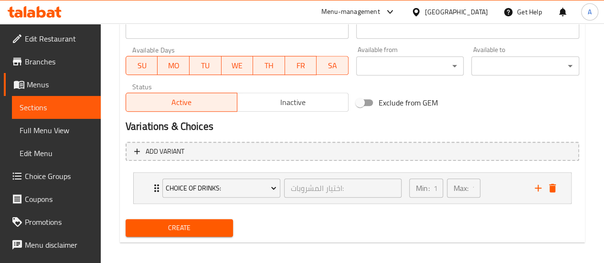
scroll to position [426, 0]
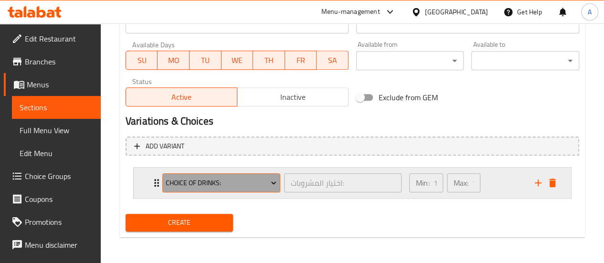
click at [233, 181] on span "Choice of Drinks:" at bounding box center [221, 183] width 111 height 12
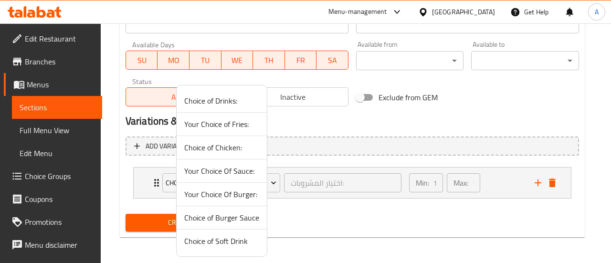
click at [231, 241] on span "Choice of Soft Drink" at bounding box center [221, 240] width 75 height 11
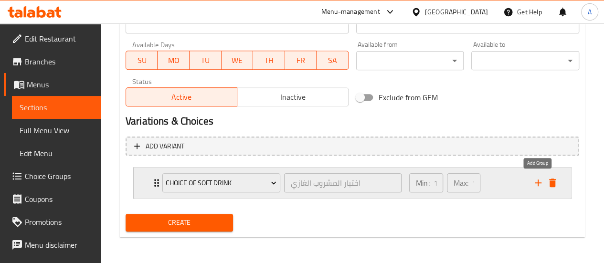
drag, startPoint x: 536, startPoint y: 184, endPoint x: 511, endPoint y: 190, distance: 25.0
click at [536, 184] on icon "add" at bounding box center [537, 182] width 11 height 11
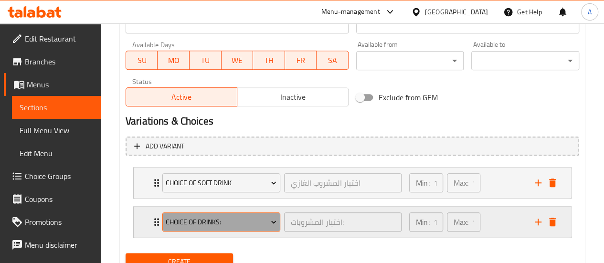
click at [235, 225] on span "Choice of Drinks:" at bounding box center [221, 222] width 111 height 12
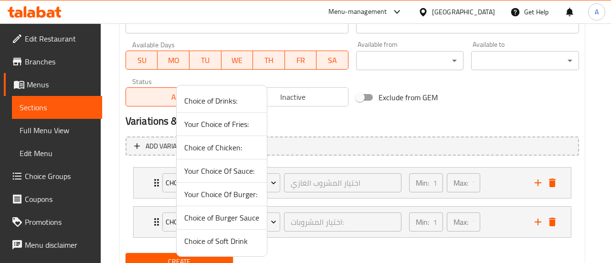
click at [244, 217] on span "Choice of Burger Sauce" at bounding box center [221, 217] width 75 height 11
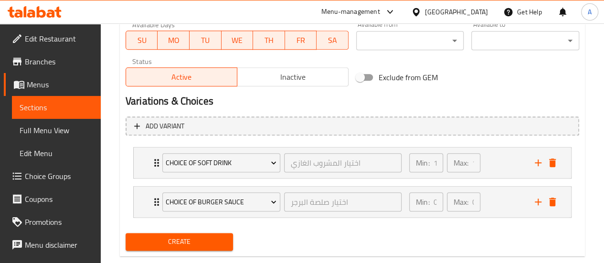
scroll to position [465, 0]
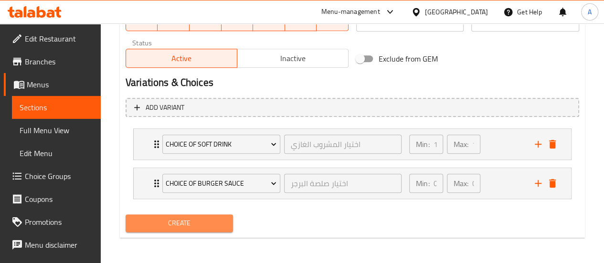
click at [176, 222] on span "Create" at bounding box center [179, 223] width 93 height 12
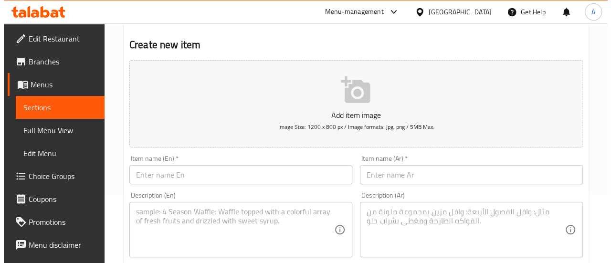
scroll to position [0, 0]
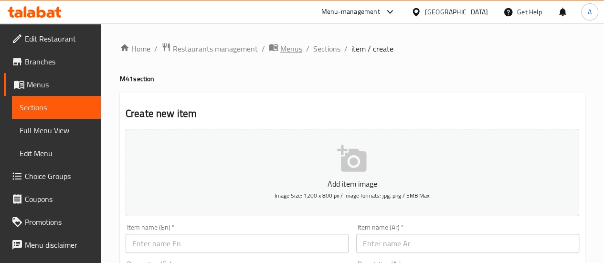
click at [292, 51] on span "Menus" at bounding box center [291, 48] width 22 height 11
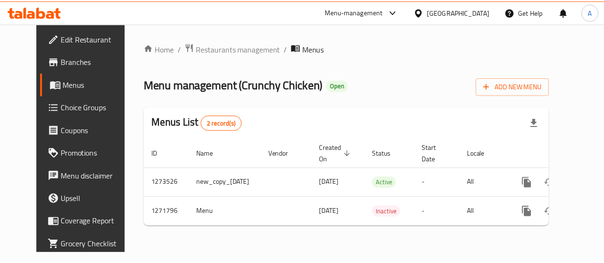
scroll to position [0, 20]
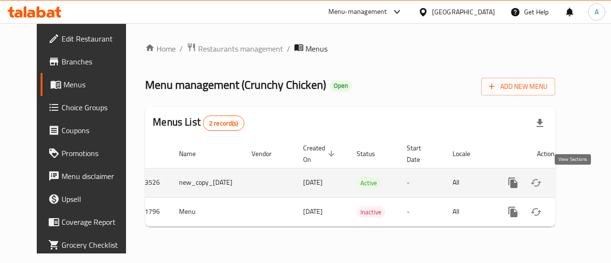
click at [578, 181] on icon "enhanced table" at bounding box center [581, 182] width 11 height 11
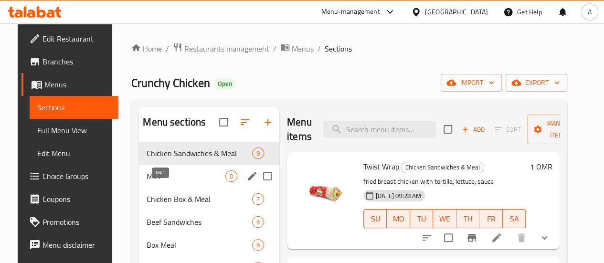
click at [164, 182] on span "M41" at bounding box center [186, 175] width 79 height 11
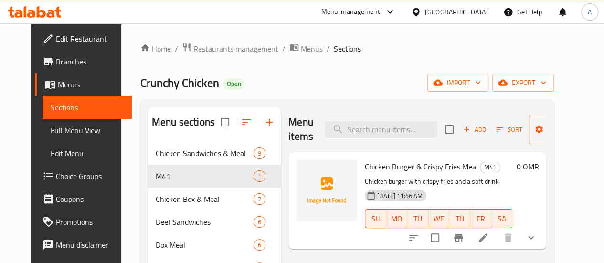
scroll to position [96, 0]
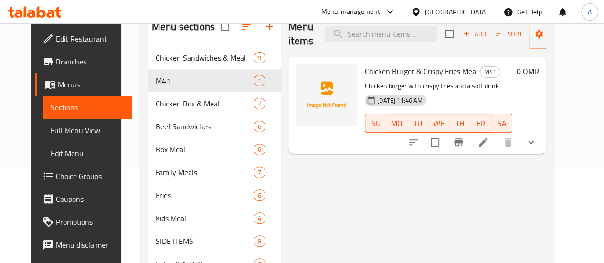
click at [489, 141] on icon at bounding box center [483, 142] width 11 height 11
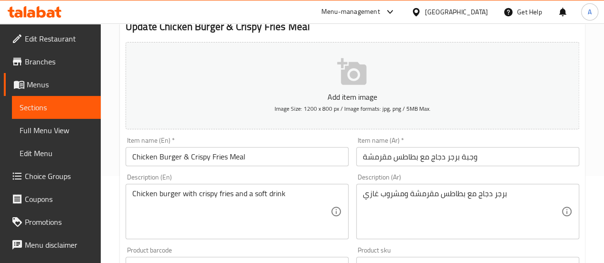
scroll to position [96, 0]
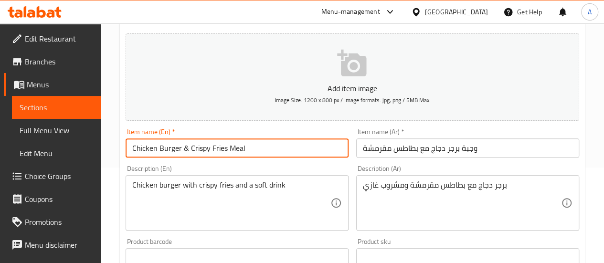
click at [154, 150] on input "Chicken Burger & Crispy Fries Meal" at bounding box center [237, 147] width 223 height 19
drag, startPoint x: 157, startPoint y: 149, endPoint x: 134, endPoint y: 148, distance: 22.5
click at [134, 148] on input "Chicken Burger & Crispy Fries Meal" at bounding box center [237, 147] width 223 height 19
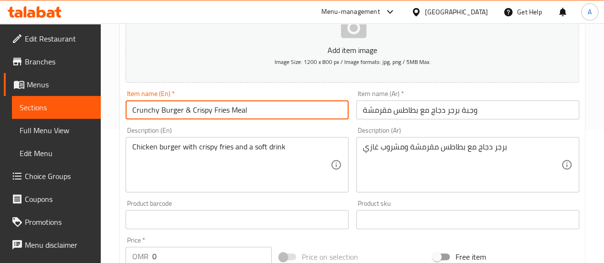
scroll to position [143, 0]
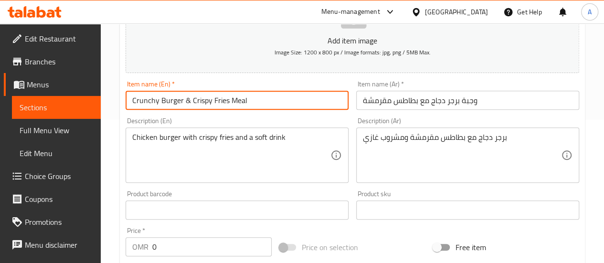
type input "Crunchy Burger & Crispy Fries Meal"
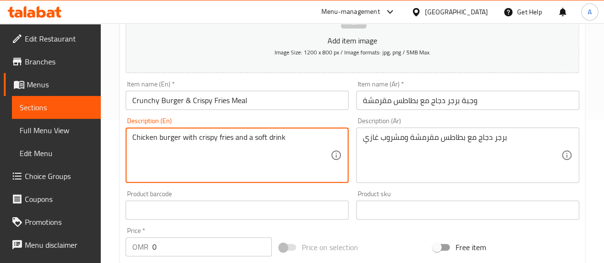
click at [131, 137] on div "Chicken burger with crispy fries and a soft drink Description (En)" at bounding box center [237, 155] width 223 height 55
drag, startPoint x: 132, startPoint y: 133, endPoint x: 341, endPoint y: 130, distance: 209.2
click at [341, 130] on div "Deep fried chicken burger with crispy fries and a soft drink Description (En)" at bounding box center [237, 155] width 223 height 55
type textarea "Deep fried chicken burger with crispy fries and a soft drink"
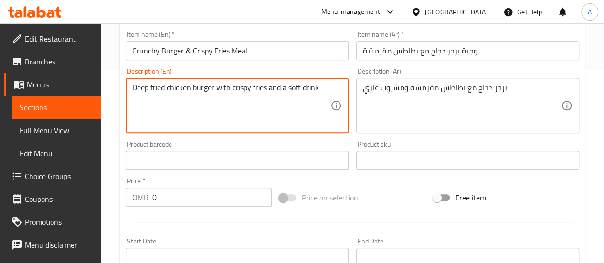
scroll to position [239, 0]
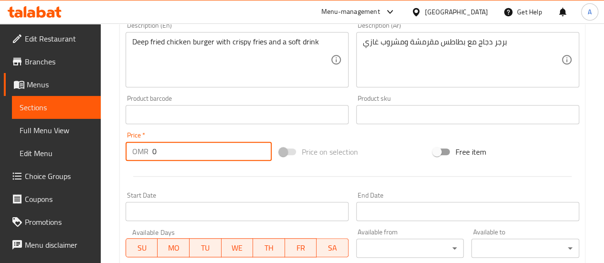
drag, startPoint x: 186, startPoint y: 154, endPoint x: 131, endPoint y: 147, distance: 55.9
click at [133, 148] on div "OMR 0 Price *" at bounding box center [199, 151] width 146 height 19
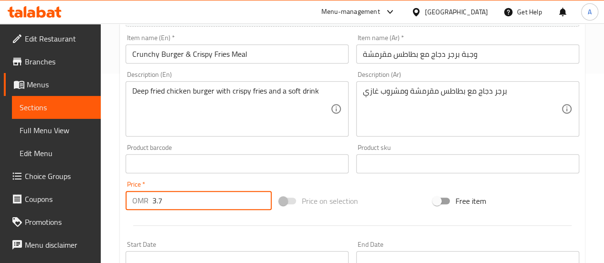
scroll to position [143, 0]
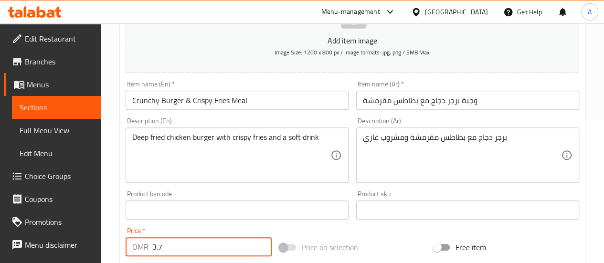
type input "3.7"
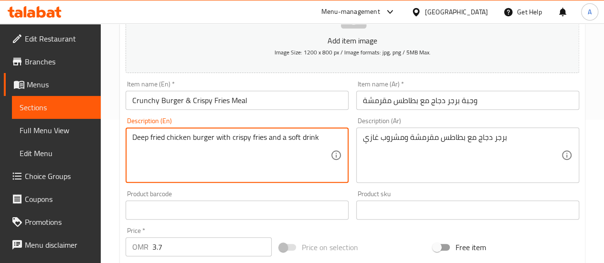
drag, startPoint x: 247, startPoint y: 140, endPoint x: 239, endPoint y: 137, distance: 9.2
drag, startPoint x: 249, startPoint y: 137, endPoint x: 235, endPoint y: 137, distance: 14.3
click at [235, 137] on textarea "Deep fried chicken burger with crispy fries and a soft drink" at bounding box center [231, 155] width 198 height 45
drag, startPoint x: 189, startPoint y: 138, endPoint x: 124, endPoint y: 141, distance: 65.0
click at [124, 141] on div "Description (En) Deep fried chicken burger with crunchy chicken fries and a sof…" at bounding box center [237, 150] width 231 height 73
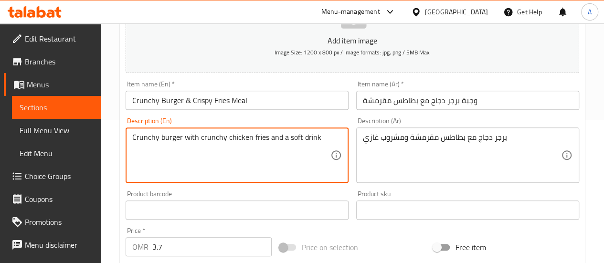
click at [169, 139] on textarea "Crunchy burger with crunchy chicken fries and a soft drink" at bounding box center [231, 155] width 198 height 45
type textarea "Crunchy burger with crunchy chicken fries and a soft drink"
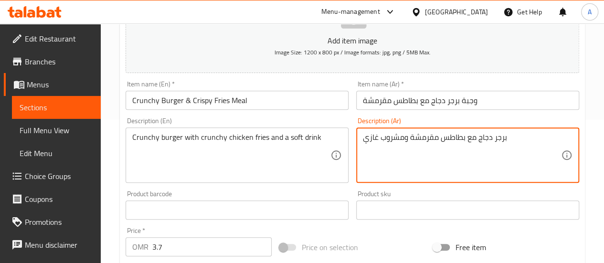
click at [426, 137] on textarea "برجر دجاج مع بطاطس مقرمشة ومشروب غازي" at bounding box center [462, 155] width 198 height 45
paste textarea "مقرمش مع بطاطس دجاج مقرمشة ومشروب غازي."
type textarea "برجر مقرمش مع بطاطس دجاج مقرمشة ومشروب غازي."
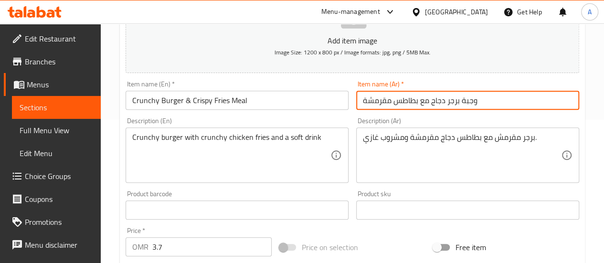
click at [446, 99] on input "وجبة برجر دجاج مع بطاطس مقرمشة" at bounding box center [467, 100] width 223 height 19
click at [447, 99] on input "وجبة برجر دجاج مع بطاطس مقرمشة" at bounding box center [467, 100] width 223 height 19
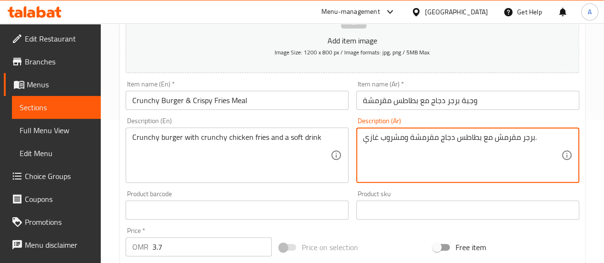
click at [202, 97] on input "Crunchy Burger & Crispy Fries Meal" at bounding box center [237, 100] width 223 height 19
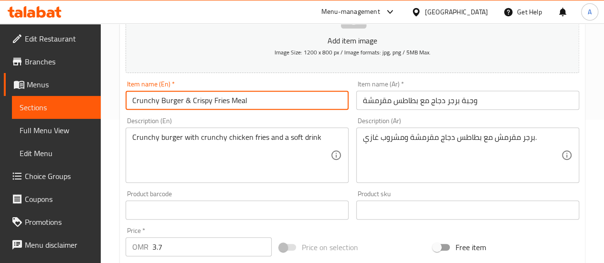
click at [202, 97] on input "Crunchy Burger & Crispy Fries Meal" at bounding box center [237, 100] width 223 height 19
click at [205, 97] on input "Crunchy Burger & Crispy Fries Meal" at bounding box center [237, 100] width 223 height 19
drag, startPoint x: 210, startPoint y: 98, endPoint x: 196, endPoint y: 99, distance: 14.4
click at [196, 99] on input "Crunchy Burger & Crispy Fries Meal" at bounding box center [237, 100] width 223 height 19
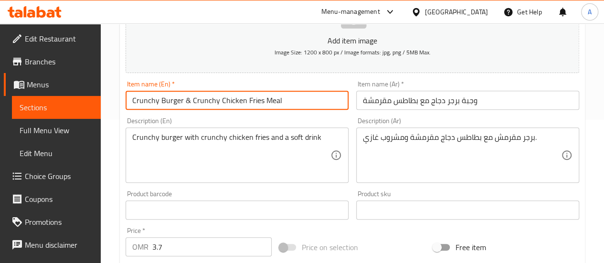
click at [186, 95] on input "Crunchy Burger & Crunchy Chicken Fries Meal" at bounding box center [237, 100] width 223 height 19
type input "Crunchy Burger & Crunchy Chicken Fries Meal"
click at [417, 93] on input "وجبة برجر دجاج مع بطاطس مقرمشة" at bounding box center [467, 100] width 223 height 19
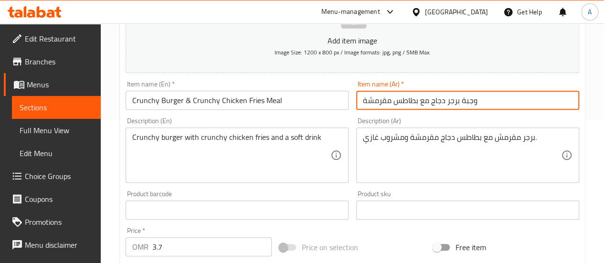
click at [417, 93] on input "وجبة برجر دجاج مع بطاطس مقرمشة" at bounding box center [467, 100] width 223 height 19
click at [417, 94] on input "وجبة برجر دجاج مع بطاطس مقرمشة" at bounding box center [467, 100] width 223 height 19
paste input "Crunchy Burger & Crunchy Chicken Fries Meal"
click at [436, 105] on input "وجبة برجر دجاج مع بطاطس مقرمشة" at bounding box center [467, 100] width 223 height 19
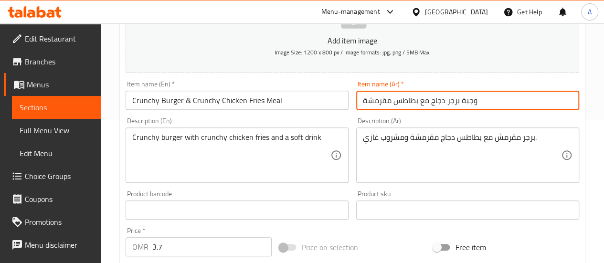
click at [436, 105] on input "وجبة برجر دجاج مع بطاطس مقرمشة" at bounding box center [467, 100] width 223 height 19
paste input "مقرمش مع بطاطس دجاج"
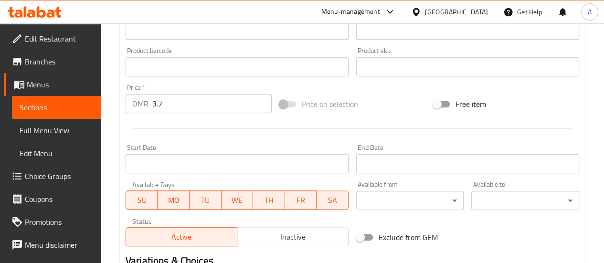
scroll to position [465, 0]
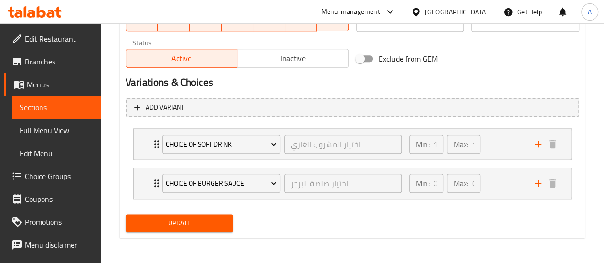
type input "وجبة برجر مقرمش مع بطاطس دجاج مقرمشة"
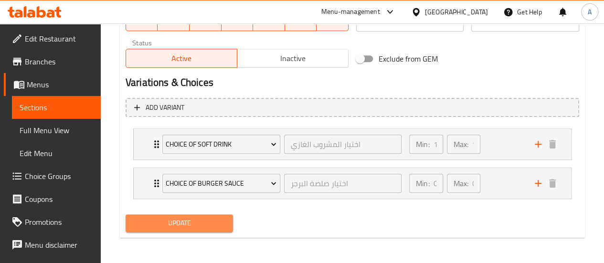
click at [208, 222] on span "Update" at bounding box center [179, 223] width 93 height 12
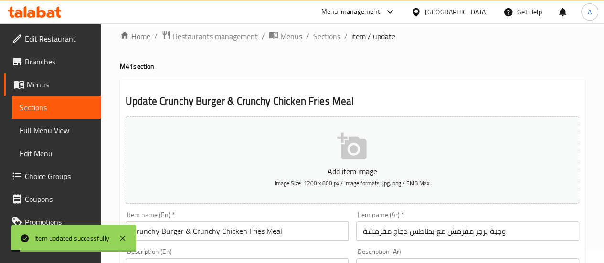
scroll to position [0, 0]
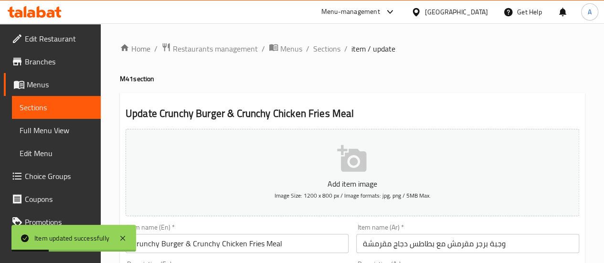
click at [53, 182] on span "Choice Groups" at bounding box center [59, 175] width 68 height 11
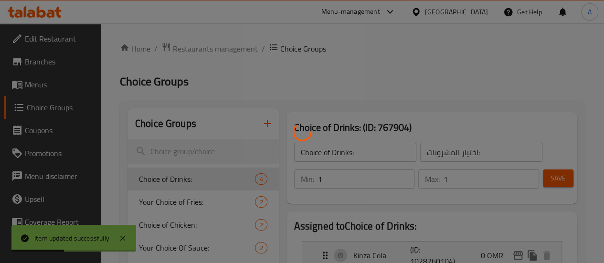
scroll to position [48, 0]
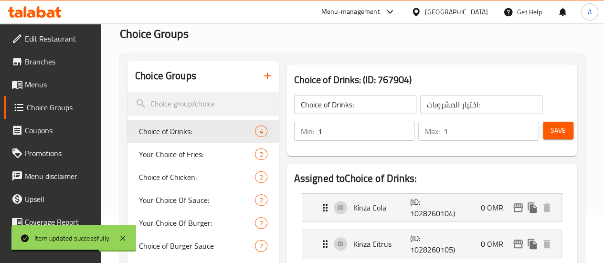
click at [262, 78] on icon "button" at bounding box center [267, 75] width 11 height 11
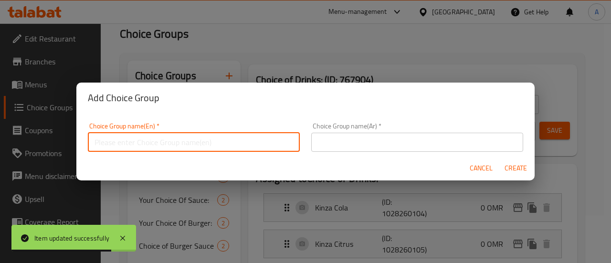
click at [186, 143] on input "text" at bounding box center [194, 142] width 212 height 19
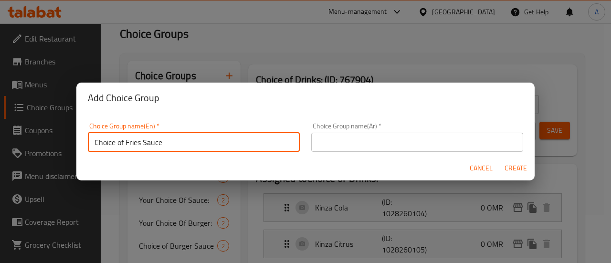
drag, startPoint x: 217, startPoint y: 139, endPoint x: 49, endPoint y: 137, distance: 168.1
click at [48, 138] on div "Add Choice Group Choice Group name(En)   * Choice of Fries Sauce Choice Group n…" at bounding box center [305, 131] width 611 height 263
type input "Choice of Fries Sauce"
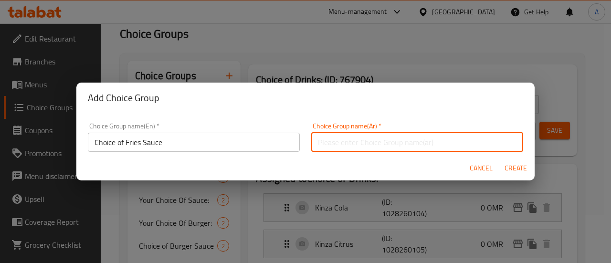
click at [386, 147] on input "text" at bounding box center [417, 142] width 212 height 19
paste input "اختيار صلصة البطاطس"
type input "اختيار صلصة البطاطس"
click at [512, 164] on span "Create" at bounding box center [515, 168] width 23 height 12
type input "Choice of Fries Sauce"
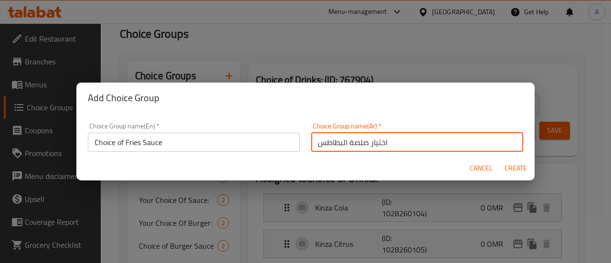
type input "اختيار صلصة البطاطس"
type input "0"
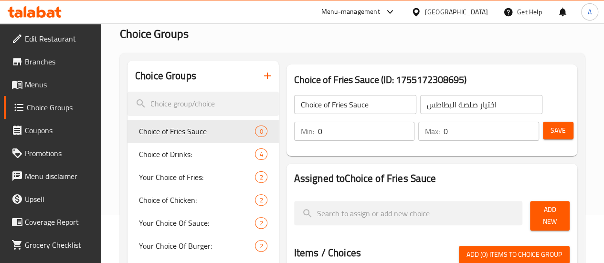
drag, startPoint x: 458, startPoint y: 125, endPoint x: 351, endPoint y: 137, distance: 107.6
click at [351, 137] on div "Min: 0 ​ Max: 0 ​" at bounding box center [416, 131] width 253 height 27
type input "1"
drag, startPoint x: 301, startPoint y: 136, endPoint x: 255, endPoint y: 138, distance: 46.3
click at [292, 138] on div "Min: 0 ​" at bounding box center [354, 131] width 125 height 23
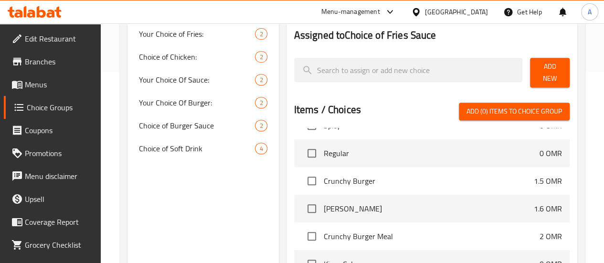
scroll to position [0, 0]
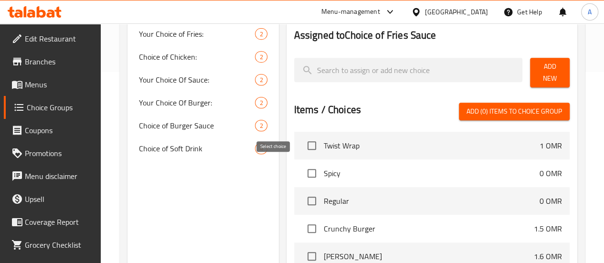
type input "1"
click at [302, 171] on input "checkbox" at bounding box center [312, 173] width 20 height 20
checkbox input "true"
click at [302, 198] on input "checkbox" at bounding box center [312, 201] width 20 height 20
checkbox input "true"
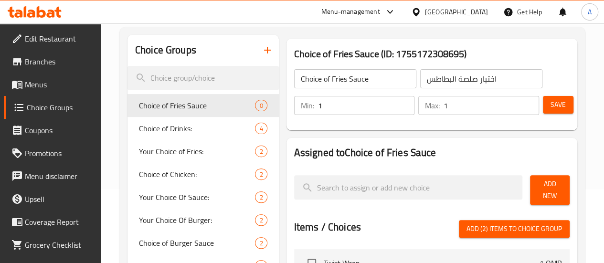
scroll to position [48, 0]
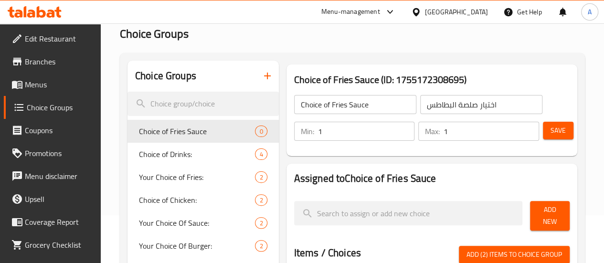
click at [487, 249] on span "Add (2) items to choice group" at bounding box center [515, 255] width 96 height 12
checkbox input "false"
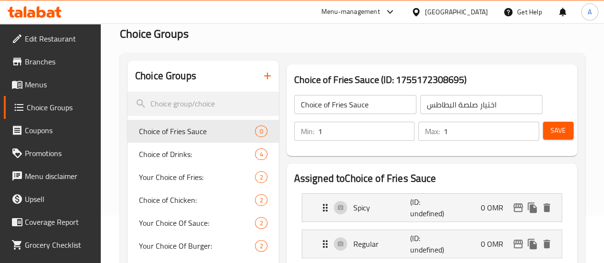
click at [553, 132] on span "Save" at bounding box center [558, 131] width 15 height 12
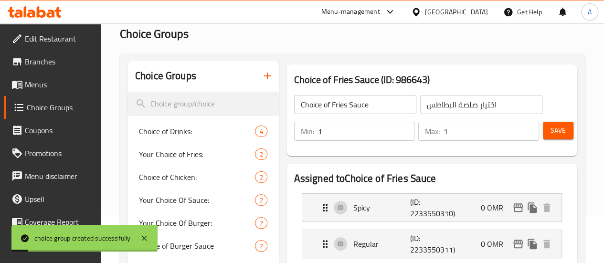
click at [49, 85] on span "Menus" at bounding box center [59, 84] width 68 height 11
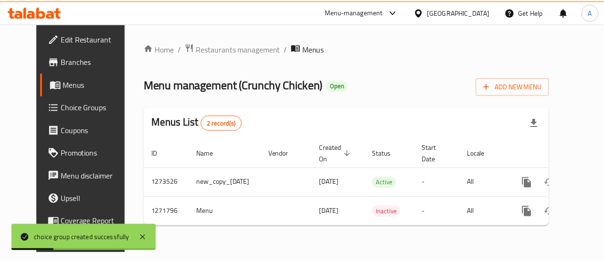
scroll to position [0, 20]
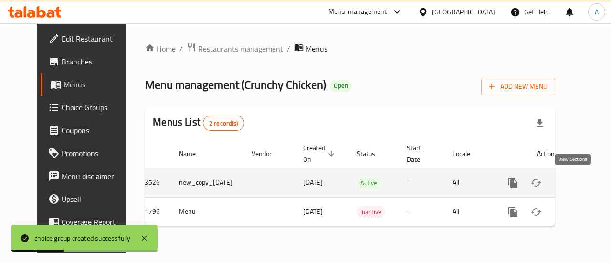
click at [576, 188] on icon "enhanced table" at bounding box center [581, 182] width 11 height 11
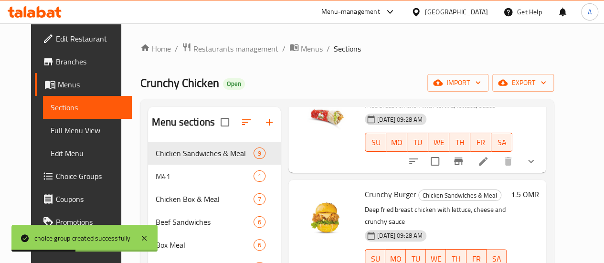
scroll to position [96, 0]
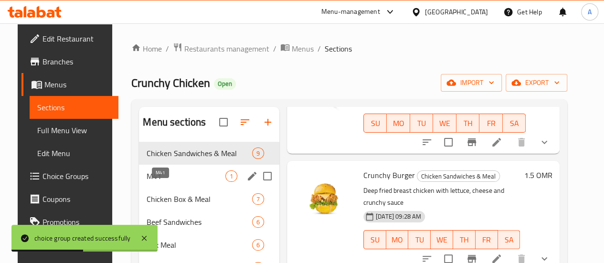
click at [159, 182] on span "M41" at bounding box center [186, 175] width 79 height 11
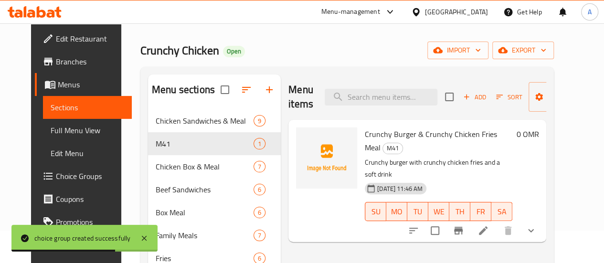
scroll to position [48, 0]
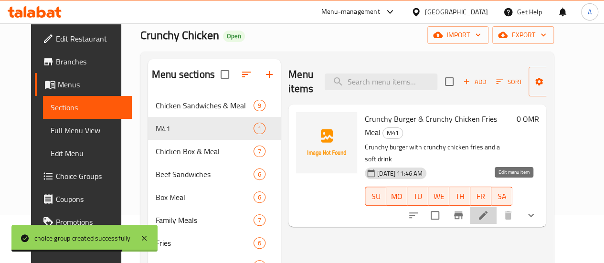
click at [488, 211] on icon at bounding box center [483, 215] width 9 height 9
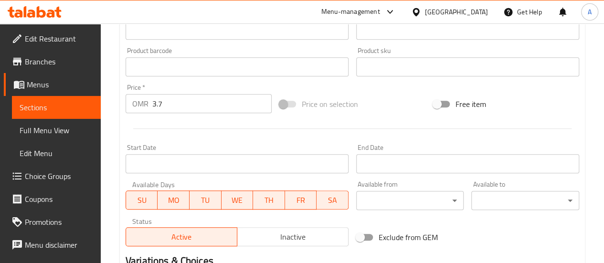
scroll to position [465, 0]
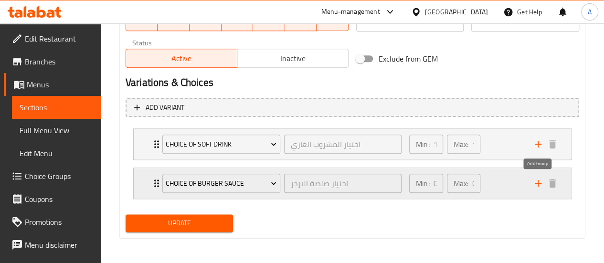
click at [536, 185] on icon "add" at bounding box center [537, 183] width 11 height 11
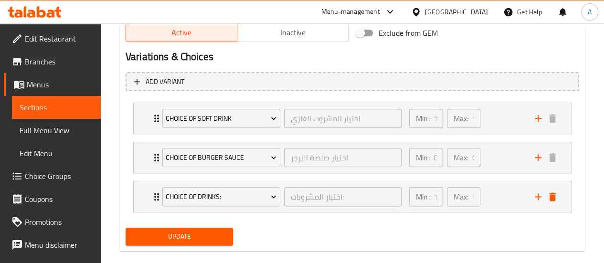
scroll to position [504, 0]
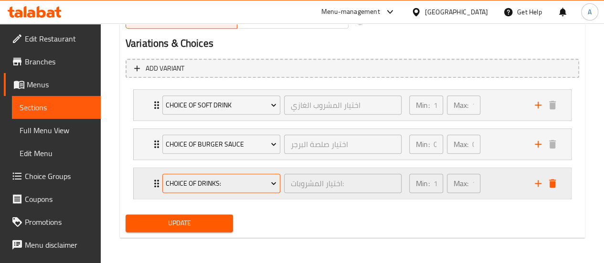
click at [241, 186] on span "Choice of Drinks:" at bounding box center [221, 184] width 111 height 12
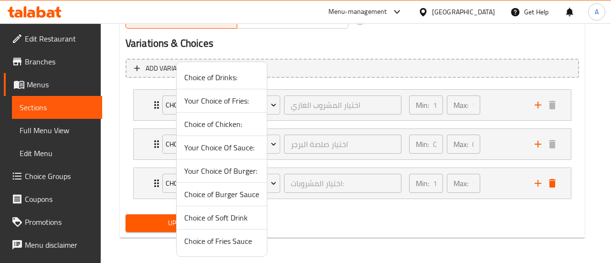
click at [228, 242] on span "Choice of Fries Sauce" at bounding box center [221, 240] width 75 height 11
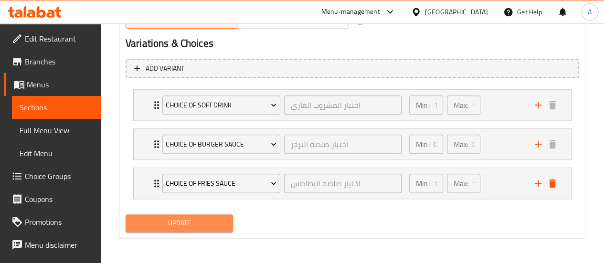
click at [191, 222] on span "Update" at bounding box center [179, 223] width 93 height 12
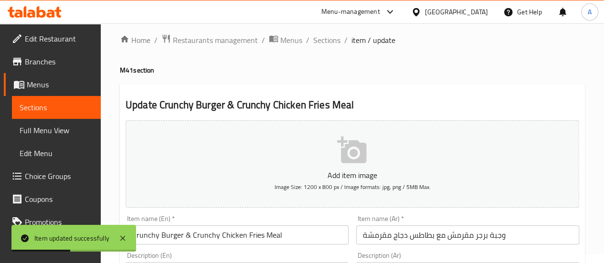
scroll to position [0, 0]
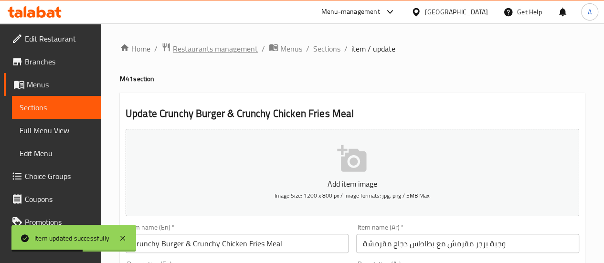
click at [216, 50] on span "Restaurants management" at bounding box center [215, 48] width 85 height 11
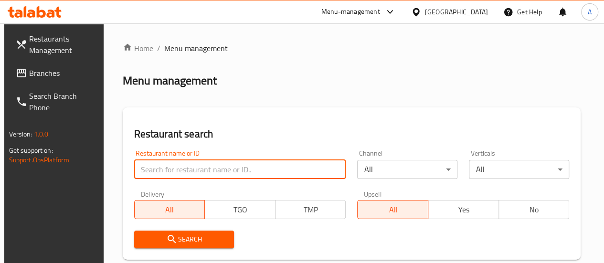
click at [187, 175] on input "search" at bounding box center [240, 169] width 212 height 19
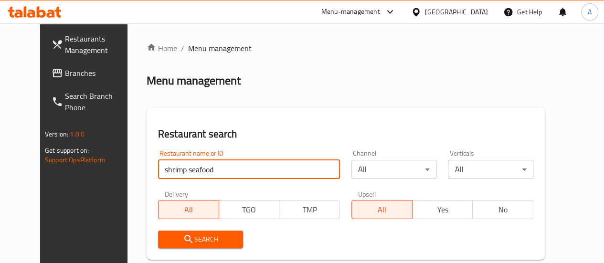
drag, startPoint x: 203, startPoint y: 163, endPoint x: 156, endPoint y: 170, distance: 48.4
click at [158, 170] on input "shrimp seafood" at bounding box center [249, 169] width 182 height 19
type input "shrimp"
click button "Search" at bounding box center [200, 240] width 85 height 18
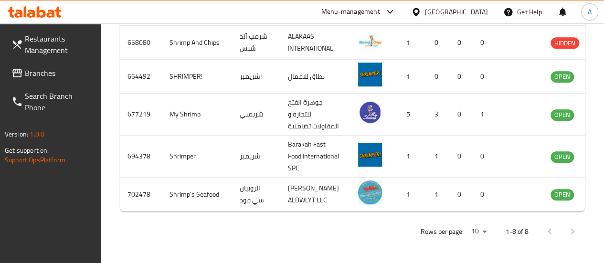
scroll to position [0, 20]
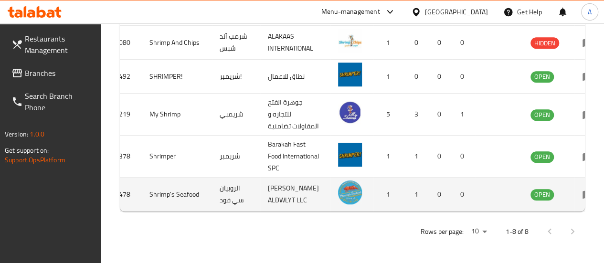
click at [582, 198] on link "enhanced table" at bounding box center [591, 194] width 18 height 11
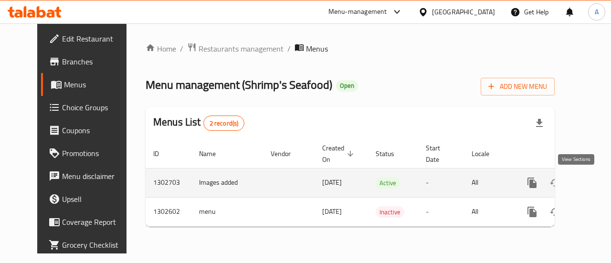
click at [597, 179] on icon "enhanced table" at bounding box center [601, 183] width 9 height 9
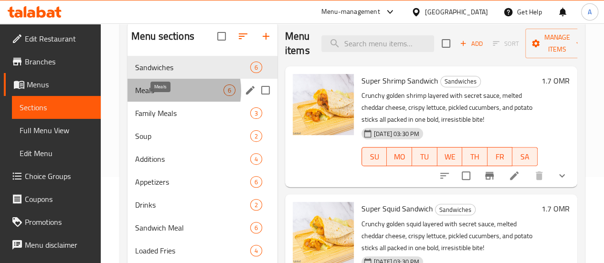
click at [166, 96] on span "Meals" at bounding box center [179, 90] width 88 height 11
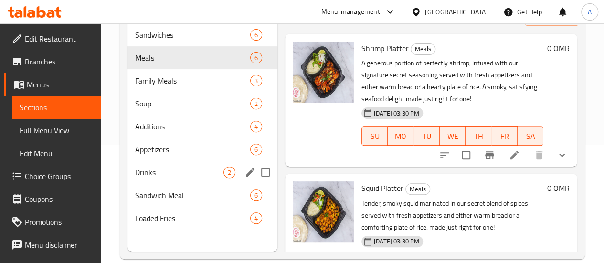
scroll to position [134, 0]
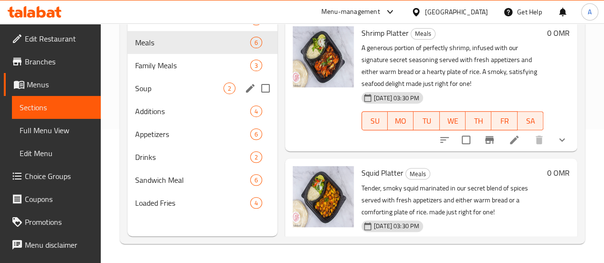
click at [154, 71] on span "Family Meals" at bounding box center [192, 65] width 115 height 11
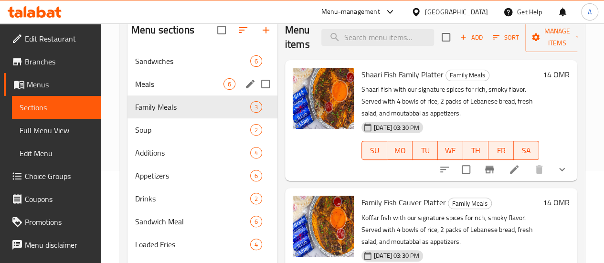
scroll to position [96, 0]
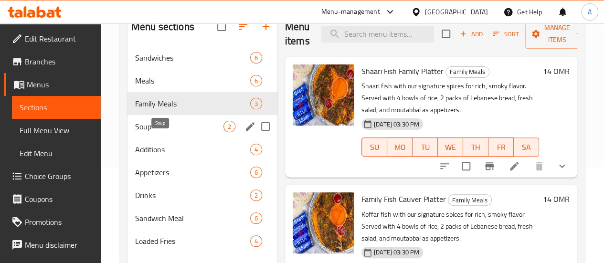
click at [157, 132] on span "Soup" at bounding box center [179, 126] width 88 height 11
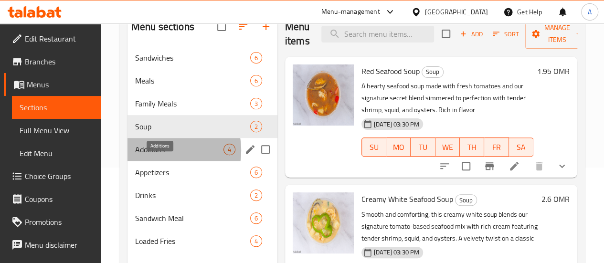
click at [156, 155] on span "Additions" at bounding box center [179, 149] width 88 height 11
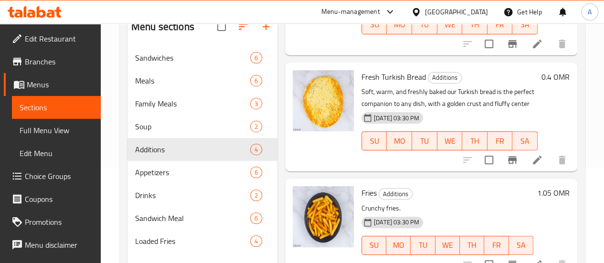
scroll to position [240, 0]
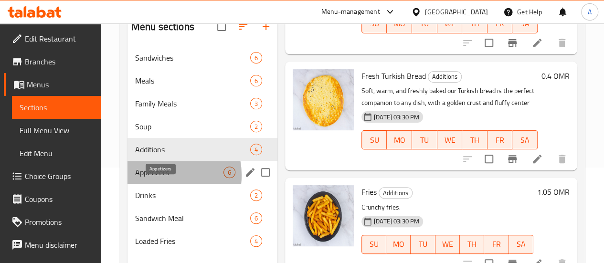
click at [160, 178] on span "Appetizers" at bounding box center [179, 172] width 88 height 11
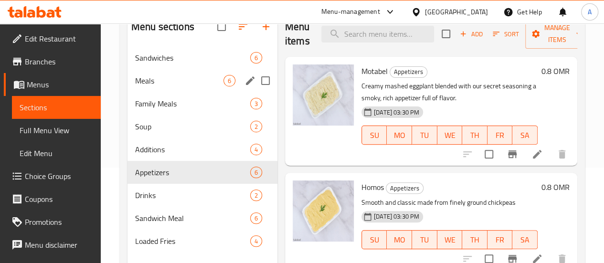
click at [169, 86] on div "Meals 6" at bounding box center [203, 80] width 150 height 23
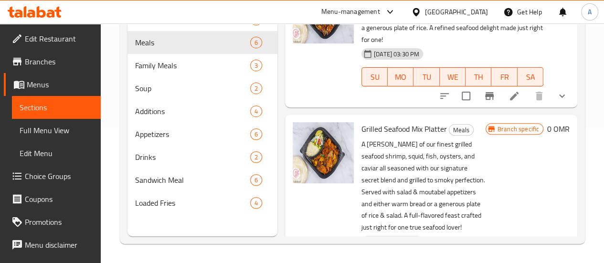
scroll to position [604, 0]
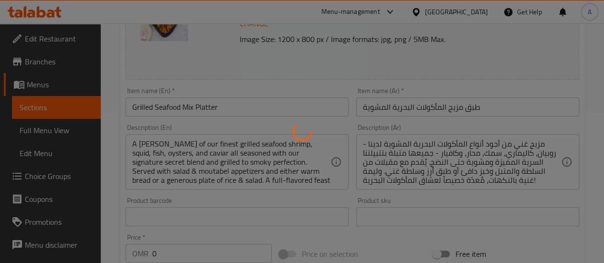
type input "اختيار الجانبين:"
type input "1"
type input "اختر مستوى التوابل"
type input "1"
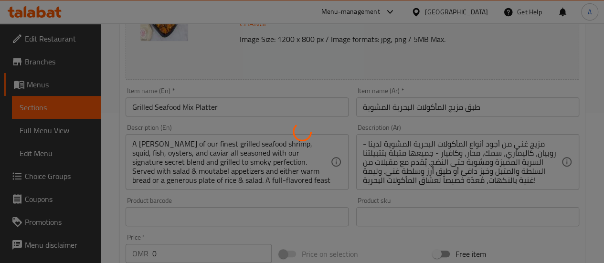
type input "1"
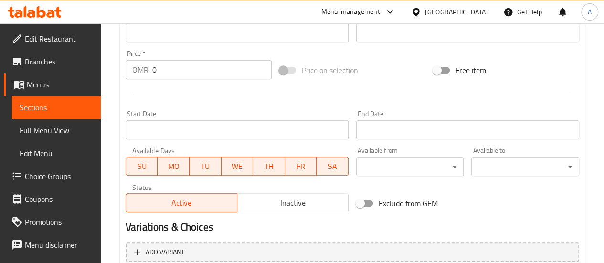
scroll to position [479, 0]
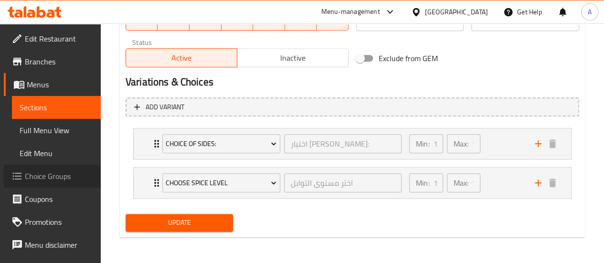
click at [54, 175] on span "Choice Groups" at bounding box center [59, 175] width 68 height 11
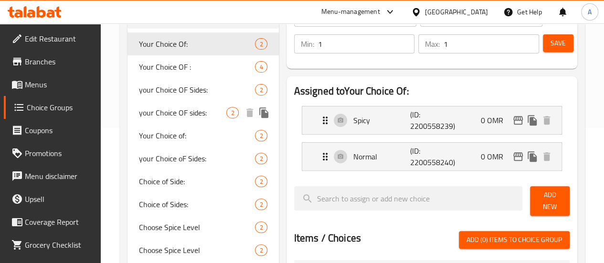
click at [167, 118] on span "your Choice OF sides:" at bounding box center [183, 112] width 88 height 11
type input "your Choice OF sides:"
type input "إختيارك من الجانب:"
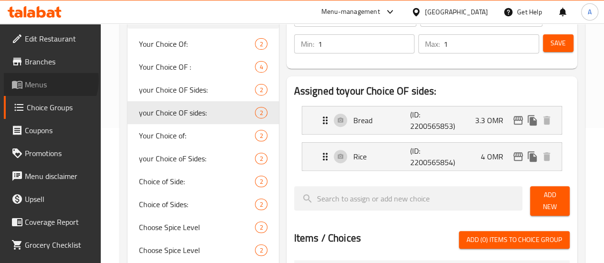
click at [58, 88] on span "Menus" at bounding box center [59, 84] width 68 height 11
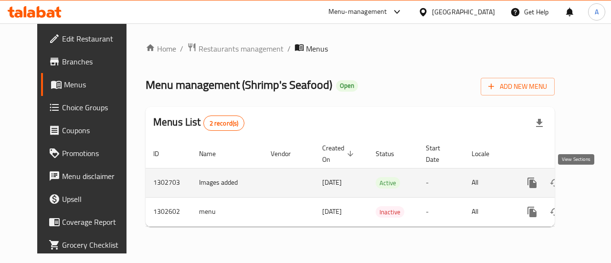
click at [595, 179] on icon "enhanced table" at bounding box center [600, 182] width 11 height 11
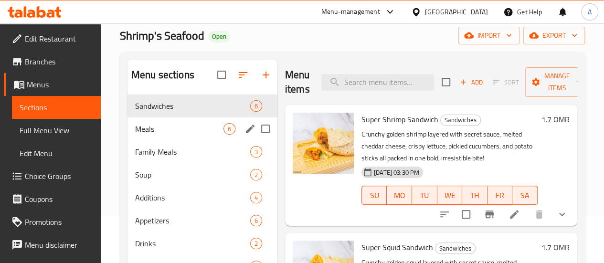
scroll to position [96, 0]
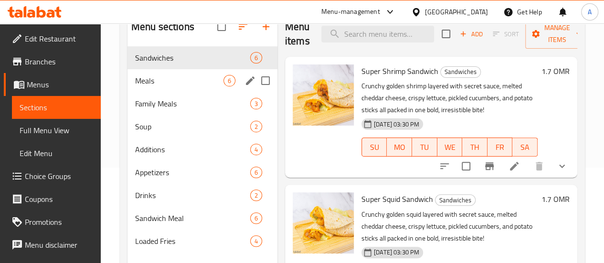
click at [136, 86] on span "Meals" at bounding box center [179, 80] width 88 height 11
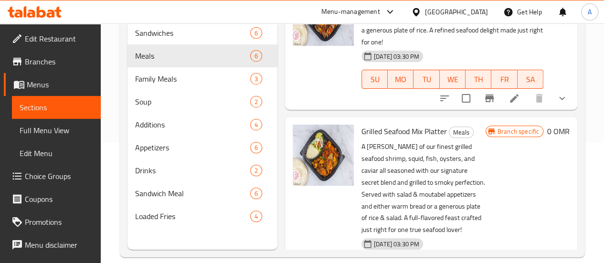
scroll to position [134, 0]
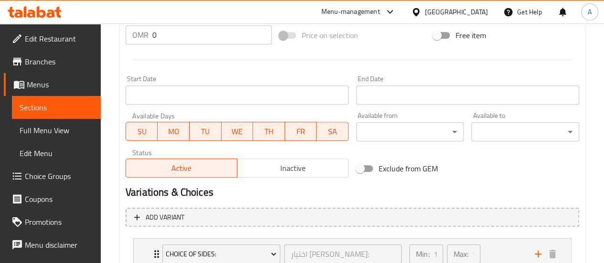
scroll to position [479, 0]
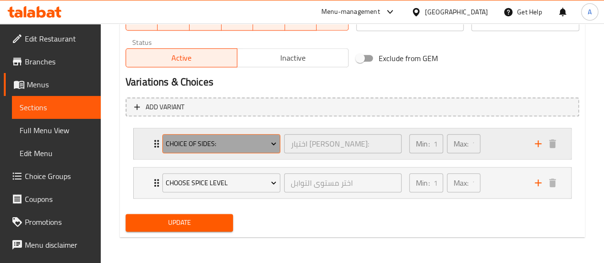
click at [190, 143] on span "Choice of Sides:" at bounding box center [221, 144] width 111 height 12
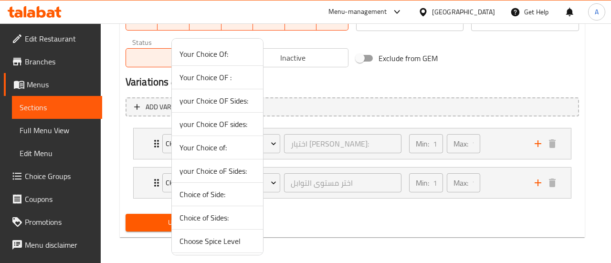
click at [109, 135] on div at bounding box center [305, 131] width 611 height 263
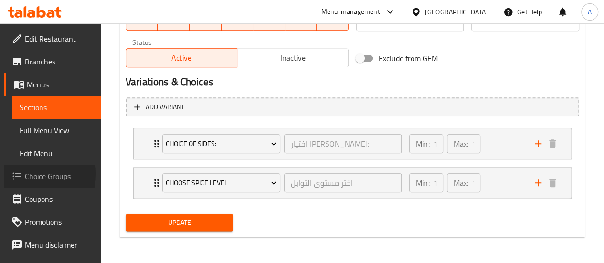
click at [35, 174] on span "Choice Groups" at bounding box center [59, 175] width 68 height 11
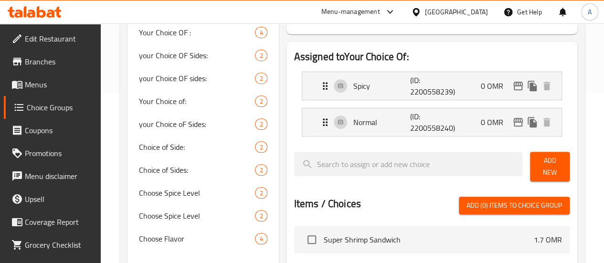
scroll to position [135, 0]
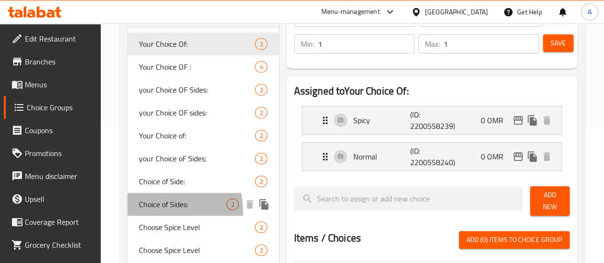
click at [157, 210] on span "Choice of Sides:" at bounding box center [183, 204] width 88 height 11
type input "Choice of Sides:"
type input "اختيار الجانبين:"
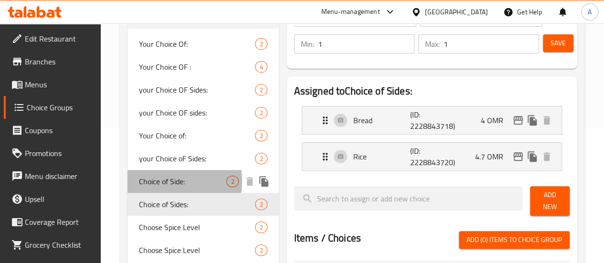
click at [156, 181] on span "Choice of Side:" at bounding box center [183, 181] width 88 height 11
type input "Choice of Side:"
type input "اختيار الجانب:"
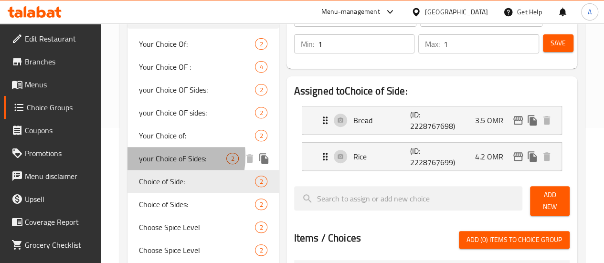
click at [153, 156] on span "your Choice oF Sides:" at bounding box center [183, 158] width 88 height 11
type input "your Choice oF Sides:"
type input "إختيارك من الجانب:"
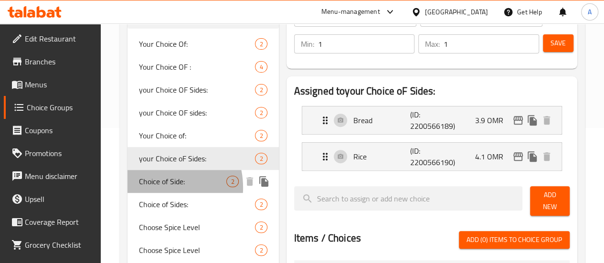
click at [154, 187] on span "Choice of Side:" at bounding box center [183, 181] width 88 height 11
type input "Choice of Side:"
type input "اختيار الجانب:"
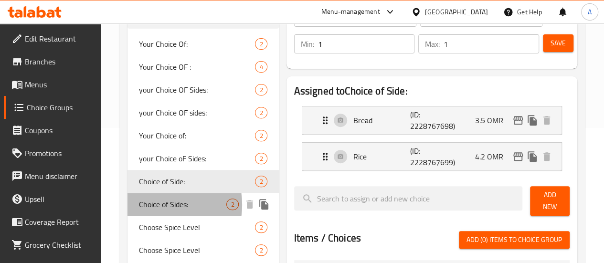
click at [154, 205] on span "Choice of Sides:" at bounding box center [183, 204] width 88 height 11
type input "Choice of Sides:"
type input "اختيار الجانبين:"
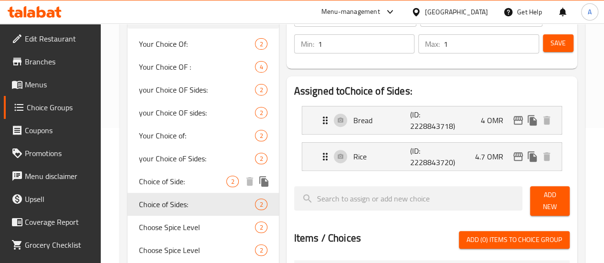
click at [151, 187] on span "Choice of Side:" at bounding box center [183, 181] width 88 height 11
type input "Choice of Side:"
type input "اختيار الجانب:"
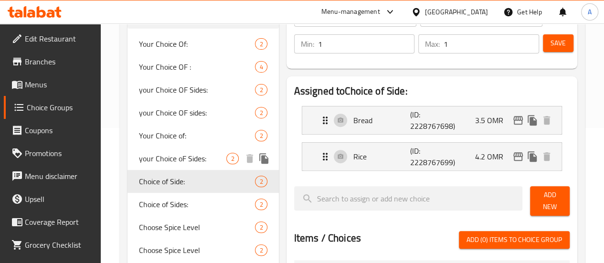
click at [156, 164] on span "your Choice oF Sides:" at bounding box center [183, 158] width 88 height 11
type input "your Choice oF Sides:"
type input "إختيارك من الجانب:"
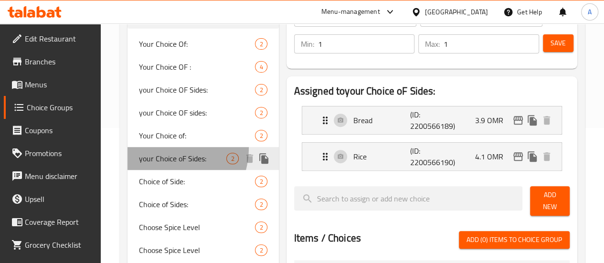
drag, startPoint x: 156, startPoint y: 147, endPoint x: 150, endPoint y: 134, distance: 14.5
click at [154, 142] on div "Your Choice Of: 2 Your Choice OF : 4 your Choice OF Sides: 2 your Choice OF sid…" at bounding box center [203, 158] width 151 height 252
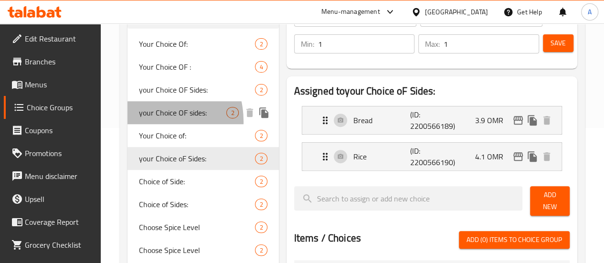
click at [149, 118] on span "your Choice OF sides:" at bounding box center [183, 112] width 88 height 11
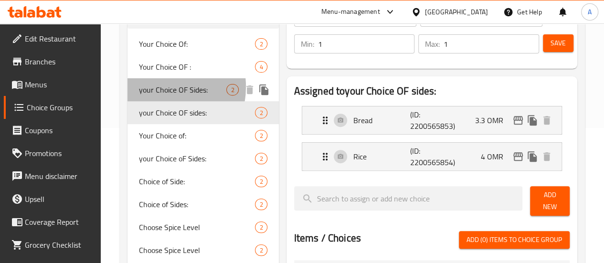
click at [158, 87] on span "your Choice OF Sides:" at bounding box center [183, 89] width 88 height 11
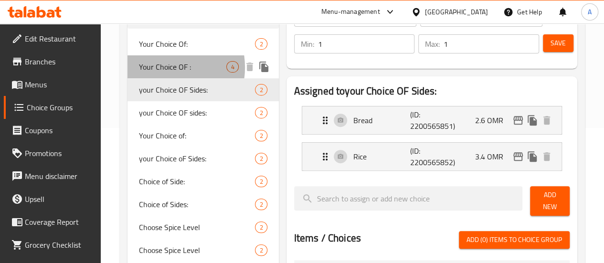
click at [161, 67] on span "Your Choice OF :" at bounding box center [183, 66] width 88 height 11
type input "Your Choice OF :"
type input "إختيارك من :"
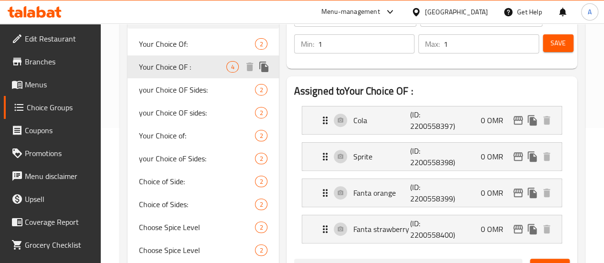
click at [160, 56] on div "Your Choice OF : 4" at bounding box center [203, 66] width 151 height 23
click at [160, 96] on span "your Choice OF Sides:" at bounding box center [197, 89] width 117 height 11
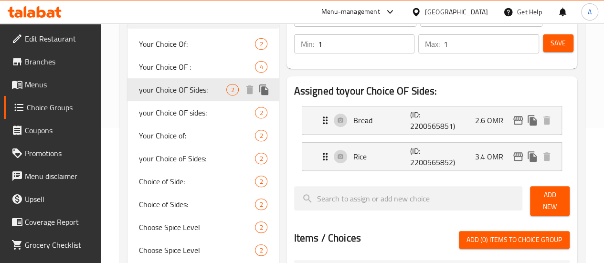
type input "your Choice OF Sides:"
type input "إختيارك من الجانب:"
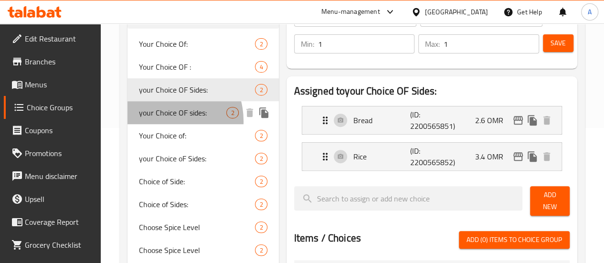
click at [161, 118] on span "your Choice OF sides:" at bounding box center [183, 112] width 88 height 11
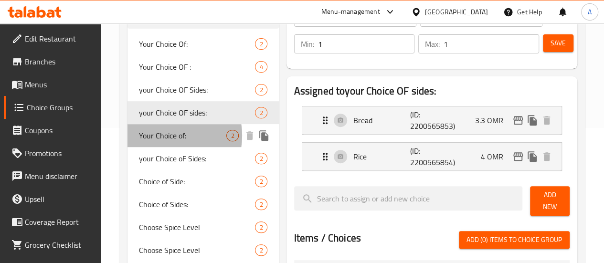
click at [161, 136] on span "Your Choice of:" at bounding box center [183, 135] width 88 height 11
type input "Your Choice of:"
type input "إختيارك من :"
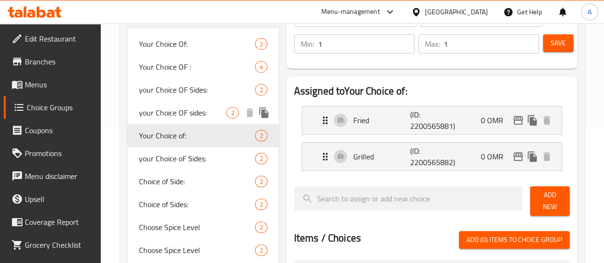
click at [167, 116] on span "your Choice OF sides:" at bounding box center [183, 112] width 88 height 11
type input "your Choice OF sides:"
type input "إختيارك من الجانب:"
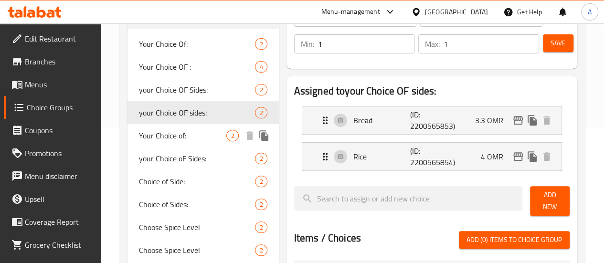
click at [160, 140] on span "Your Choice of:" at bounding box center [183, 135] width 88 height 11
type input "Your Choice of:"
type input "إختيارك من :"
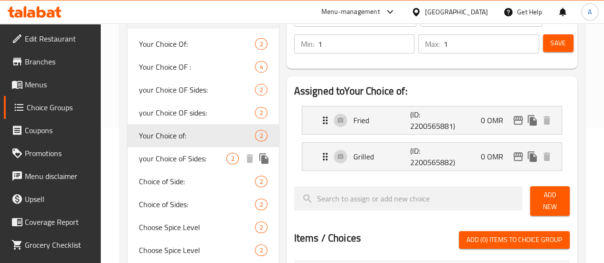
click at [162, 162] on span "your Choice oF Sides:" at bounding box center [183, 158] width 88 height 11
type input "your Choice oF Sides:"
type input "إختيارك من الجانب:"
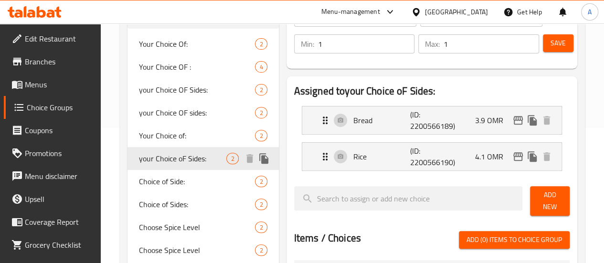
click at [160, 164] on span "your Choice oF Sides:" at bounding box center [183, 158] width 88 height 11
click at [33, 87] on span "Menus" at bounding box center [59, 84] width 68 height 11
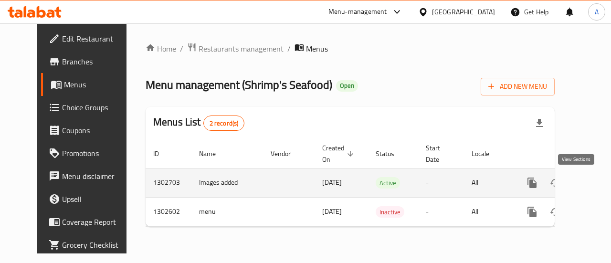
click at [590, 175] on link "enhanced table" at bounding box center [601, 182] width 23 height 23
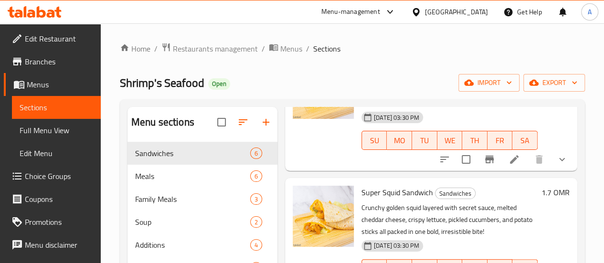
scroll to position [143, 0]
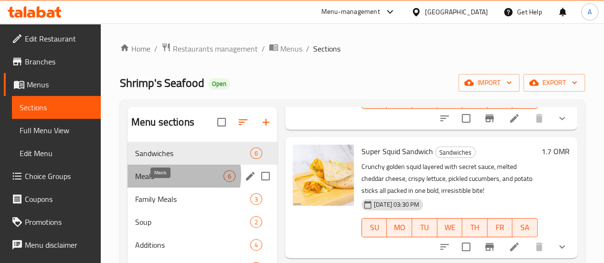
click at [172, 182] on span "Meals" at bounding box center [179, 175] width 88 height 11
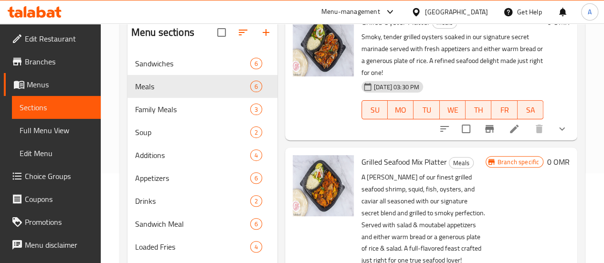
scroll to position [134, 0]
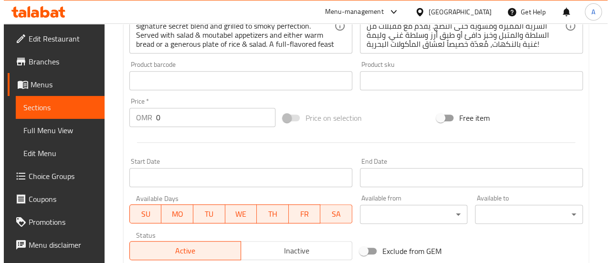
scroll to position [479, 0]
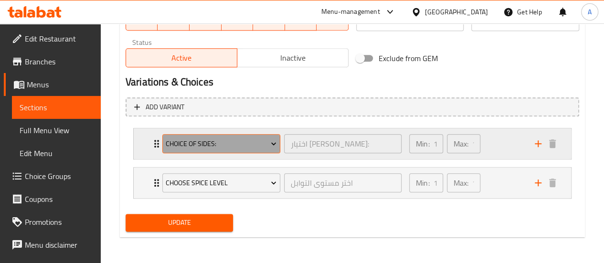
click at [258, 144] on span "Choice of Sides:" at bounding box center [221, 144] width 111 height 12
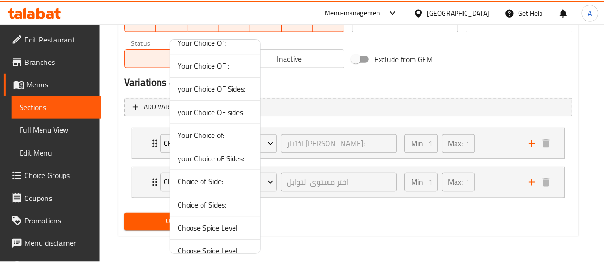
scroll to position [46, 0]
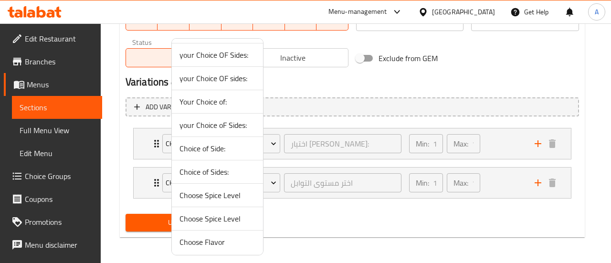
click at [350, 145] on div at bounding box center [305, 131] width 611 height 263
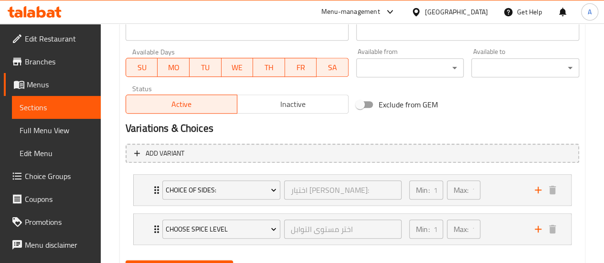
scroll to position [384, 0]
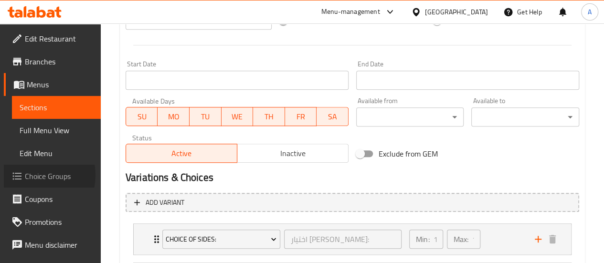
click at [35, 175] on span "Choice Groups" at bounding box center [59, 175] width 68 height 11
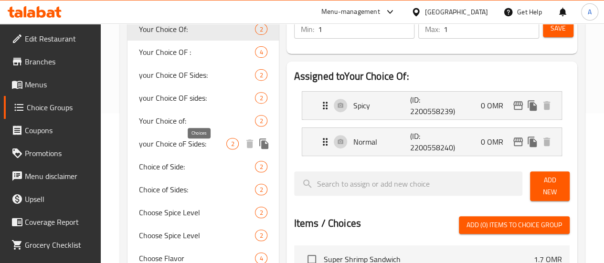
scroll to position [135, 0]
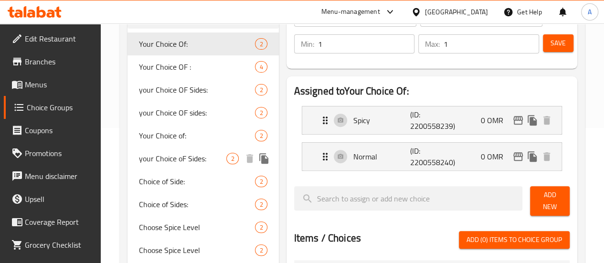
click at [176, 163] on span "your Choice oF Sides:" at bounding box center [183, 158] width 88 height 11
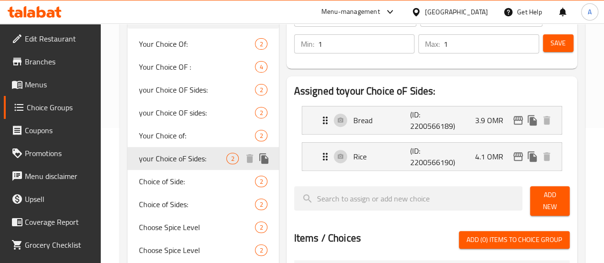
type input "your Choice oF Sides:"
type input "إختيارك من الجانب:"
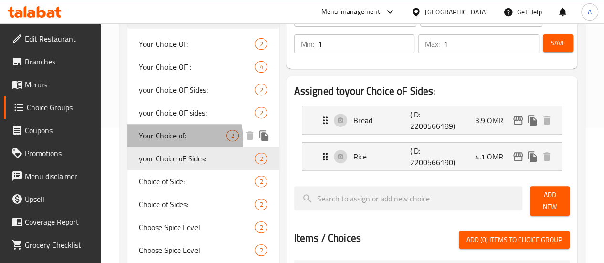
click at [173, 139] on span "Your Choice of:" at bounding box center [183, 135] width 88 height 11
type input "Your Choice of:"
type input "إختيارك من :"
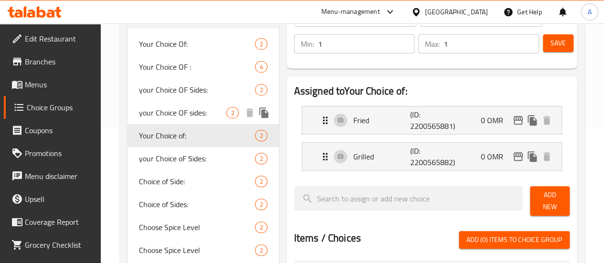
click at [169, 118] on span "your Choice OF sides:" at bounding box center [183, 112] width 88 height 11
type input "your Choice OF sides:"
type input "إختيارك من الجانب:"
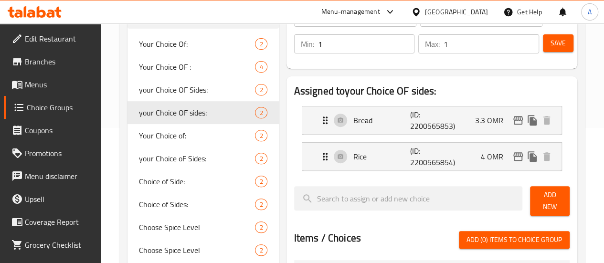
click at [32, 79] on span "Menus" at bounding box center [59, 84] width 68 height 11
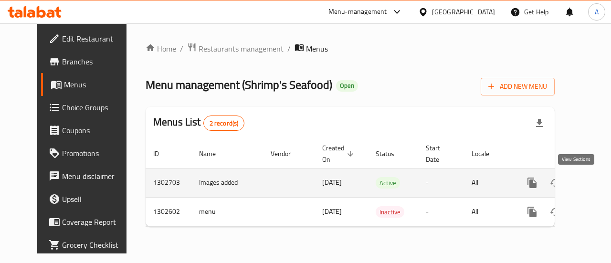
click at [597, 186] on icon "enhanced table" at bounding box center [601, 183] width 9 height 9
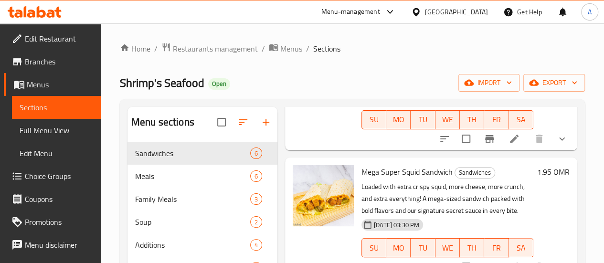
scroll to position [544, 0]
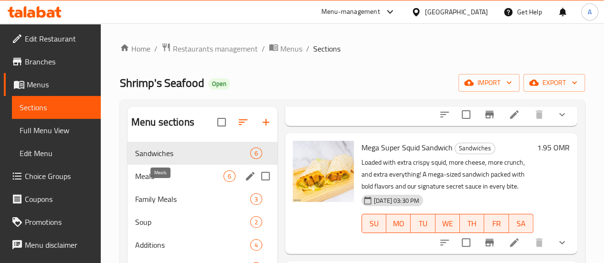
click at [178, 182] on span "Meals" at bounding box center [179, 175] width 88 height 11
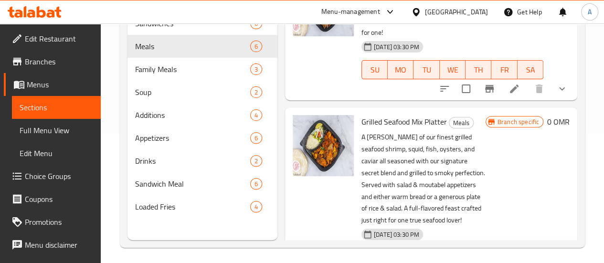
scroll to position [134, 0]
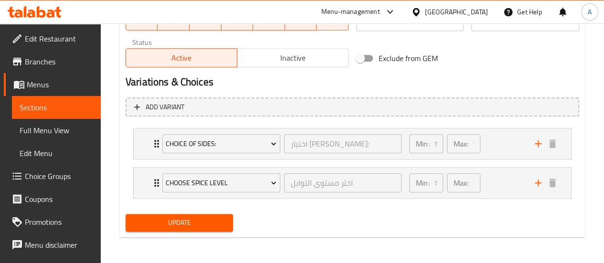
scroll to position [479, 0]
click at [266, 142] on span "Choice of Sides:" at bounding box center [221, 144] width 111 height 12
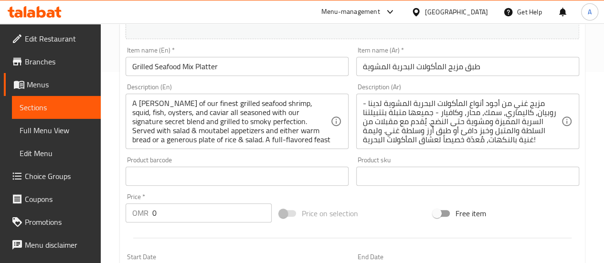
scroll to position [0, 0]
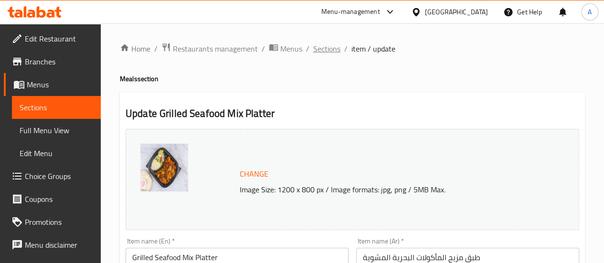
click at [314, 48] on span "Sections" at bounding box center [326, 48] width 27 height 11
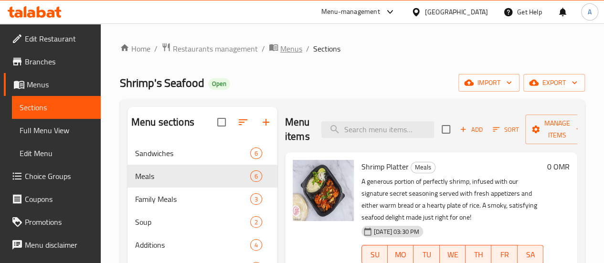
click at [300, 50] on span "Menus" at bounding box center [291, 48] width 22 height 11
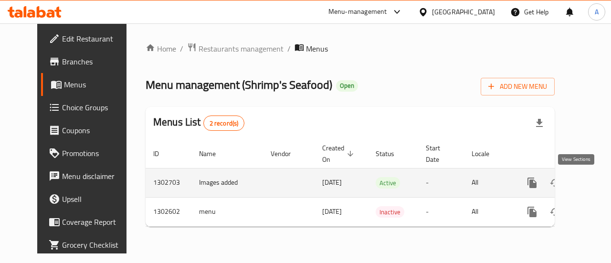
click at [595, 185] on icon "enhanced table" at bounding box center [600, 182] width 11 height 11
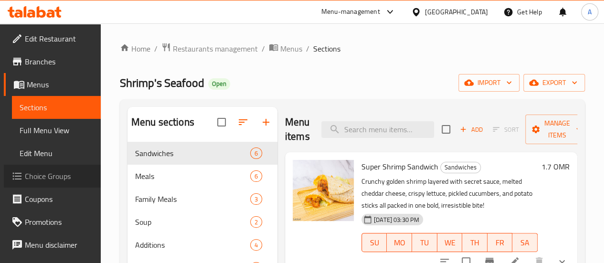
click at [60, 173] on span "Choice Groups" at bounding box center [59, 175] width 68 height 11
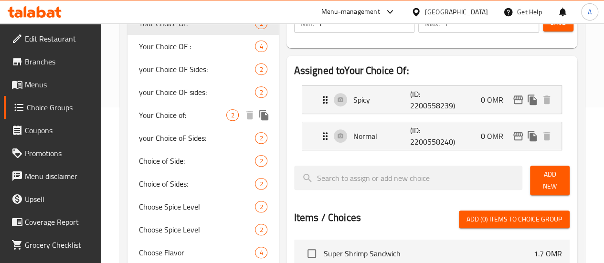
scroll to position [191, 0]
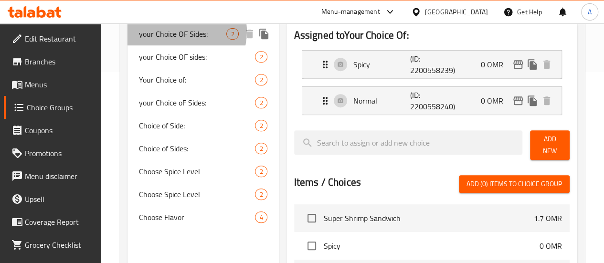
click at [179, 32] on span "your Choice OF Sides:" at bounding box center [183, 33] width 88 height 11
type input "your Choice OF Sides:"
type input "إختيارك من الجانب:"
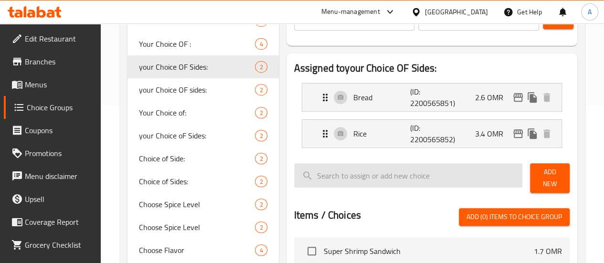
scroll to position [143, 0]
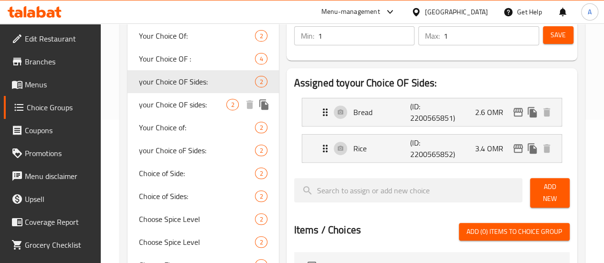
click at [160, 110] on span "your Choice OF sides:" at bounding box center [183, 104] width 88 height 11
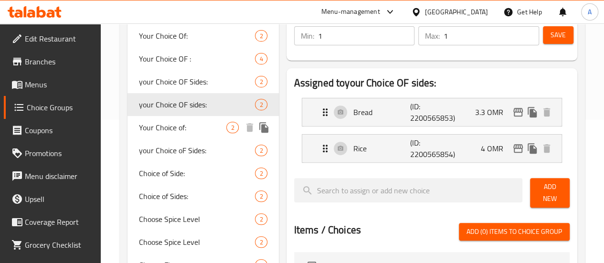
click at [147, 133] on span "Your Choice of:" at bounding box center [183, 127] width 88 height 11
type input "Your Choice of:"
type input "إختيارك من :"
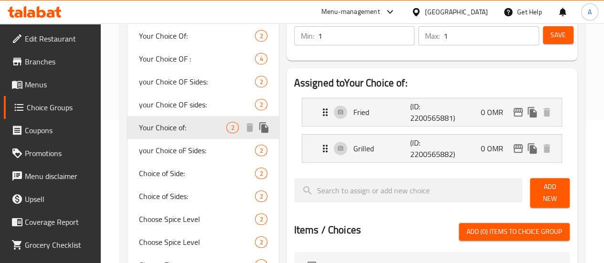
click at [166, 132] on span "Your Choice of:" at bounding box center [183, 127] width 88 height 11
click at [170, 106] on span "your Choice OF sides:" at bounding box center [183, 104] width 88 height 11
type input "your Choice OF sides:"
type input "إختيارك من الجانب:"
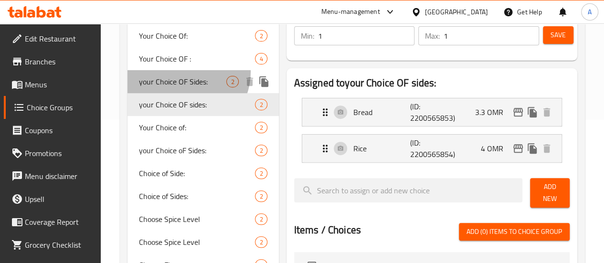
click at [181, 72] on div "your Choice OF Sides: 2" at bounding box center [203, 81] width 151 height 23
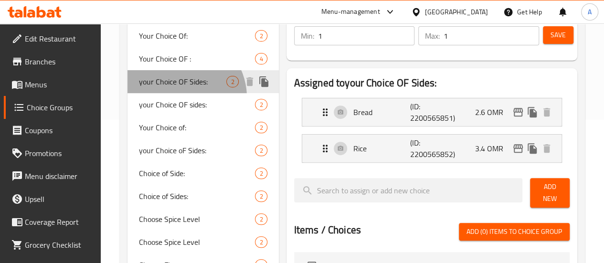
click at [180, 87] on span "your Choice OF Sides:" at bounding box center [183, 81] width 88 height 11
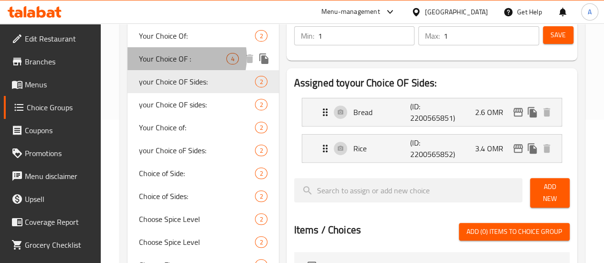
click at [181, 58] on span "Your Choice OF :" at bounding box center [183, 58] width 88 height 11
type input "Your Choice OF :"
type input "إختيارك من :"
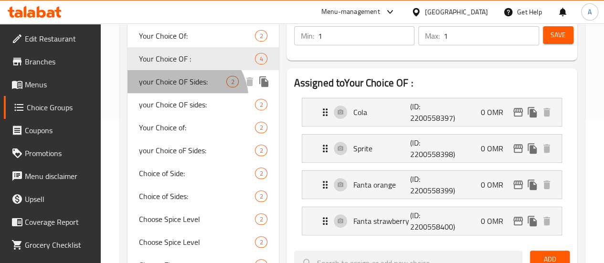
click at [180, 93] on div "your Choice OF Sides: 2" at bounding box center [203, 81] width 151 height 23
type input "your Choice OF Sides:"
type input "إختيارك من الجانب:"
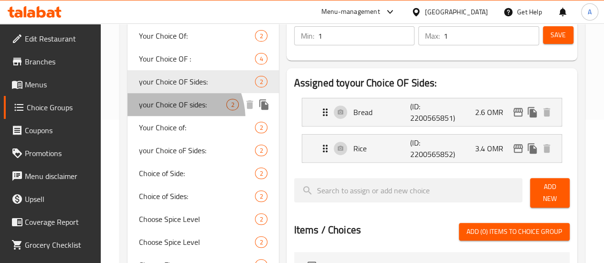
click at [166, 110] on span "your Choice OF sides:" at bounding box center [183, 104] width 88 height 11
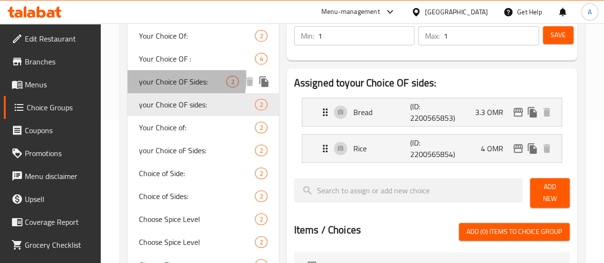
click at [164, 79] on span "your Choice OF Sides:" at bounding box center [183, 81] width 88 height 11
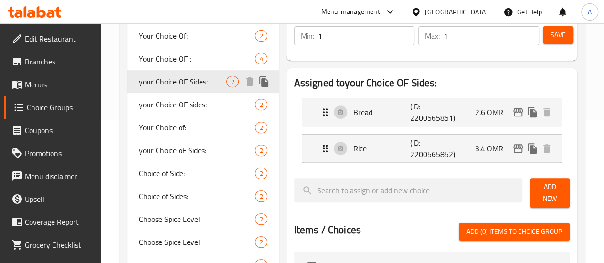
click at [164, 93] on div "your Choice OF Sides: 2" at bounding box center [203, 81] width 151 height 23
click at [168, 136] on div "Your Choice of: 2" at bounding box center [203, 127] width 151 height 23
type input "Your Choice of:"
type input "إختيارك من :"
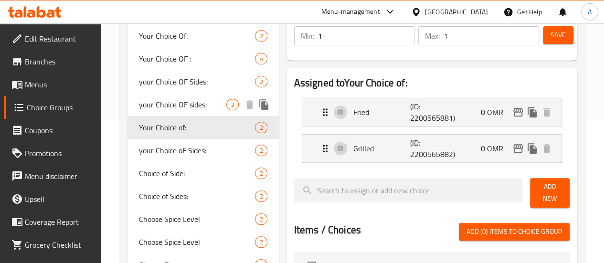
click at [173, 99] on span "your Choice OF sides:" at bounding box center [183, 104] width 88 height 11
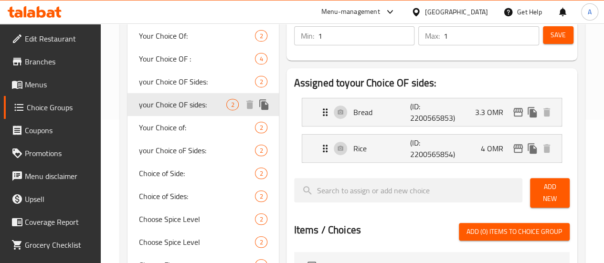
type input "your Choice OF sides:"
type input "إختيارك من الجانب:"
click at [175, 83] on span "your Choice OF Sides:" at bounding box center [183, 81] width 88 height 11
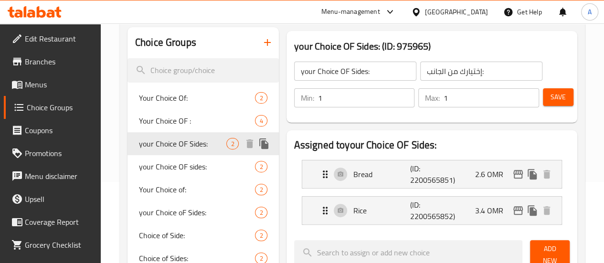
scroll to position [96, 0]
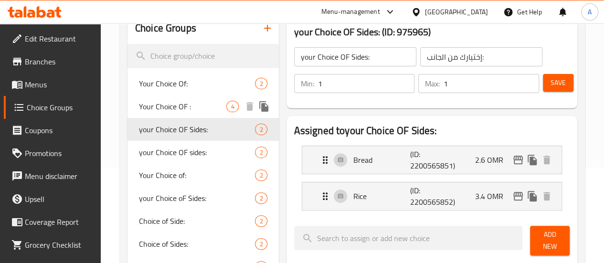
click at [179, 109] on span "Your Choice OF :" at bounding box center [183, 106] width 88 height 11
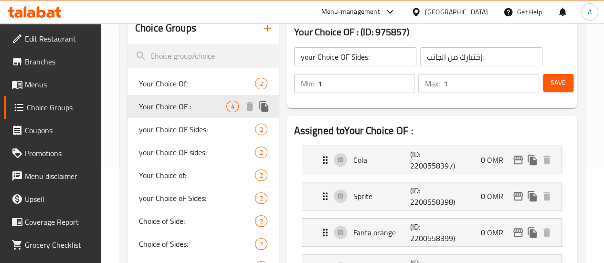
type input "Your Choice OF :"
type input "إختيارك من :"
click at [177, 135] on span "your Choice OF Sides:" at bounding box center [183, 129] width 88 height 11
type input "your Choice OF Sides:"
type input "إختيارك من الجانب:"
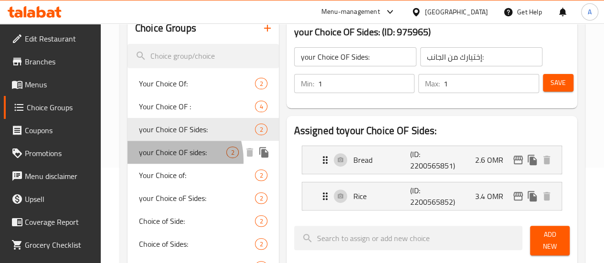
click at [163, 158] on span "your Choice OF sides:" at bounding box center [183, 152] width 88 height 11
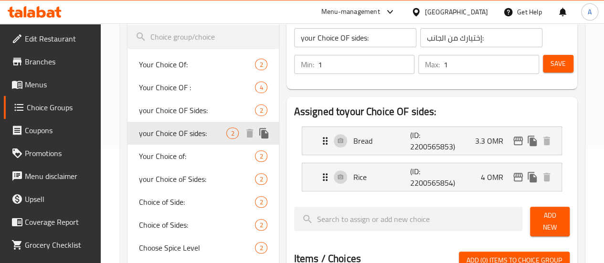
scroll to position [143, 0]
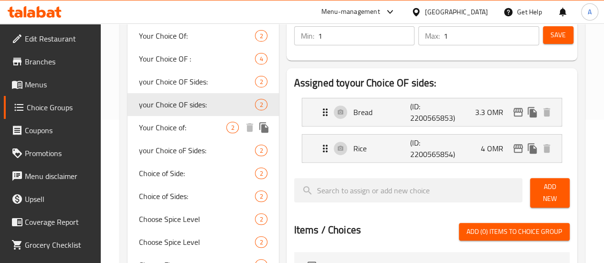
click at [176, 133] on span "Your Choice of:" at bounding box center [183, 127] width 88 height 11
type input "Your Choice of:"
type input "إختيارك من :"
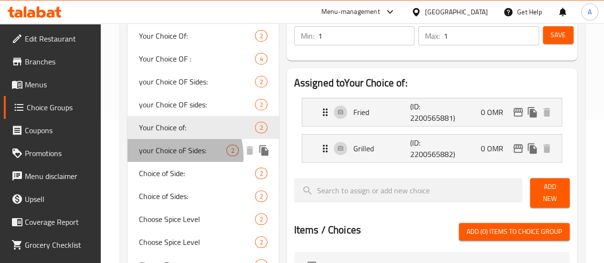
click at [173, 156] on span "your Choice oF Sides:" at bounding box center [183, 150] width 88 height 11
type input "your Choice oF Sides:"
type input "إختيارك من الجانب:"
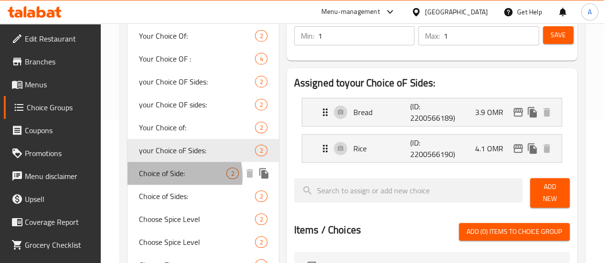
click at [171, 177] on span "Choice of Side:" at bounding box center [183, 173] width 88 height 11
type input "Choice of Side:"
type input "اختيار الجانب:"
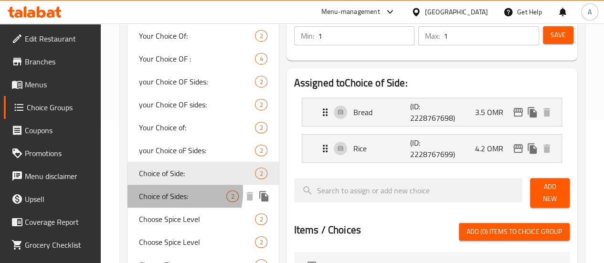
click at [170, 192] on span "Choice of Sides:" at bounding box center [183, 196] width 88 height 11
type input "Choice of Sides:"
type input "اختيار الجانبين:"
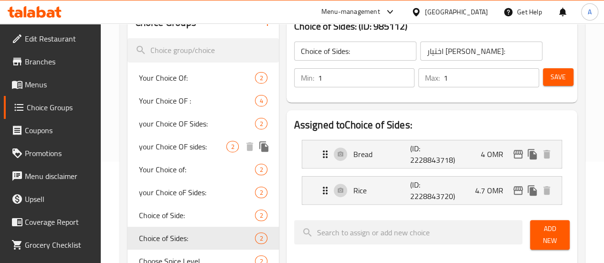
scroll to position [0, 0]
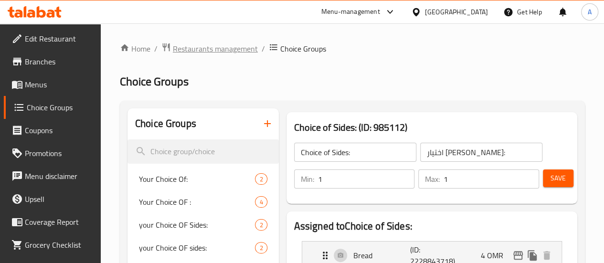
click at [231, 53] on span "Restaurants management" at bounding box center [215, 48] width 85 height 11
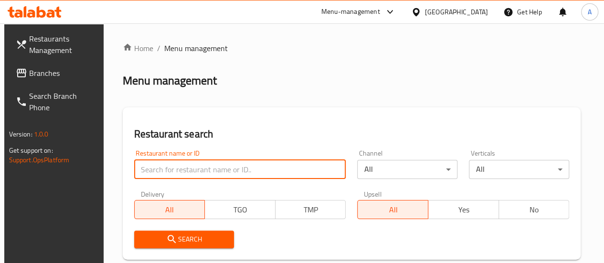
click at [204, 175] on input "search" at bounding box center [240, 169] width 212 height 19
type input "shrimp"
click button "Search" at bounding box center [184, 240] width 100 height 18
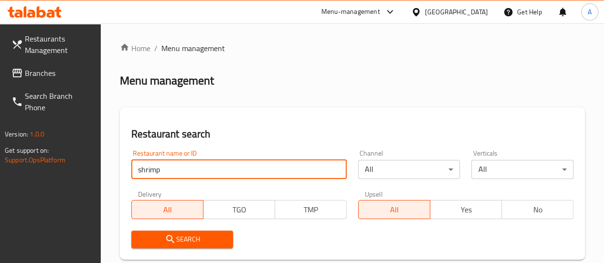
scroll to position [404, 0]
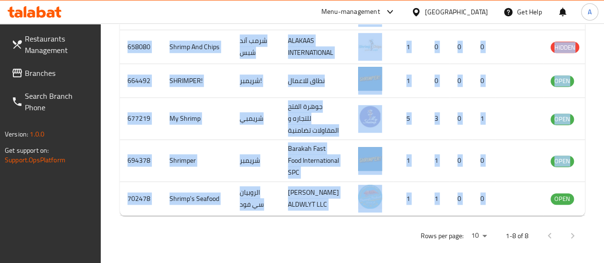
drag, startPoint x: 523, startPoint y: 237, endPoint x: 569, endPoint y: 244, distance: 45.8
click at [569, 216] on div "ID sorted ascending Name (En) Name (Ar) Ref. Name Logo Branches Open Busy Close…" at bounding box center [352, 57] width 465 height 317
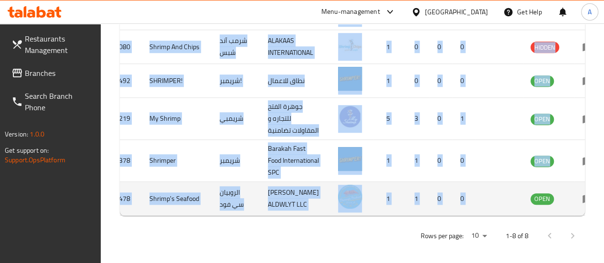
click at [588, 201] on icon "enhanced table" at bounding box center [589, 199] width 3 height 4
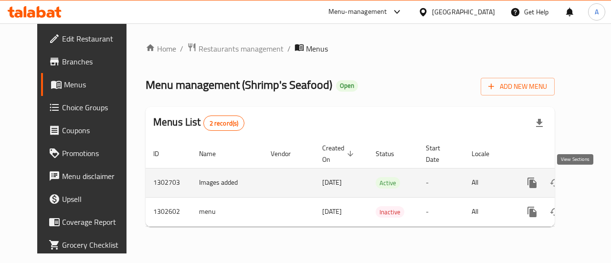
click at [590, 182] on link "enhanced table" at bounding box center [601, 182] width 23 height 23
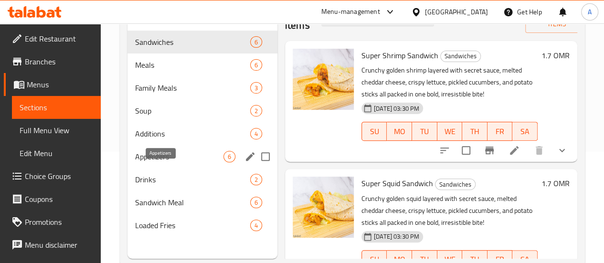
scroll to position [134, 0]
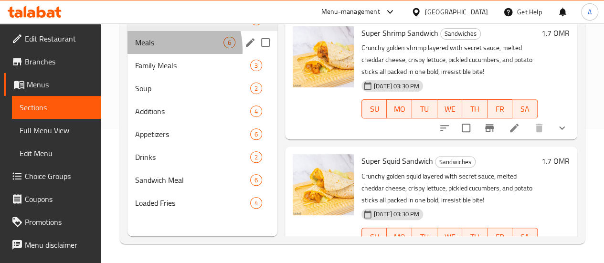
click at [166, 54] on div "Meals 6" at bounding box center [203, 42] width 150 height 23
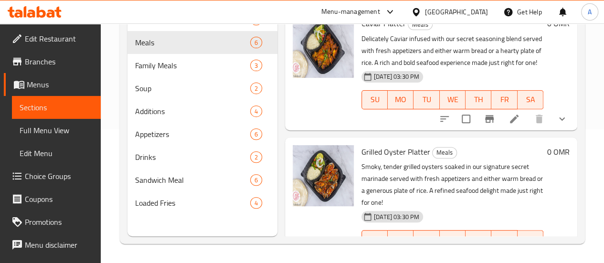
scroll to position [604, 0]
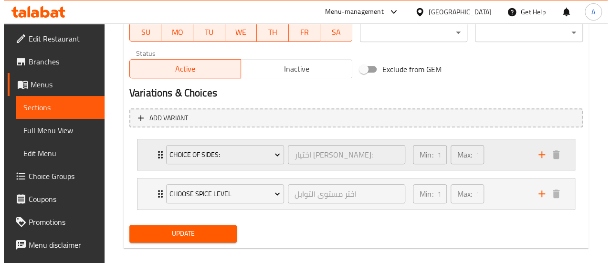
scroll to position [479, 0]
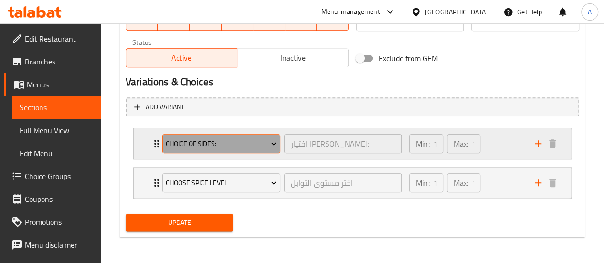
click at [187, 142] on span "Choice of Sides:" at bounding box center [221, 144] width 111 height 12
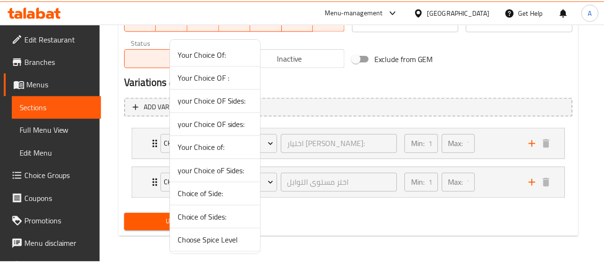
scroll to position [46, 0]
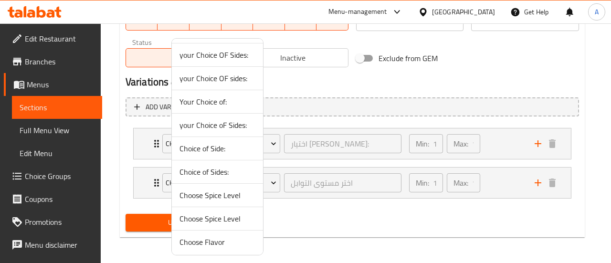
click at [216, 171] on span "Choice of Sides:" at bounding box center [218, 171] width 76 height 11
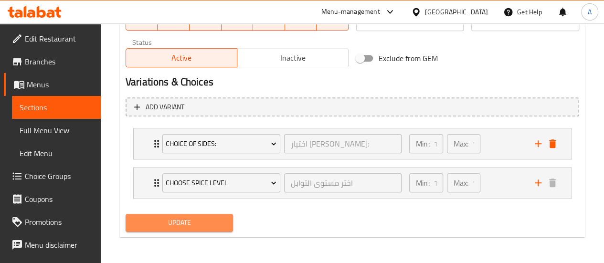
click at [196, 221] on span "Update" at bounding box center [179, 223] width 93 height 12
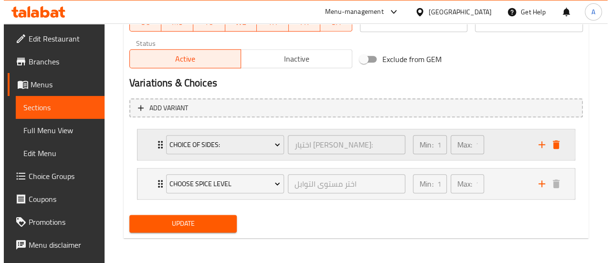
scroll to position [479, 0]
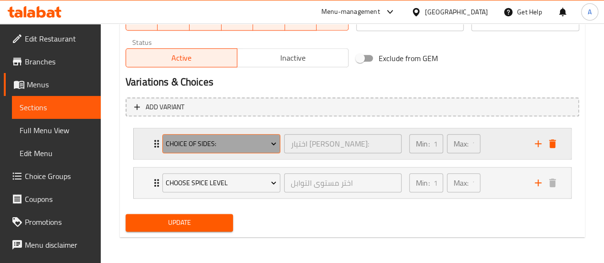
click at [237, 143] on span "Choice of Sides:" at bounding box center [221, 144] width 111 height 12
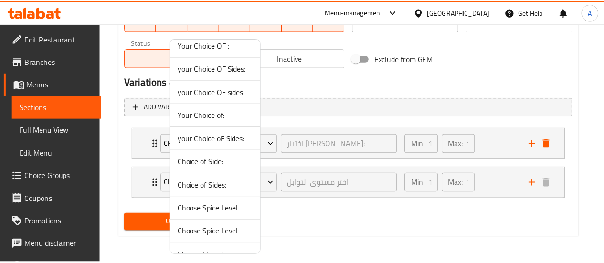
scroll to position [46, 0]
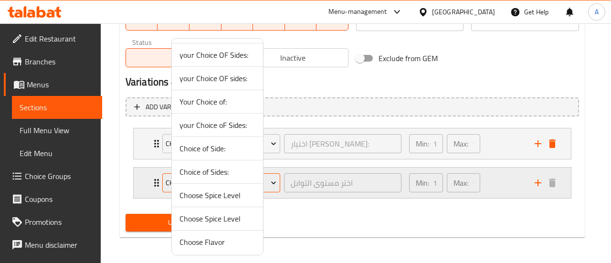
click at [223, 172] on span "Choice of Sides:" at bounding box center [218, 171] width 76 height 11
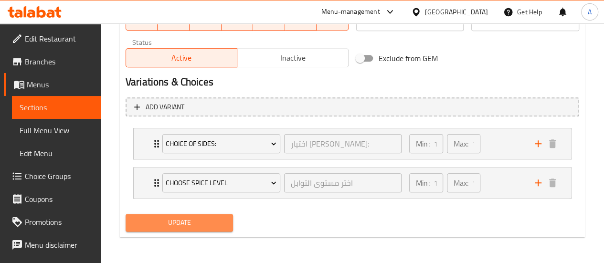
click at [175, 226] on span "Update" at bounding box center [179, 223] width 93 height 12
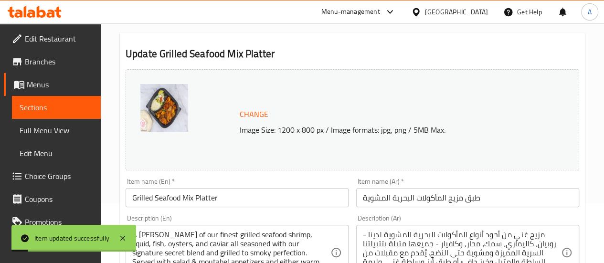
scroll to position [0, 0]
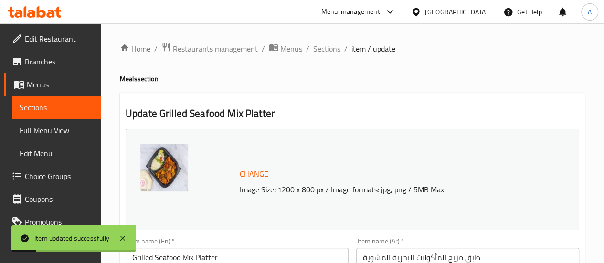
drag, startPoint x: 48, startPoint y: 111, endPoint x: 65, endPoint y: 107, distance: 18.2
click at [48, 111] on span "Sections" at bounding box center [57, 107] width 74 height 11
